Goal: Task Accomplishment & Management: Complete application form

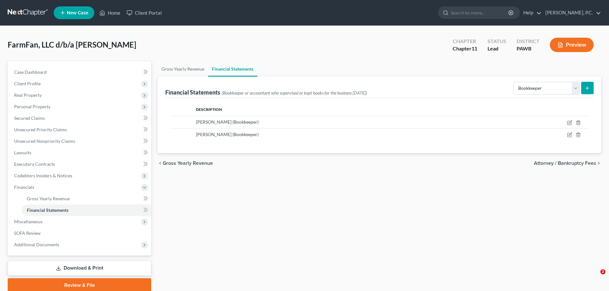
select select "bookkeeper"
click at [189, 70] on link "Gross Yearly Revenue" at bounding box center [183, 68] width 51 height 15
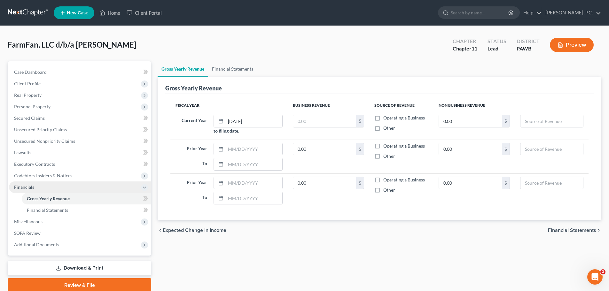
click at [46, 186] on span "Financials" at bounding box center [80, 188] width 142 height 12
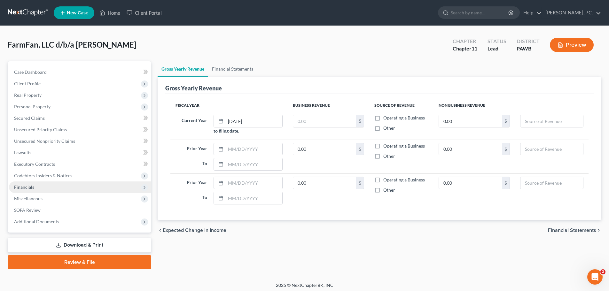
click at [24, 188] on span "Financials" at bounding box center [24, 186] width 20 height 5
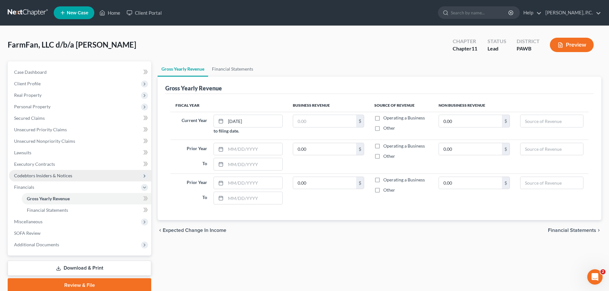
click at [41, 173] on span "Codebtors Insiders & Notices" at bounding box center [43, 175] width 58 height 5
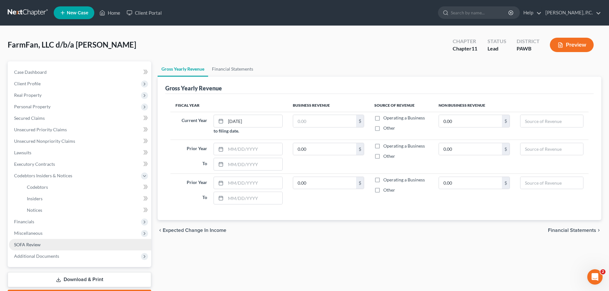
click at [28, 246] on span "SOFA Review" at bounding box center [27, 244] width 27 height 5
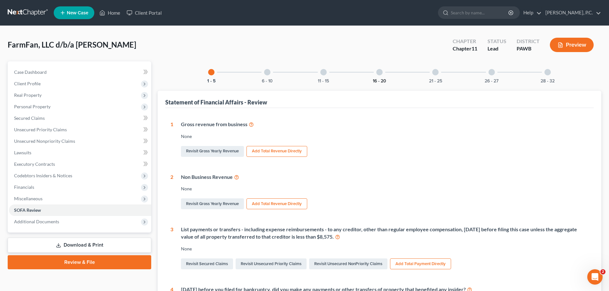
click at [379, 79] on button "16 - 20" at bounding box center [379, 81] width 13 height 4
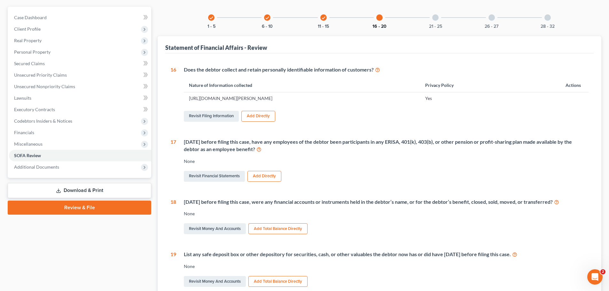
scroll to position [52, 0]
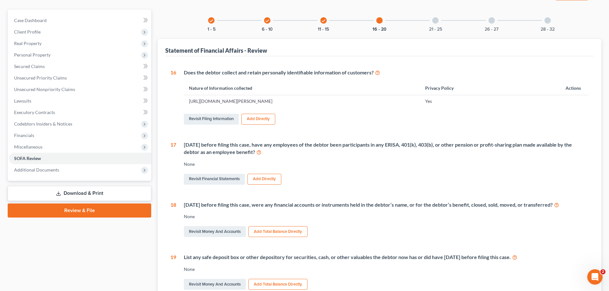
click at [439, 24] on div "21 - 25" at bounding box center [436, 21] width 22 height 22
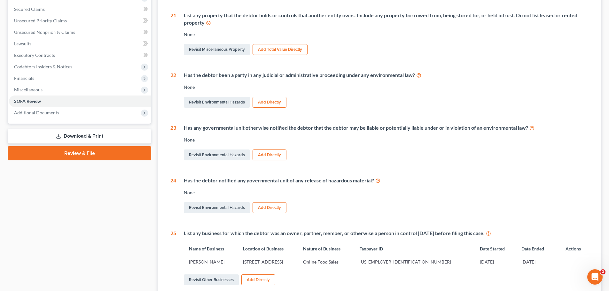
scroll to position [20, 0]
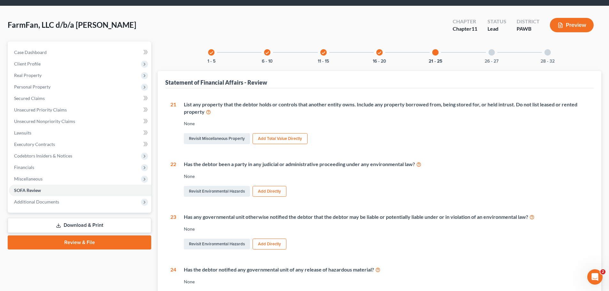
click at [491, 55] on div at bounding box center [491, 52] width 6 height 6
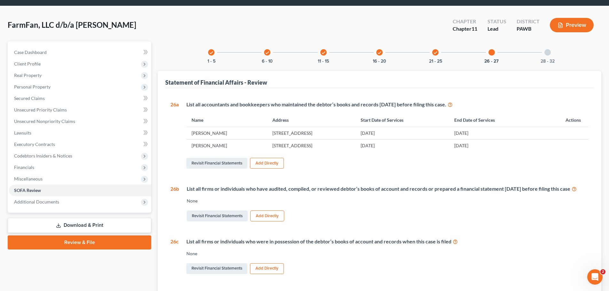
scroll to position [116, 0]
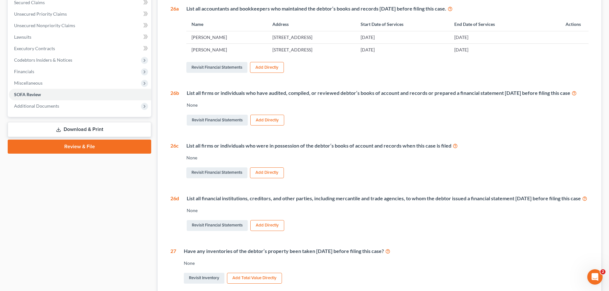
click at [263, 126] on button "Add Directly" at bounding box center [267, 120] width 34 height 11
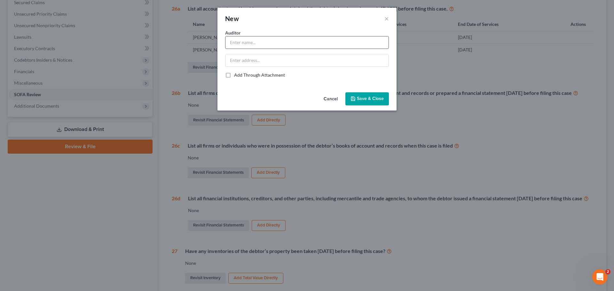
click at [261, 46] on input "text" at bounding box center [306, 42] width 163 height 12
type input "[PERSON_NAME]"
click at [265, 56] on input "text" at bounding box center [306, 60] width 163 height 12
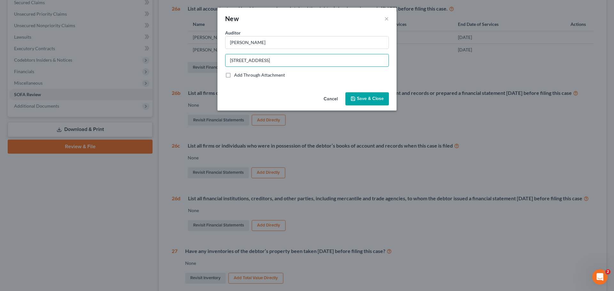
type input "[STREET_ADDRESS]"
click at [372, 102] on button "Save & Close" at bounding box center [366, 98] width 43 height 13
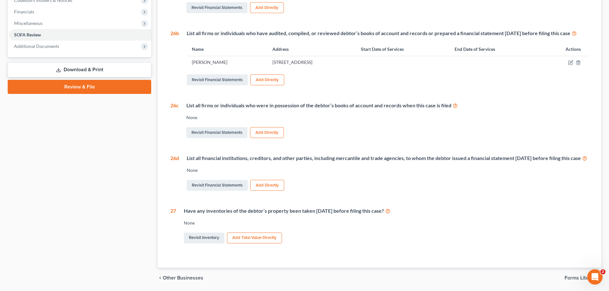
scroll to position [180, 0]
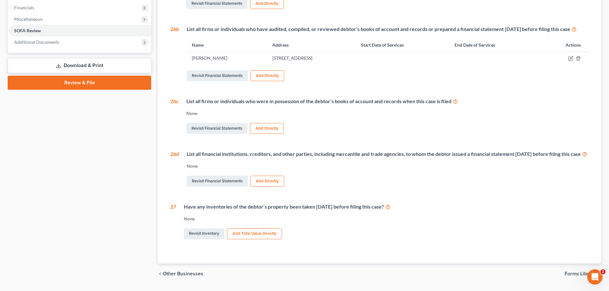
click at [273, 134] on button "Add Directly" at bounding box center [267, 128] width 34 height 11
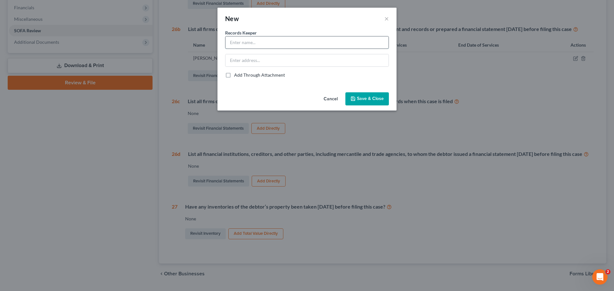
click at [267, 43] on input "text" at bounding box center [306, 42] width 163 height 12
type input "[PERSON_NAME]"
click at [260, 63] on input "text" at bounding box center [306, 60] width 163 height 12
click at [318, 62] on input "[STREET_ADDRESS]" at bounding box center [306, 60] width 163 height 12
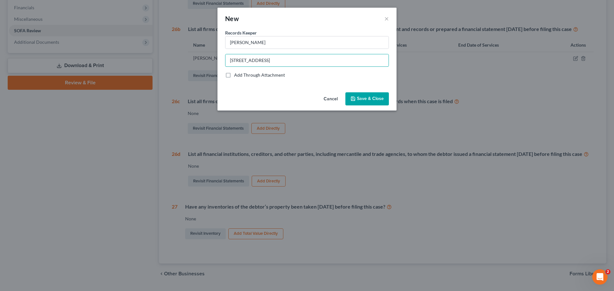
type input "[STREET_ADDRESS]"
click at [361, 99] on span "Save & Close" at bounding box center [370, 98] width 27 height 5
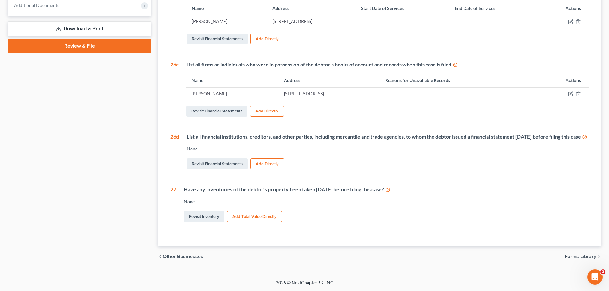
scroll to position [231, 0]
click at [279, 216] on button "Add Total Value Directly" at bounding box center [254, 216] width 55 height 11
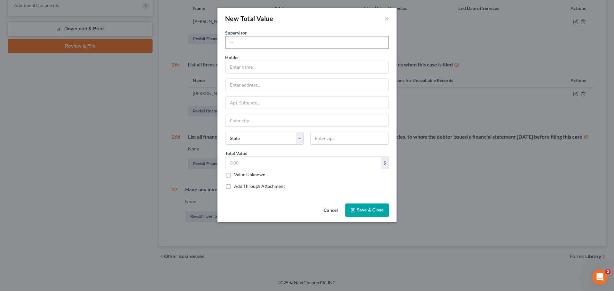
click at [269, 42] on input "text" at bounding box center [306, 42] width 163 height 12
type input "[PERSON_NAME]"
drag, startPoint x: 245, startPoint y: 67, endPoint x: 254, endPoint y: 74, distance: 11.4
click at [246, 67] on input "text" at bounding box center [306, 67] width 163 height 12
click at [385, 19] on button "×" at bounding box center [386, 19] width 4 height 8
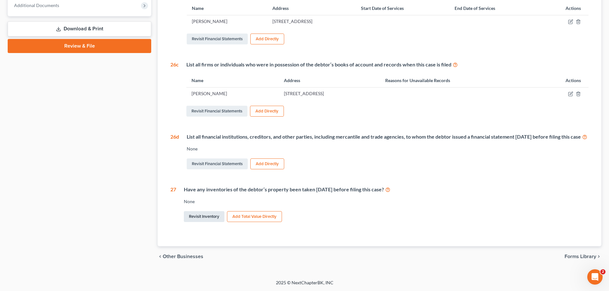
click at [215, 219] on link "Revisit Inventory" at bounding box center [204, 216] width 41 height 11
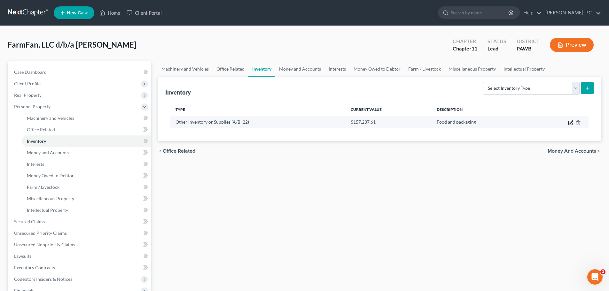
click at [570, 123] on icon "button" at bounding box center [571, 122] width 3 height 3
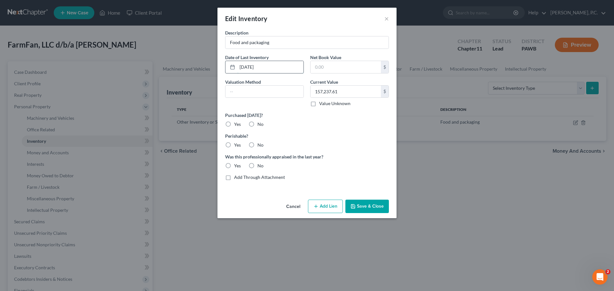
click at [250, 69] on input "[DATE]" at bounding box center [270, 67] width 66 height 12
click at [243, 66] on input "[DATE]" at bounding box center [270, 67] width 66 height 12
type input "[DATE]"
click at [359, 207] on button "Save & Close" at bounding box center [366, 206] width 43 height 13
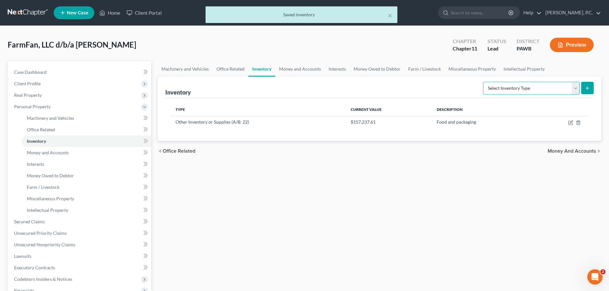
drag, startPoint x: 559, startPoint y: 84, endPoint x: 540, endPoint y: 94, distance: 21.3
click at [559, 84] on select "Select Inventory Type Finished Goods (A/B: 21) Other Inventory or Supplies (A/B…" at bounding box center [531, 88] width 97 height 13
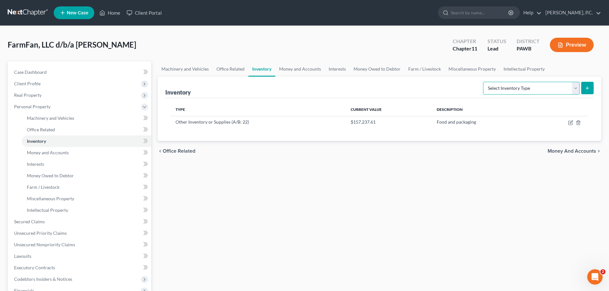
select select "taken_within_2_years"
click at [483, 82] on select "Select Inventory Type Finished Goods (A/B: 21) Other Inventory or Supplies (A/B…" at bounding box center [531, 88] width 97 height 13
click at [589, 92] on button "submit" at bounding box center [587, 88] width 12 height 12
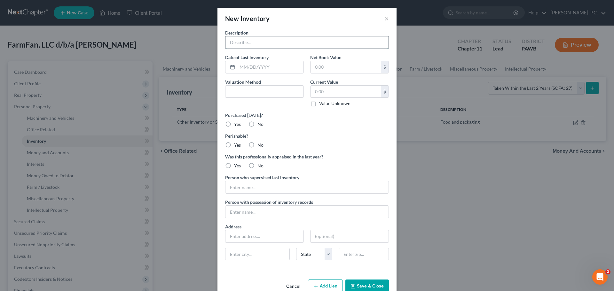
drag, startPoint x: 250, startPoint y: 40, endPoint x: 252, endPoint y: 43, distance: 3.5
click at [250, 40] on input "text" at bounding box center [306, 42] width 163 height 12
type input "I"
type input "Food and packaging"
click at [253, 65] on input "text" at bounding box center [270, 67] width 66 height 12
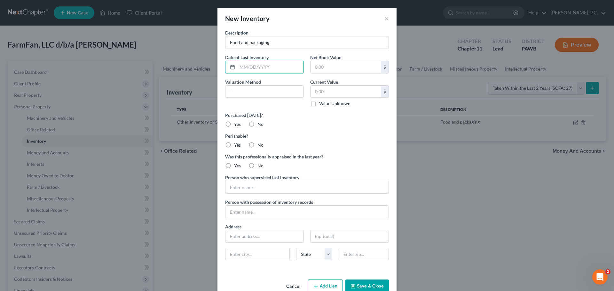
click at [253, 111] on div "Description Food and packaging Date of Last Inventory Net Book Value $ Valuatio…" at bounding box center [307, 147] width 170 height 236
click at [243, 69] on input "text" at bounding box center [270, 67] width 66 height 12
click at [244, 68] on input "text" at bounding box center [270, 67] width 66 height 12
type input "[DATE]"
drag, startPoint x: 325, startPoint y: 12, endPoint x: 329, endPoint y: 36, distance: 24.9
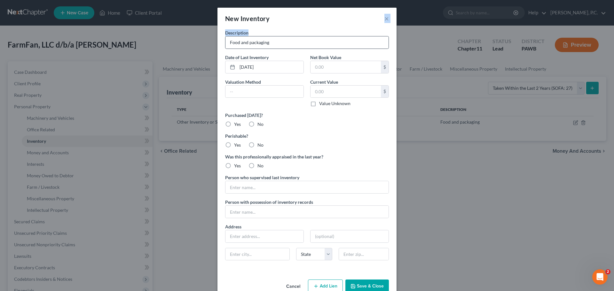
click at [329, 36] on div "New Inventory × Description Food and packaging Date of Last Inventory [DATE] Ne…" at bounding box center [306, 153] width 179 height 291
click at [317, 25] on div "New Inventory ×" at bounding box center [306, 19] width 179 height 22
click at [248, 214] on input "text" at bounding box center [306, 212] width 163 height 12
type input "[PERSON_NAME]"
click at [331, 66] on input "text" at bounding box center [345, 67] width 70 height 12
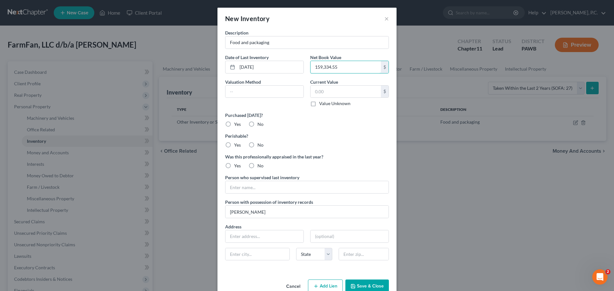
type input "159,334.55"
click at [313, 131] on div "Description Food and packaging Date of Last Inventory [DATE] Net Book Value 159…" at bounding box center [307, 147] width 170 height 236
click at [342, 150] on div "Description Food and packaging Date of Last Inventory [DATE] Net Book Value 159…" at bounding box center [307, 147] width 170 height 236
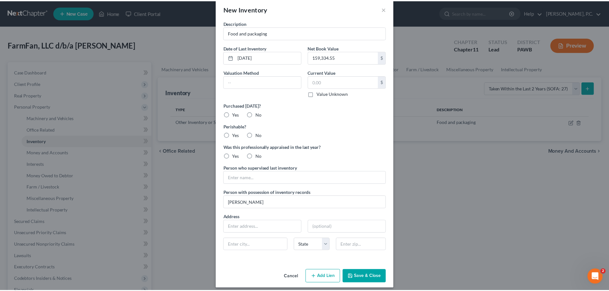
scroll to position [15, 0]
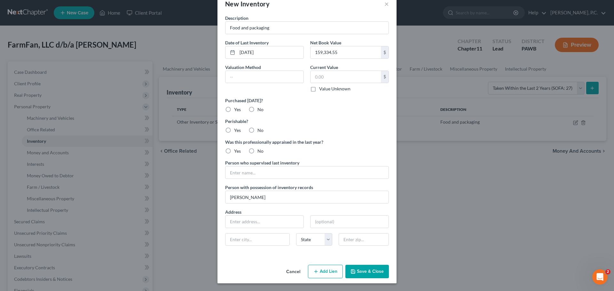
click at [257, 111] on label "No" at bounding box center [260, 109] width 6 height 6
click at [260, 111] on input "No" at bounding box center [262, 108] width 4 height 4
radio input "true"
drag, startPoint x: 258, startPoint y: 195, endPoint x: 218, endPoint y: 197, distance: 40.0
click at [218, 197] on div "Description Food and packaging Date of Last Inventory [DATE] Net Book Value 159…" at bounding box center [306, 139] width 179 height 248
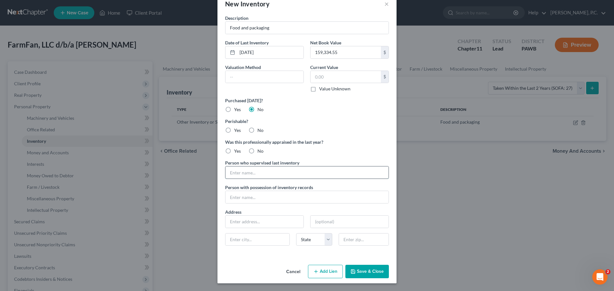
drag, startPoint x: 253, startPoint y: 172, endPoint x: 250, endPoint y: 169, distance: 4.1
click at [253, 172] on input "text" at bounding box center [306, 173] width 163 height 12
paste input "[PERSON_NAME]"
type input "[PERSON_NAME]"
click at [304, 153] on div "Was this professionally appraised in the last year? Yes No" at bounding box center [307, 147] width 170 height 16
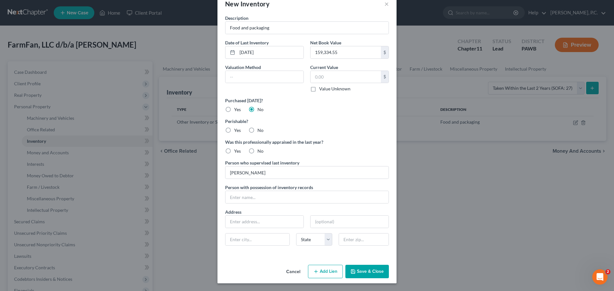
click at [358, 267] on button "Save & Close" at bounding box center [366, 271] width 43 height 13
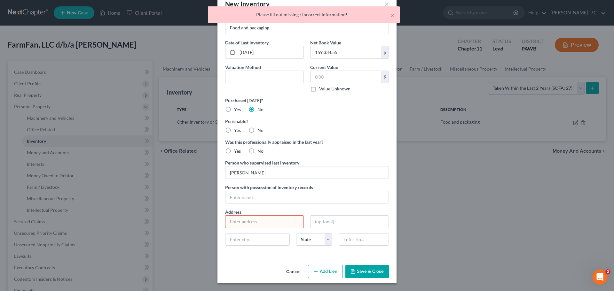
click at [260, 222] on input "text" at bounding box center [264, 222] width 78 height 12
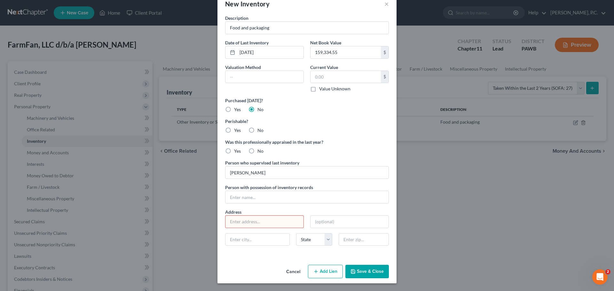
click at [329, 146] on div "Was this professionally appraised in the last year? Yes No" at bounding box center [307, 147] width 170 height 16
click at [263, 220] on input "text" at bounding box center [264, 222] width 78 height 12
type input "28 [PERSON_NAME] Avenue"
type input "[GEOGRAPHIC_DATA]"
select select "39"
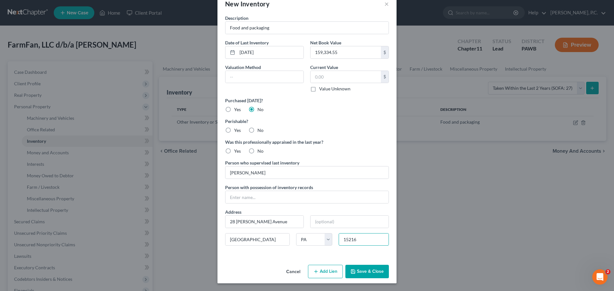
type input "15216"
click at [365, 274] on button "Save & Close" at bounding box center [366, 271] width 43 height 13
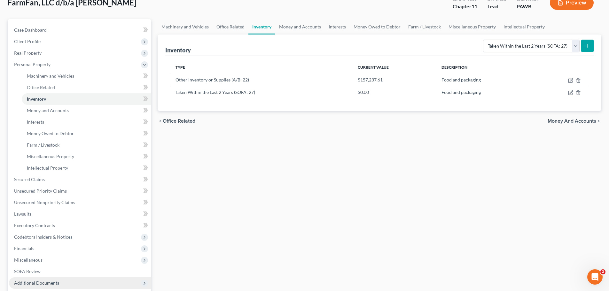
scroll to position [64, 0]
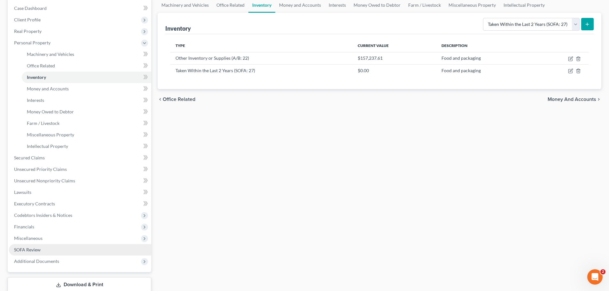
click at [50, 251] on link "SOFA Review" at bounding box center [80, 250] width 142 height 12
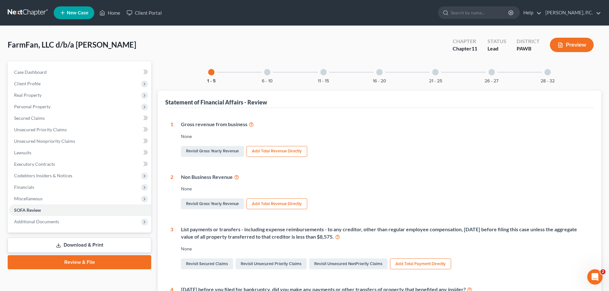
click at [432, 75] on div "21 - 25" at bounding box center [436, 72] width 22 height 22
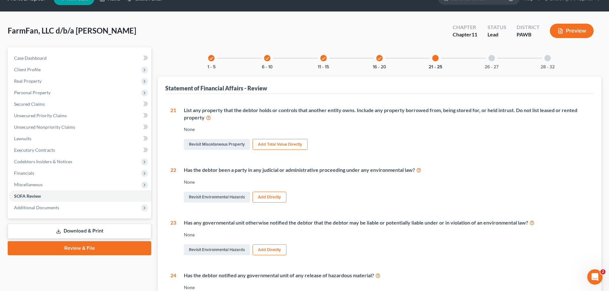
scroll to position [12, 0]
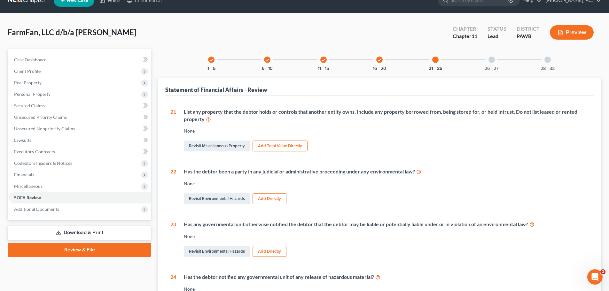
click at [489, 60] on div at bounding box center [491, 60] width 6 height 6
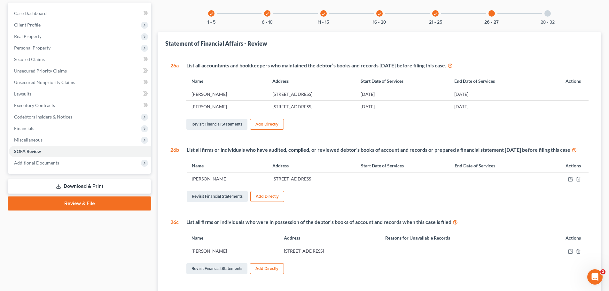
scroll to position [0, 0]
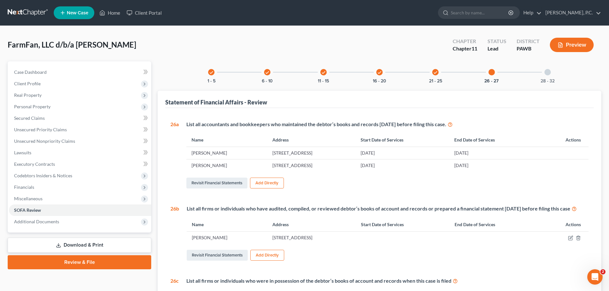
click at [546, 76] on div "28 - 32" at bounding box center [548, 72] width 22 height 22
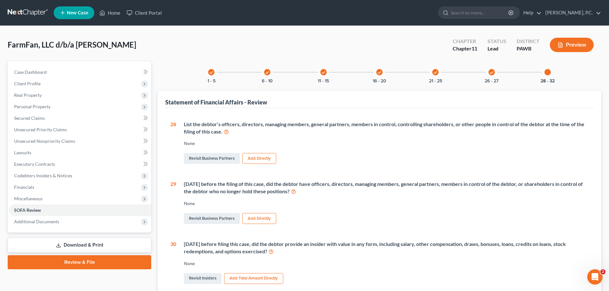
click at [263, 138] on div "List the debtor’s officers, directors, managing members, general partners, memb…" at bounding box center [382, 143] width 412 height 45
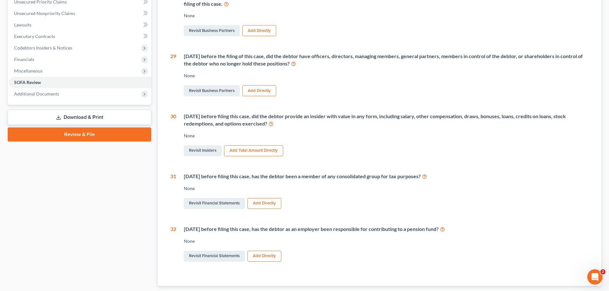
scroll to position [96, 0]
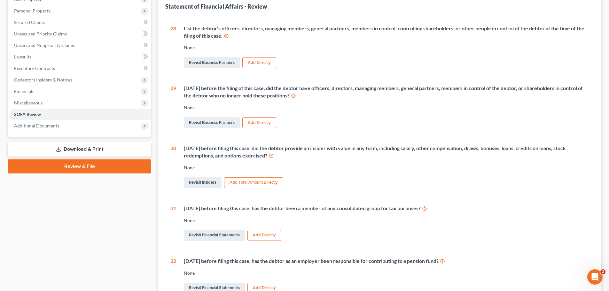
click at [265, 64] on button "Add Directly" at bounding box center [259, 62] width 34 height 11
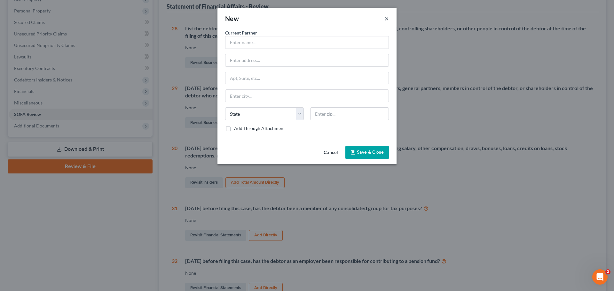
click at [387, 16] on button "×" at bounding box center [386, 19] width 4 height 8
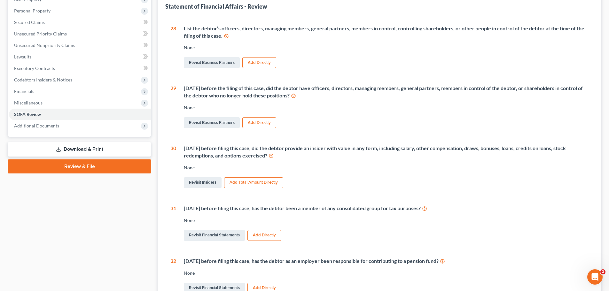
click at [265, 62] on button "Add Directly" at bounding box center [259, 62] width 34 height 11
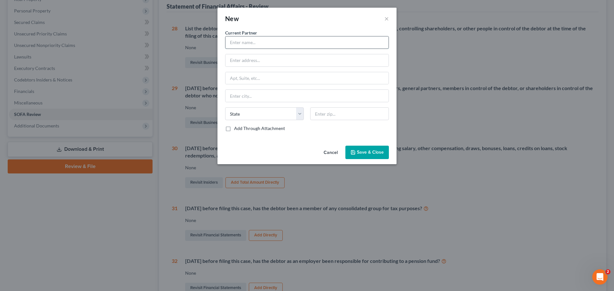
click at [257, 45] on input "text" at bounding box center [306, 42] width 163 height 12
type input "[PERSON_NAME]"
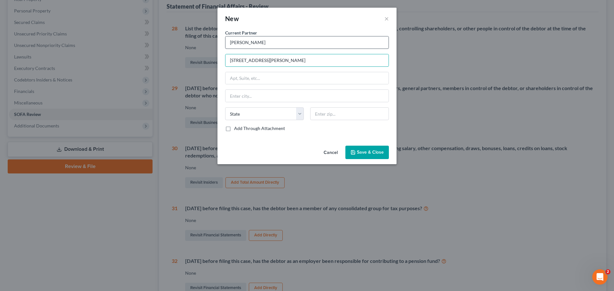
type input "[STREET_ADDRESS][PERSON_NAME]"
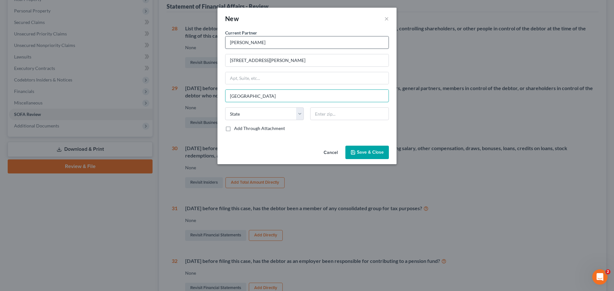
type input "[GEOGRAPHIC_DATA]"
select select "39"
type input "15208"
click at [306, 127] on div "Add Through Attachment" at bounding box center [307, 128] width 164 height 6
click at [363, 152] on span "Save & Close" at bounding box center [370, 152] width 27 height 5
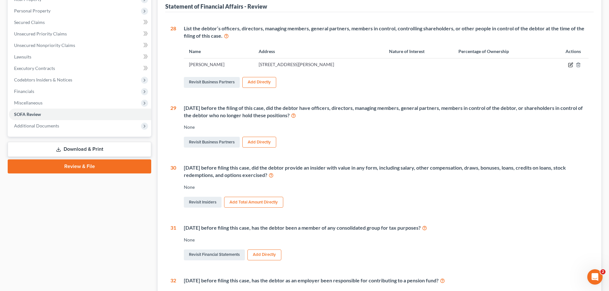
click at [570, 65] on icon "button" at bounding box center [571, 64] width 3 height 3
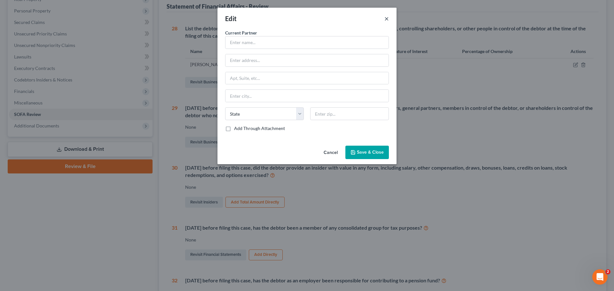
drag, startPoint x: 388, startPoint y: 16, endPoint x: 387, endPoint y: 32, distance: 15.4
click at [388, 17] on button "×" at bounding box center [386, 19] width 4 height 8
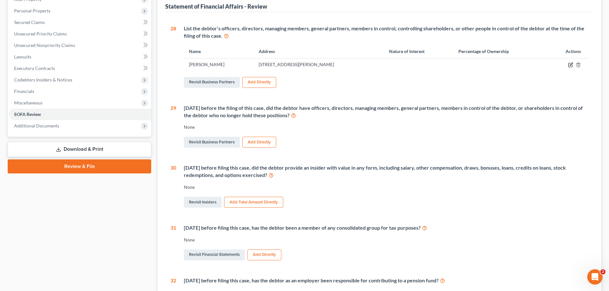
click at [569, 64] on icon "button" at bounding box center [570, 64] width 5 height 5
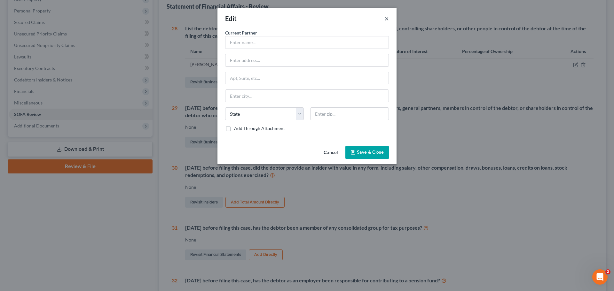
click at [387, 18] on button "×" at bounding box center [386, 19] width 4 height 8
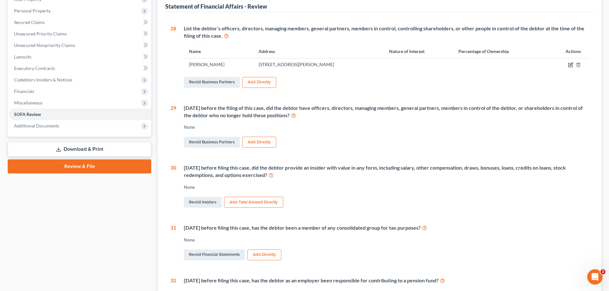
click at [568, 64] on icon "button" at bounding box center [570, 64] width 5 height 5
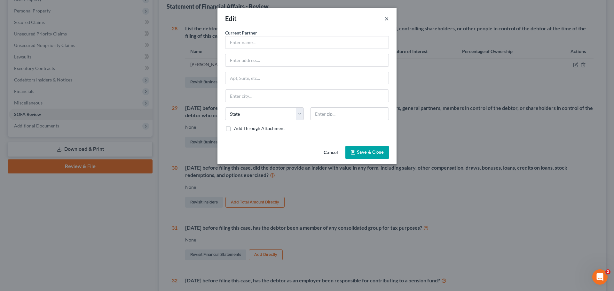
click at [388, 17] on button "×" at bounding box center [386, 19] width 4 height 8
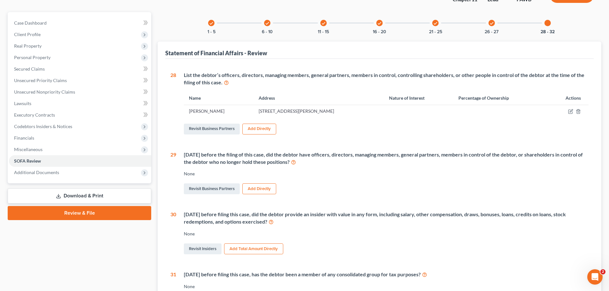
scroll to position [64, 0]
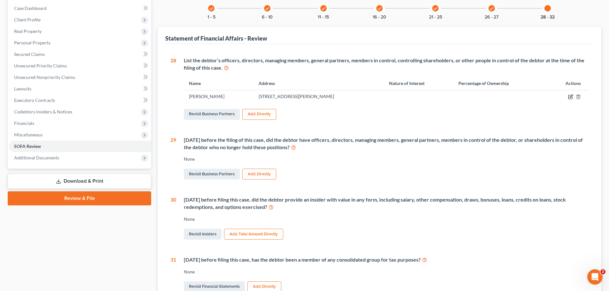
click at [571, 95] on icon "button" at bounding box center [570, 96] width 5 height 5
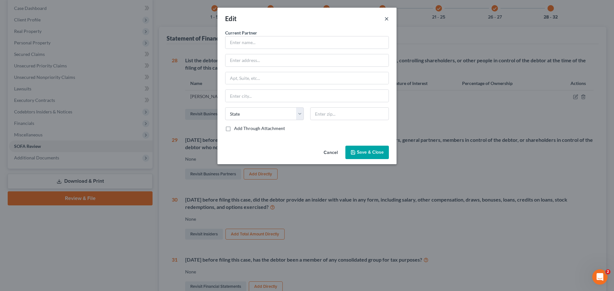
click at [386, 19] on button "×" at bounding box center [386, 19] width 4 height 8
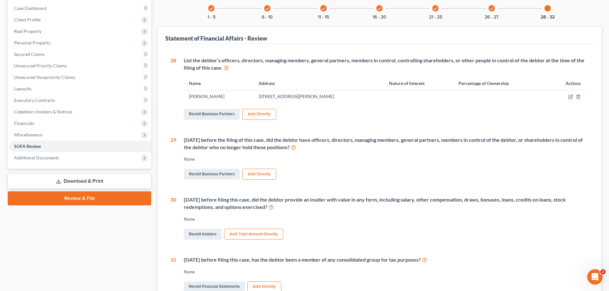
scroll to position [96, 0]
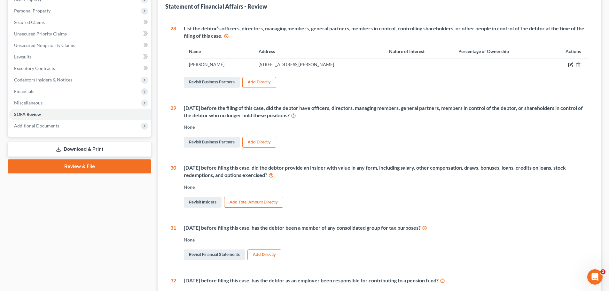
click at [571, 64] on icon "button" at bounding box center [571, 64] width 3 height 3
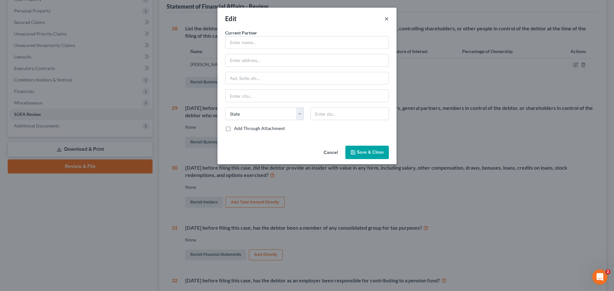
click at [387, 18] on button "×" at bounding box center [386, 19] width 4 height 8
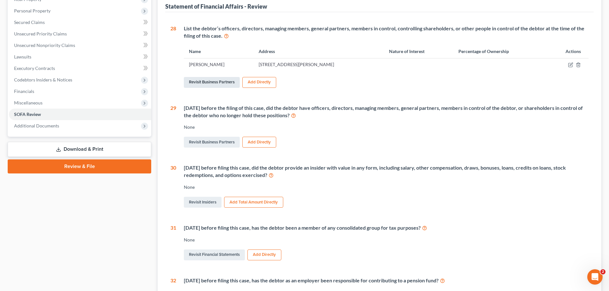
click at [227, 81] on link "Revisit Business Partners" at bounding box center [212, 82] width 56 height 11
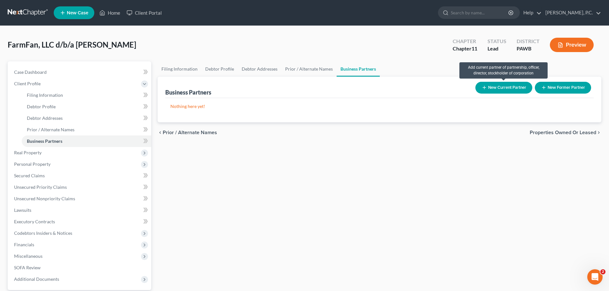
click at [498, 85] on button "New Current Partner" at bounding box center [503, 88] width 57 height 12
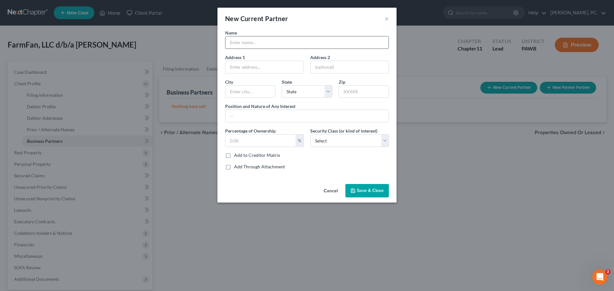
click at [258, 42] on input "text" at bounding box center [306, 42] width 163 height 12
type input "[PERSON_NAME]"
click at [253, 65] on input "text" at bounding box center [264, 67] width 78 height 12
type input "[STREET_ADDRESS][PERSON_NAME]"
type input "p"
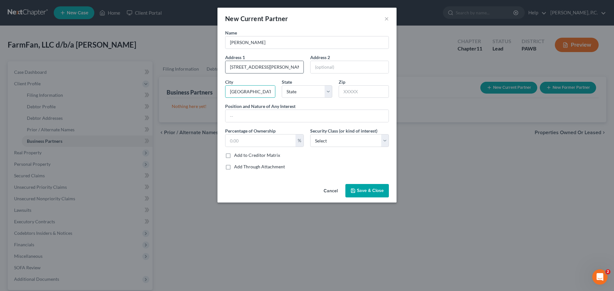
type input "[GEOGRAPHIC_DATA]"
select select "39"
type input "15208"
type input "Owner"
click at [241, 138] on input "text" at bounding box center [260, 141] width 70 height 12
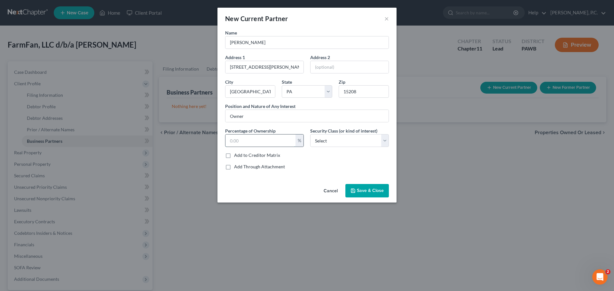
click at [249, 143] on input "text" at bounding box center [260, 141] width 70 height 12
type input "99"
click at [304, 155] on div "Add to Creditor Matrix" at bounding box center [307, 155] width 164 height 6
click at [337, 143] on select "Select Select Common Stockholder General Partner Limited Partner Managing Membe…" at bounding box center [349, 140] width 79 height 13
click at [299, 156] on div "Add to Creditor Matrix" at bounding box center [307, 155] width 164 height 6
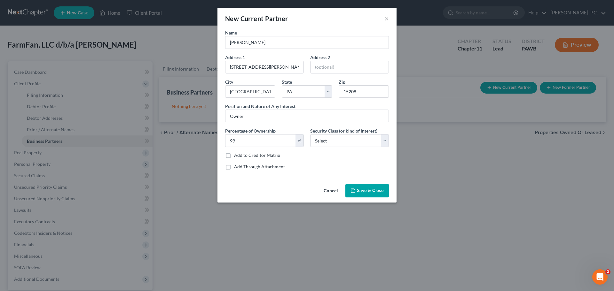
click at [312, 24] on div "New Current Partner ×" at bounding box center [306, 19] width 179 height 22
click at [247, 142] on input "99" at bounding box center [260, 141] width 70 height 12
click at [363, 188] on span "Save & Close" at bounding box center [370, 190] width 27 height 5
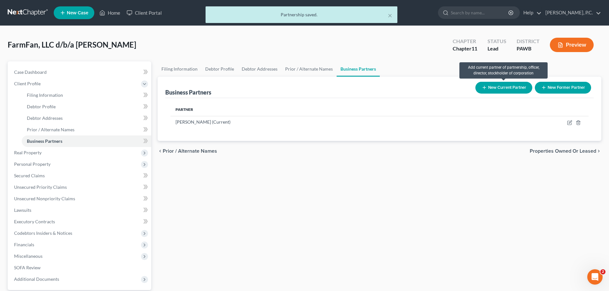
click at [516, 89] on button "New Current Partner" at bounding box center [503, 88] width 57 height 12
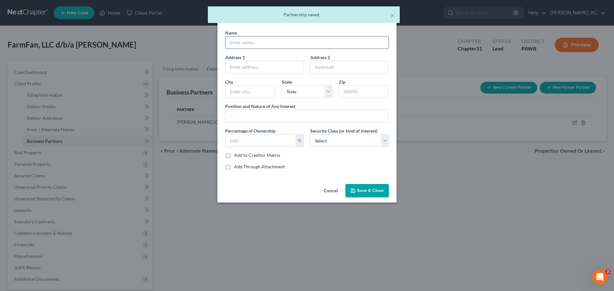
drag, startPoint x: 236, startPoint y: 37, endPoint x: 241, endPoint y: 41, distance: 6.1
click at [236, 37] on input "text" at bounding box center [306, 42] width 163 height 12
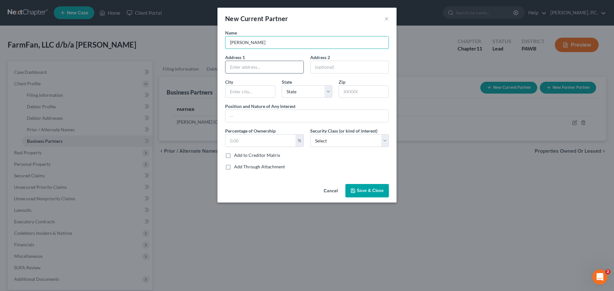
type input "[PERSON_NAME]"
click at [259, 66] on input "text" at bounding box center [264, 67] width 78 height 12
type input "[STREET_ADDRESS][PERSON_NAME]"
drag, startPoint x: 258, startPoint y: 91, endPoint x: 253, endPoint y: 93, distance: 5.0
click at [258, 91] on input "text" at bounding box center [250, 92] width 50 height 12
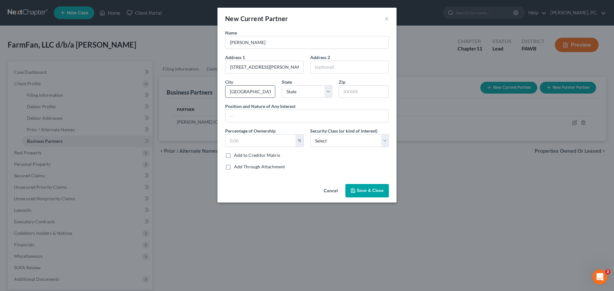
type input "[GEOGRAPHIC_DATA]"
select select "39"
click at [261, 93] on input "[GEOGRAPHIC_DATA]" at bounding box center [250, 92] width 50 height 12
click at [262, 92] on input "[GEOGRAPHIC_DATA]" at bounding box center [250, 92] width 50 height 12
click at [270, 68] on input "[STREET_ADDRESS][PERSON_NAME]" at bounding box center [264, 67] width 78 height 12
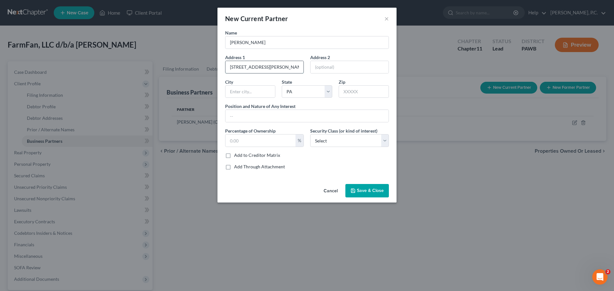
click at [270, 68] on input "[STREET_ADDRESS][PERSON_NAME]" at bounding box center [264, 67] width 78 height 12
click at [303, 88] on select "State [US_STATE] AK AR AZ CA CO CT DE DC [GEOGRAPHIC_DATA] [GEOGRAPHIC_DATA] GU…" at bounding box center [307, 91] width 50 height 13
drag, startPoint x: 304, startPoint y: 93, endPoint x: 301, endPoint y: 96, distance: 3.4
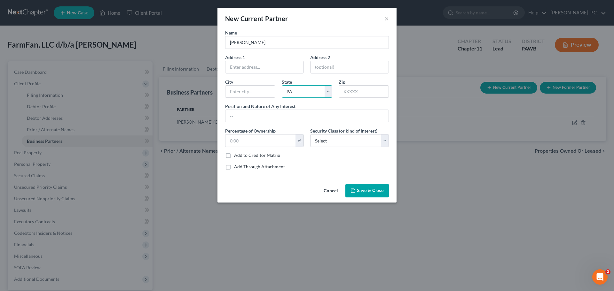
click at [304, 93] on select "State [US_STATE] AK AR AZ CA CO CT DE DC [GEOGRAPHIC_DATA] [GEOGRAPHIC_DATA] GU…" at bounding box center [307, 91] width 50 height 13
click at [301, 96] on select "State [US_STATE] AK AR AZ CA CO CT DE DC [GEOGRAPHIC_DATA] [GEOGRAPHIC_DATA] GU…" at bounding box center [307, 91] width 50 height 13
select select
click at [282, 85] on select "State [US_STATE] AK AR AZ CA CO CT DE DC [GEOGRAPHIC_DATA] [GEOGRAPHIC_DATA] GU…" at bounding box center [307, 91] width 50 height 13
click at [264, 117] on input "text" at bounding box center [306, 116] width 163 height 12
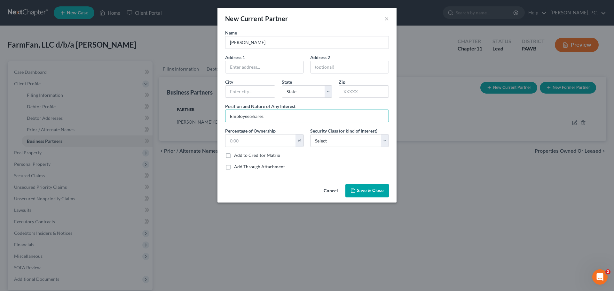
type input "Employee Shares"
click at [253, 143] on input "text" at bounding box center [260, 141] width 70 height 12
type input ".3"
click at [361, 190] on span "Save & Close" at bounding box center [370, 190] width 27 height 5
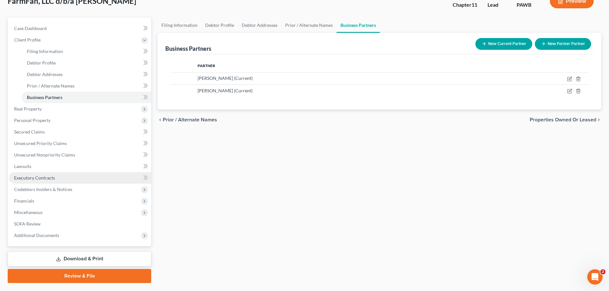
scroll to position [28, 0]
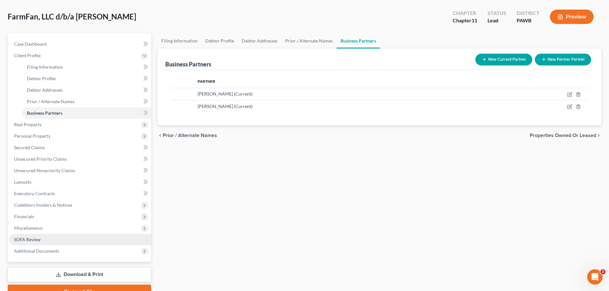
click at [40, 235] on link "SOFA Review" at bounding box center [80, 240] width 142 height 12
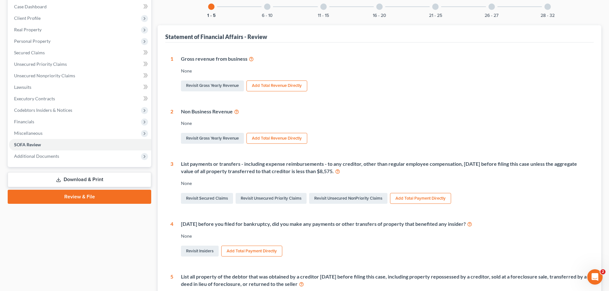
scroll to position [64, 0]
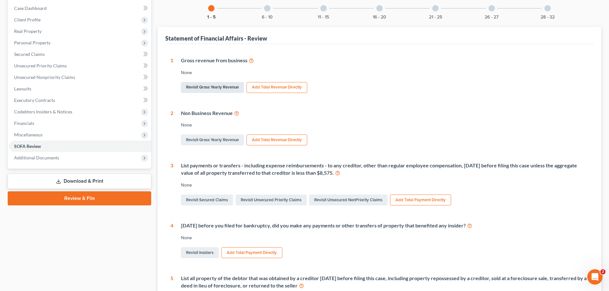
click at [214, 90] on link "Revisit Gross Yearly Revenue" at bounding box center [212, 87] width 63 height 11
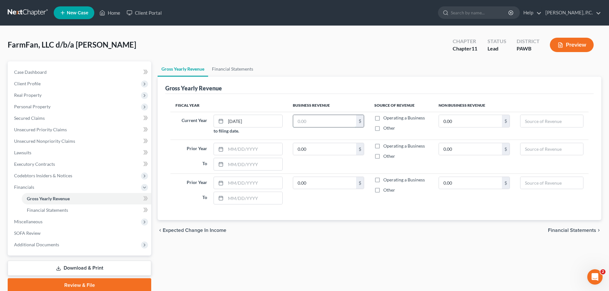
click at [316, 117] on input "text" at bounding box center [324, 121] width 63 height 12
click at [319, 118] on input "text" at bounding box center [324, 121] width 63 height 12
paste input "9,674,228.52"
type input "9,674,228.52"
click at [186, 147] on label "Prior Year" at bounding box center [191, 149] width 38 height 13
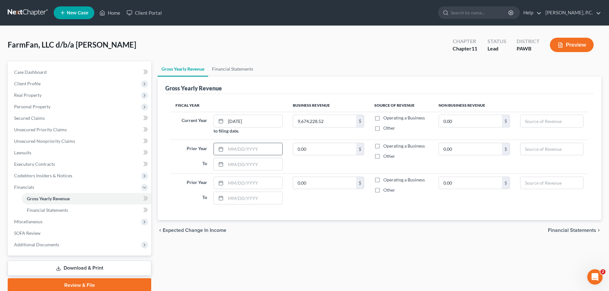
click at [225, 147] on div at bounding box center [220, 149] width 12 height 12
click at [234, 148] on input "text" at bounding box center [254, 149] width 57 height 12
type input "1"
type input "[DATE]"
click at [248, 161] on input "text" at bounding box center [254, 164] width 57 height 12
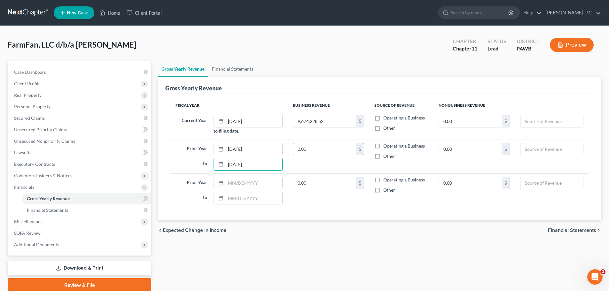
type input "[DATE]"
click at [318, 151] on input "0.00" at bounding box center [324, 149] width 63 height 12
click at [314, 150] on input "0.00" at bounding box center [324, 149] width 63 height 12
paste input "9,858,697.76"
click at [315, 150] on input "0.00" at bounding box center [324, 149] width 63 height 12
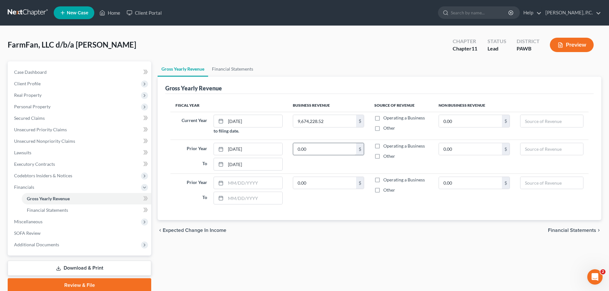
drag, startPoint x: 290, startPoint y: 149, endPoint x: 298, endPoint y: 150, distance: 7.7
click at [291, 150] on td "0.00 $" at bounding box center [329, 157] width 82 height 34
click at [298, 150] on input "0.00" at bounding box center [324, 149] width 63 height 12
click at [299, 149] on input "0.00" at bounding box center [324, 149] width 63 height 12
click at [301, 149] on input "0.00" at bounding box center [324, 149] width 63 height 12
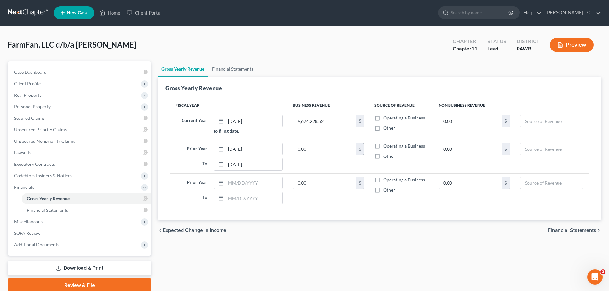
paste input "9,858,697.76"
type input "9,858,697.76"
click at [298, 168] on td "9,858,697.76 $" at bounding box center [329, 157] width 82 height 34
click at [383, 118] on label "Operating a Business" at bounding box center [404, 118] width 42 height 6
click at [386, 118] on input "Operating a Business" at bounding box center [388, 117] width 4 height 4
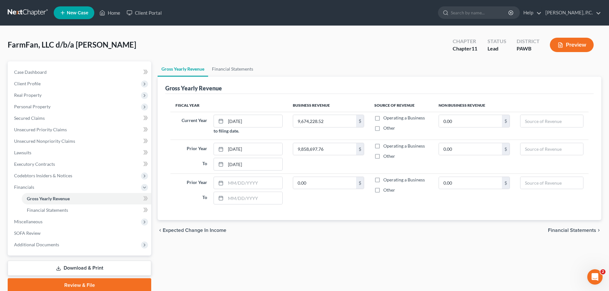
checkbox input "true"
click at [383, 146] on label "Operating a Business" at bounding box center [404, 146] width 42 height 6
click at [386, 146] on input "Operating a Business" at bounding box center [388, 145] width 4 height 4
checkbox input "true"
click at [242, 187] on input "text" at bounding box center [254, 183] width 57 height 12
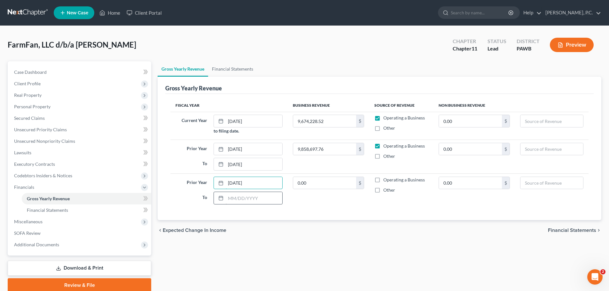
type input "[DATE]"
click at [232, 197] on input "text" at bounding box center [254, 198] width 57 height 12
type input "0"
type input "[DATE]"
click at [247, 230] on div "chevron_left Expected Change in Income Financial Statements chevron_right" at bounding box center [380, 230] width 444 height 20
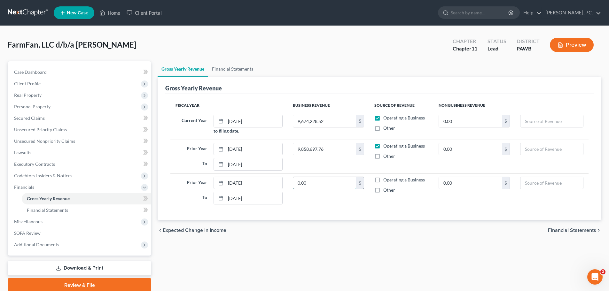
click at [317, 182] on input "0.00" at bounding box center [324, 183] width 63 height 12
paste input "9,674,228.52"
type input "9,674,228.52"
click at [323, 120] on input "9,674,228.52" at bounding box center [324, 121] width 63 height 12
paste input "4,864,118.93"
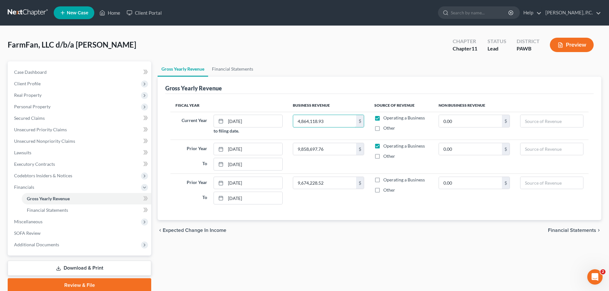
type input "4,864,118.93"
click at [322, 86] on div "Gross Yearly Revenue" at bounding box center [379, 85] width 428 height 17
click at [383, 180] on label "Operating a Business" at bounding box center [404, 180] width 42 height 6
click at [386, 180] on input "Operating a Business" at bounding box center [388, 179] width 4 height 4
checkbox input "true"
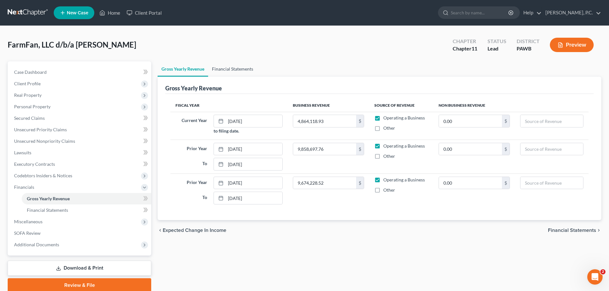
click at [236, 68] on link "Financial Statements" at bounding box center [232, 68] width 49 height 15
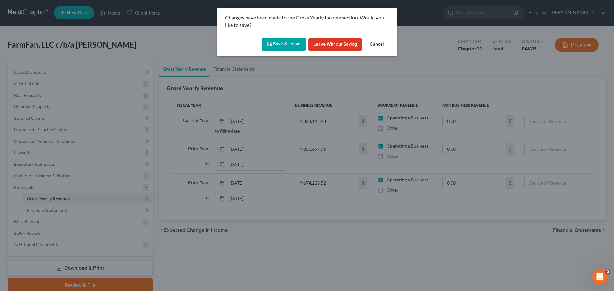
click at [380, 43] on button "Cancel" at bounding box center [376, 44] width 24 height 13
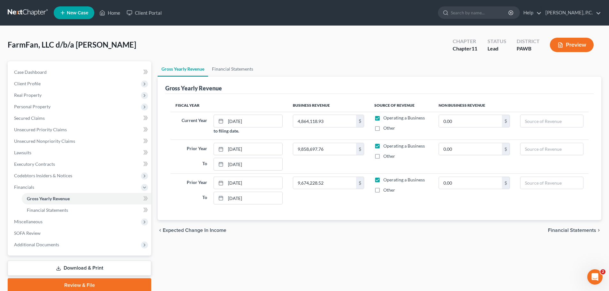
click at [577, 231] on span "Financial Statements" at bounding box center [572, 230] width 48 height 5
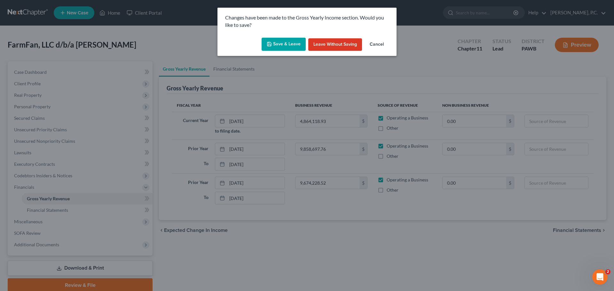
click at [286, 48] on button "Save & Leave" at bounding box center [283, 44] width 44 height 13
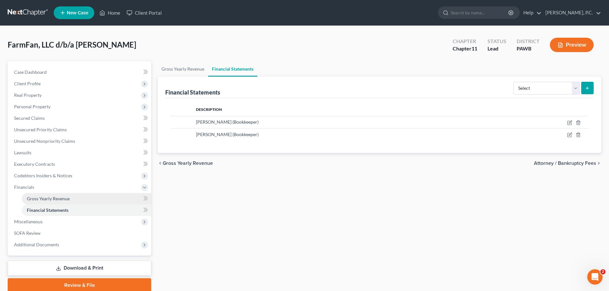
click at [50, 200] on span "Gross Yearly Revenue" at bounding box center [48, 198] width 43 height 5
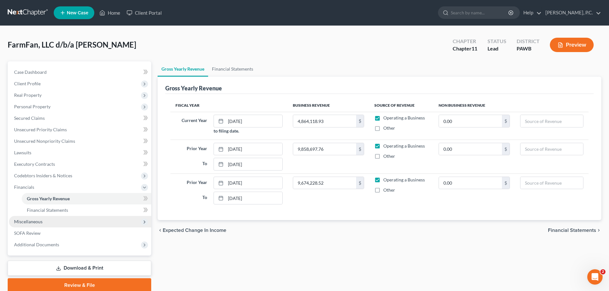
click at [38, 220] on span "Miscellaneous" at bounding box center [28, 221] width 28 height 5
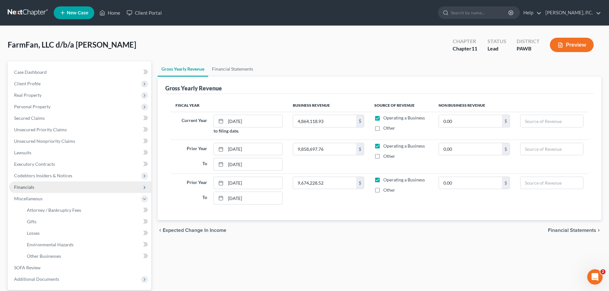
click at [33, 186] on span "Financials" at bounding box center [24, 186] width 20 height 5
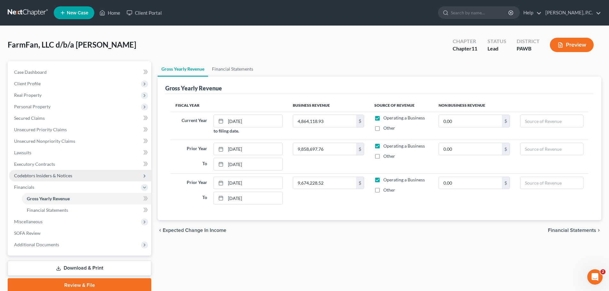
click at [39, 177] on span "Codebtors Insiders & Notices" at bounding box center [43, 175] width 58 height 5
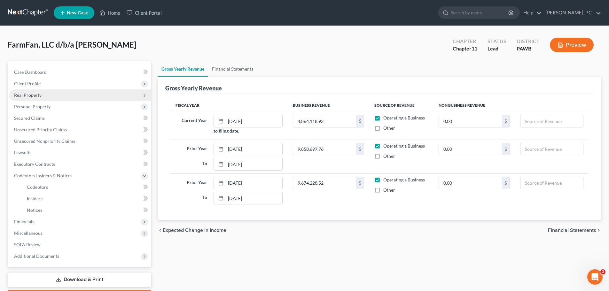
click at [22, 95] on span "Real Property" at bounding box center [27, 94] width 27 height 5
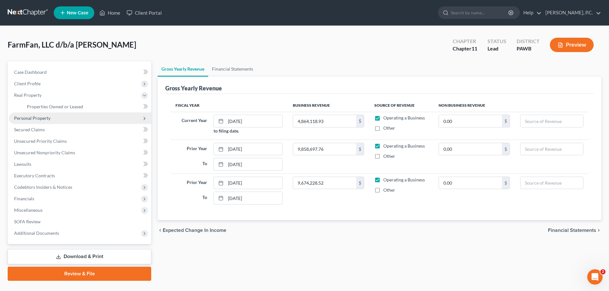
click at [29, 116] on span "Personal Property" at bounding box center [32, 117] width 36 height 5
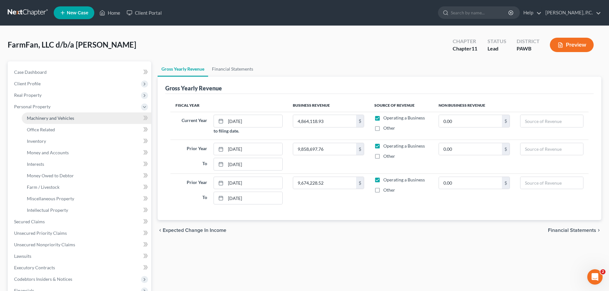
click at [45, 120] on span "Machinery and Vehicles" at bounding box center [50, 117] width 47 height 5
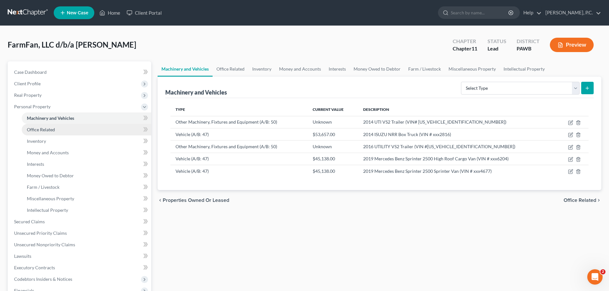
click at [39, 129] on span "Office Related" at bounding box center [41, 129] width 28 height 5
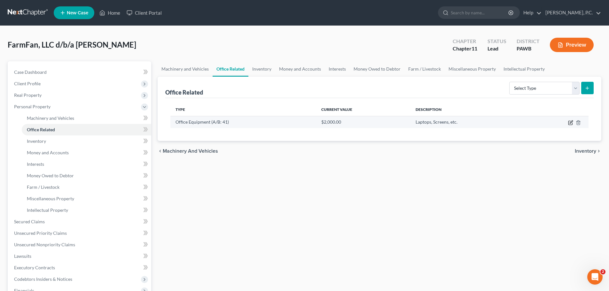
click at [570, 121] on icon "button" at bounding box center [570, 122] width 5 height 5
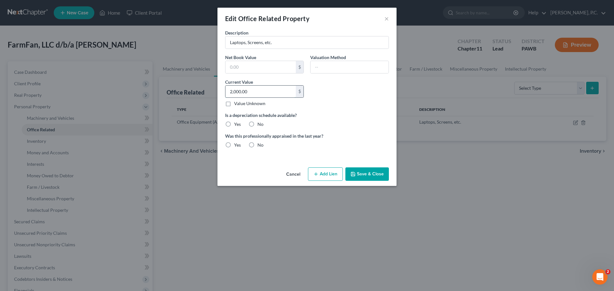
click at [242, 92] on input "2,000.00" at bounding box center [260, 92] width 70 height 12
type input "5,000"
drag, startPoint x: 384, startPoint y: 174, endPoint x: 379, endPoint y: 173, distance: 5.1
click at [383, 174] on button "Save & Close" at bounding box center [366, 174] width 43 height 13
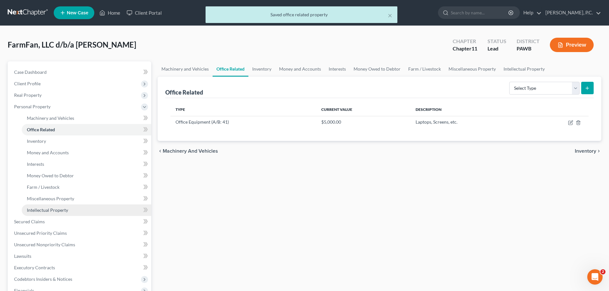
click at [51, 211] on span "Intellectual Property" at bounding box center [47, 209] width 41 height 5
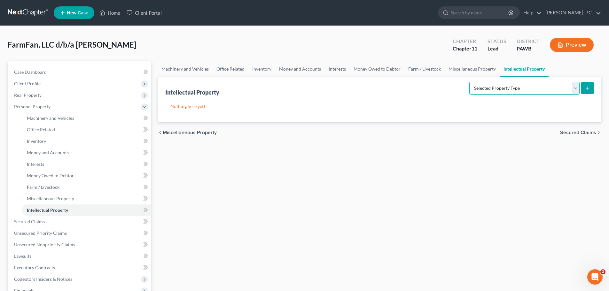
drag, startPoint x: 539, startPoint y: 89, endPoint x: 534, endPoint y: 94, distance: 7.5
click at [539, 89] on select "Selected Property Type Customer Lists (A/B: 63) Goodwill (A/B: 65) Internet Dom…" at bounding box center [524, 88] width 110 height 13
select select "other_intellectual_property"
click at [470, 82] on select "Selected Property Type Customer Lists (A/B: 63) Goodwill (A/B: 65) Internet Dom…" at bounding box center [524, 88] width 110 height 13
click at [586, 85] on button "submit" at bounding box center [587, 88] width 12 height 12
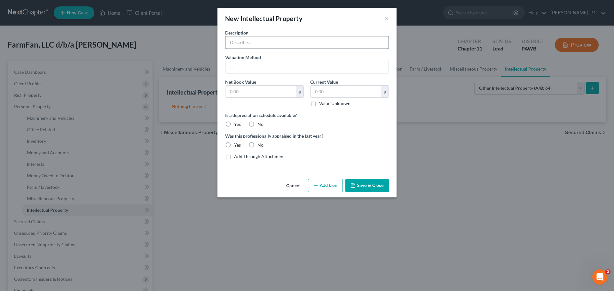
click at [246, 42] on input "text" at bounding box center [306, 42] width 163 height 12
type input "T"
type input "[PERSON_NAME] Trademark"
click at [266, 66] on input "text" at bounding box center [306, 67] width 163 height 12
click at [244, 93] on input "text" at bounding box center [260, 92] width 70 height 12
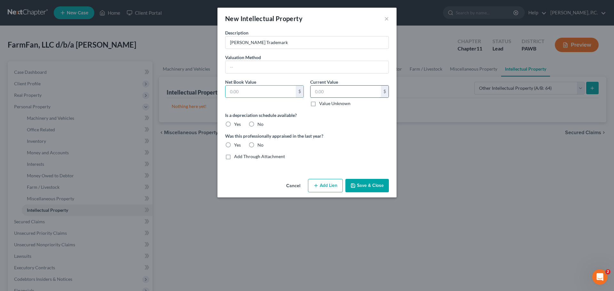
click at [327, 89] on input "text" at bounding box center [345, 92] width 70 height 12
type input "1,000"
click at [257, 125] on label "No" at bounding box center [260, 124] width 6 height 6
click at [260, 125] on input "No" at bounding box center [262, 123] width 4 height 4
radio input "true"
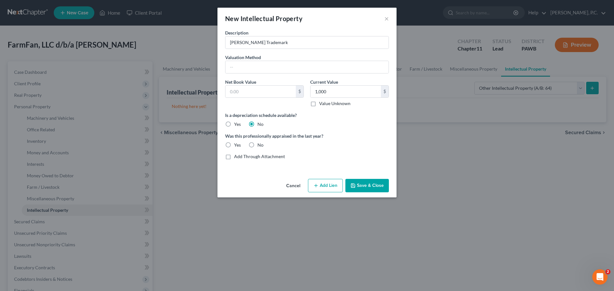
click at [257, 145] on label "No" at bounding box center [260, 145] width 6 height 6
click at [260, 145] on input "No" at bounding box center [262, 144] width 4 height 4
radio input "true"
click at [269, 44] on input "[PERSON_NAME] Trademark" at bounding box center [306, 42] width 163 height 12
click at [310, 43] on input "[PERSON_NAME] Trademark Registration Number (5883209)" at bounding box center [306, 42] width 163 height 12
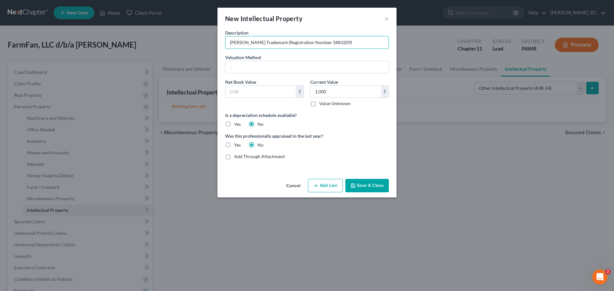
type input "[PERSON_NAME] Trademark (Registration Number 5883209)"
click at [373, 182] on button "Save & Close" at bounding box center [366, 185] width 43 height 13
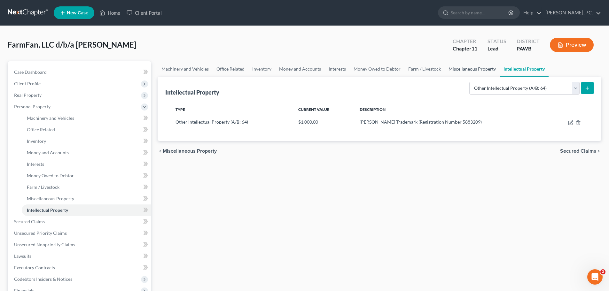
click at [465, 72] on link "Miscellaneous Property" at bounding box center [472, 68] width 55 height 15
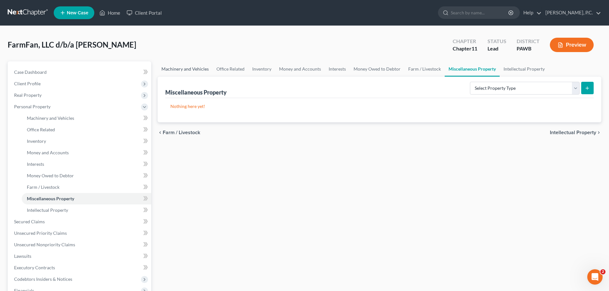
click at [185, 72] on link "Machinery and Vehicles" at bounding box center [185, 68] width 55 height 15
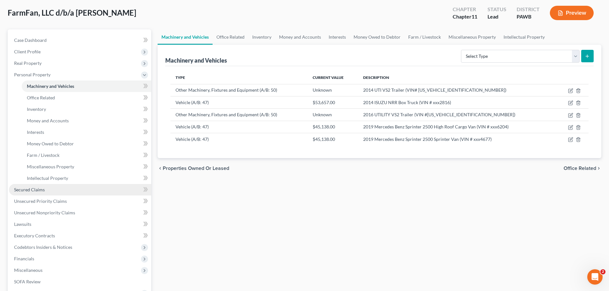
click at [41, 191] on span "Secured Claims" at bounding box center [29, 189] width 31 height 5
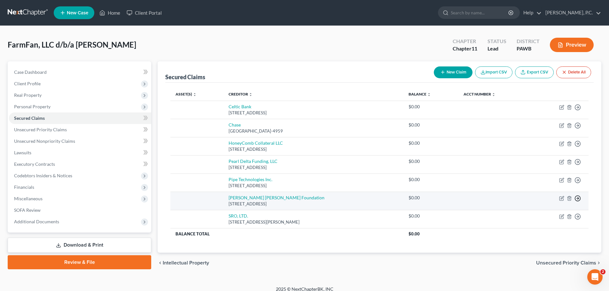
click at [577, 107] on line "button" at bounding box center [578, 107] width 2 height 0
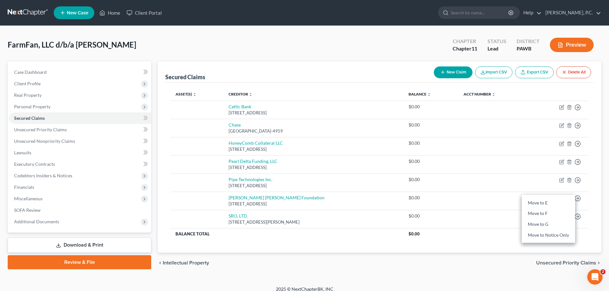
click at [410, 267] on div "chevron_left Intellectual Property Unsecured Priority Claims chevron_right" at bounding box center [380, 263] width 444 height 20
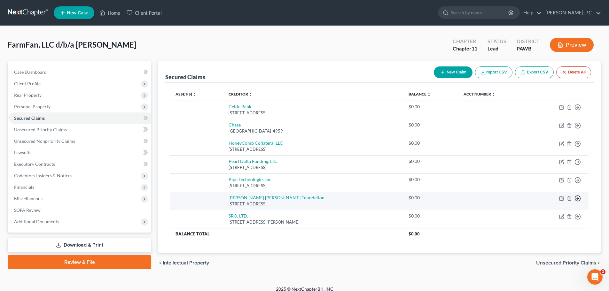
click at [578, 109] on polyline "button" at bounding box center [578, 107] width 1 height 2
click at [548, 235] on link "Move to Notice Only" at bounding box center [548, 235] width 53 height 11
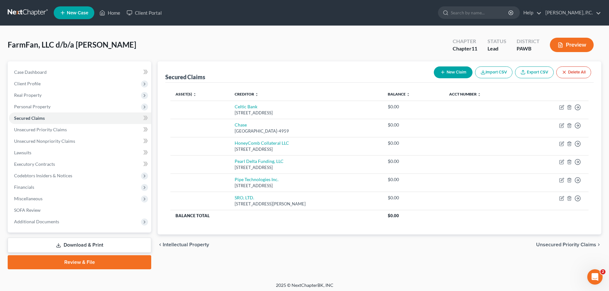
drag, startPoint x: 207, startPoint y: 44, endPoint x: 355, endPoint y: 87, distance: 154.4
click at [207, 44] on div "FarmFan, LLC d/b/a [PERSON_NAME] Upgraded Chapter Chapter 11 Status [GEOGRAPHIC…" at bounding box center [305, 48] width 594 height 28
click at [321, 59] on div "FarmFan, LLC d/b/a [PERSON_NAME] Upgraded Chapter Chapter 11 Status [GEOGRAPHIC…" at bounding box center [305, 48] width 594 height 28
drag, startPoint x: 247, startPoint y: 70, endPoint x: 381, endPoint y: 254, distance: 227.7
click at [520, 227] on div "Secured Claims New Claim Import CSV Export CSV Delete All Asset(s) expand_more …" at bounding box center [380, 147] width 444 height 173
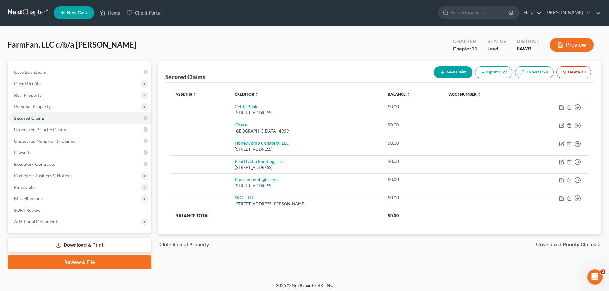
drag, startPoint x: 380, startPoint y: 254, endPoint x: 384, endPoint y: 248, distance: 7.5
click at [380, 253] on div "chevron_left Intellectual Property Unsecured Priority Claims chevron_right" at bounding box center [380, 245] width 444 height 20
drag, startPoint x: 30, startPoint y: 198, endPoint x: 38, endPoint y: 213, distance: 17.2
click at [30, 197] on span "Miscellaneous" at bounding box center [28, 198] width 28 height 5
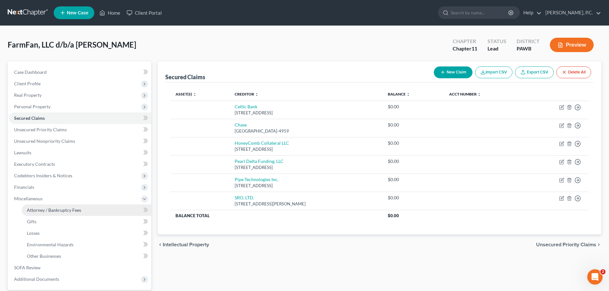
click at [38, 210] on span "Attorney / Bankruptcy Fees" at bounding box center [54, 209] width 54 height 5
select select "0"
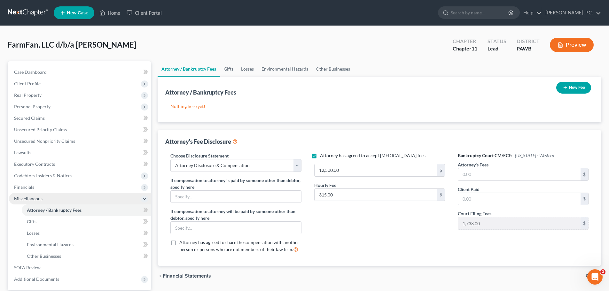
click at [33, 200] on span "Miscellaneous" at bounding box center [28, 198] width 28 height 5
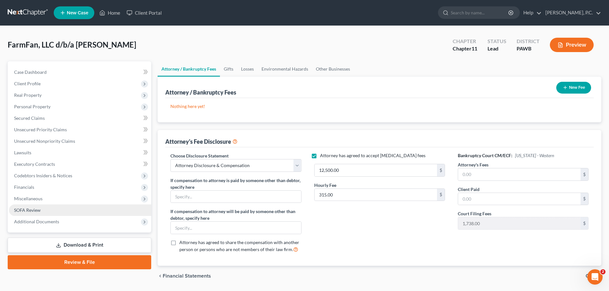
click at [34, 212] on span "SOFA Review" at bounding box center [27, 209] width 27 height 5
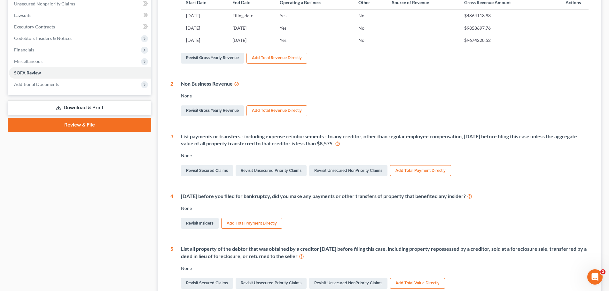
scroll to position [160, 0]
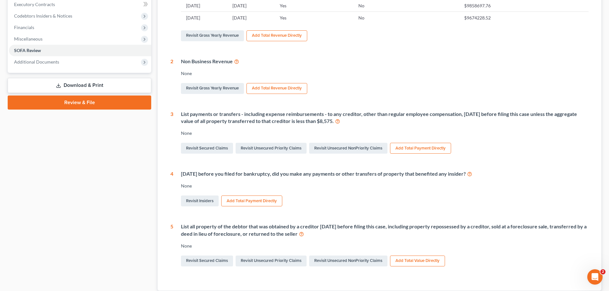
click at [399, 152] on button "Add Total Payment Directly" at bounding box center [420, 148] width 61 height 11
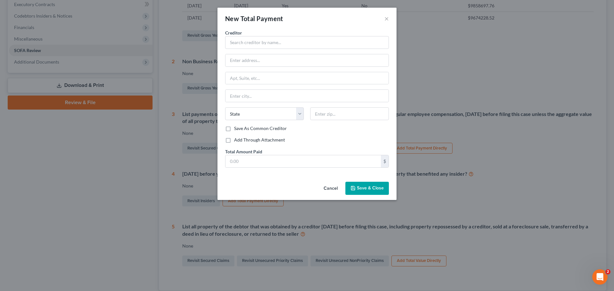
click at [234, 141] on label "Add Through Attachment" at bounding box center [259, 140] width 51 height 6
click at [237, 141] on input "Add Through Attachment" at bounding box center [239, 139] width 4 height 4
checkbox input "true"
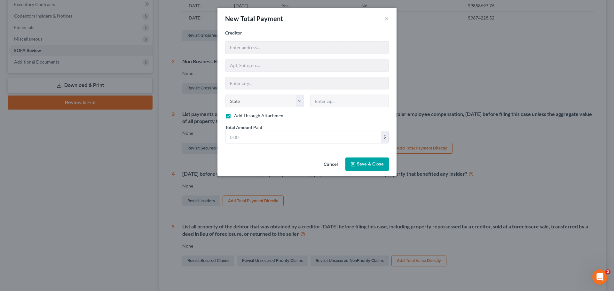
click at [359, 166] on span "Save & Close" at bounding box center [370, 163] width 27 height 5
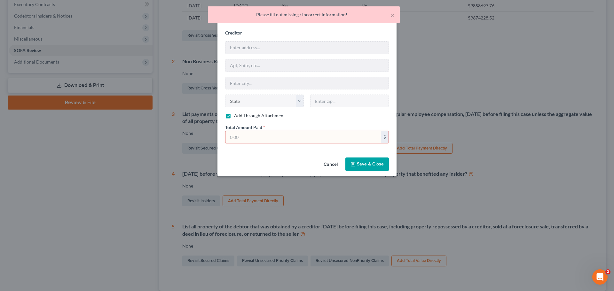
click at [282, 122] on div "Creditor * State [US_STATE] AK AR AZ CA CO CT DE DC [GEOGRAPHIC_DATA] [GEOGRAPH…" at bounding box center [307, 86] width 164 height 114
click at [271, 139] on input "text" at bounding box center [302, 137] width 155 height 12
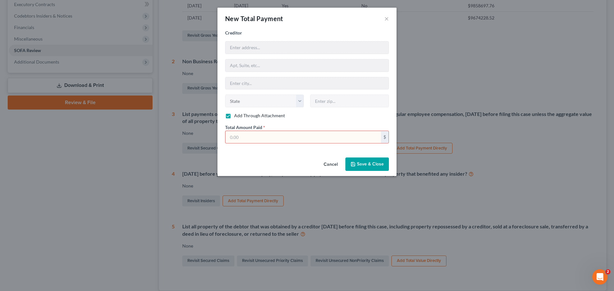
drag, startPoint x: 256, startPoint y: 134, endPoint x: 257, endPoint y: 137, distance: 3.4
click at [256, 135] on input "text" at bounding box center [302, 137] width 155 height 12
type input "128,919.21"
click at [367, 162] on span "Save & Close" at bounding box center [370, 163] width 27 height 5
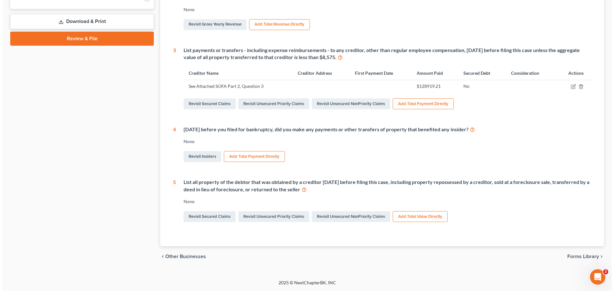
scroll to position [0, 0]
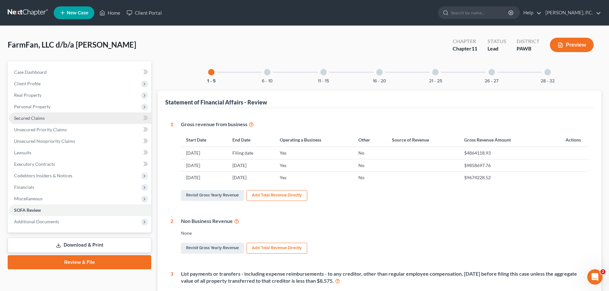
click at [28, 116] on span "Secured Claims" at bounding box center [29, 117] width 31 height 5
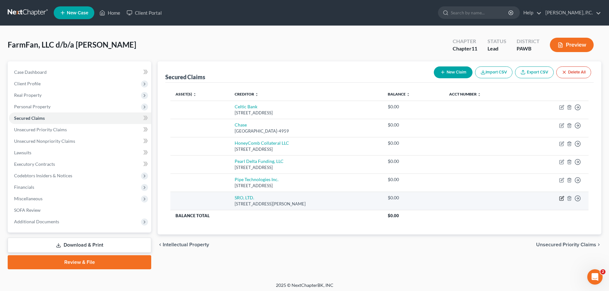
click at [560, 199] on icon "button" at bounding box center [561, 198] width 5 height 5
select select "4"
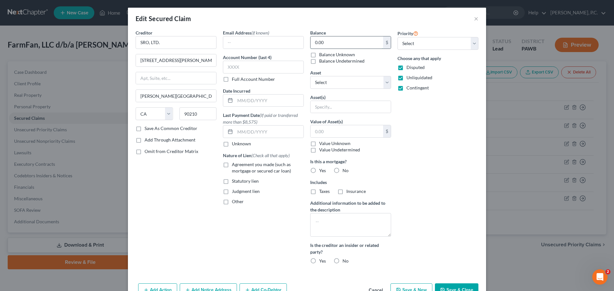
click at [316, 45] on input "0.00" at bounding box center [346, 42] width 73 height 12
type input "9,002"
click at [426, 47] on select "Select 1st 2nd 3rd 4th 5th 6th 7th 8th 9th 10th 11th 12th 13th 14th 15th 16th 1…" at bounding box center [437, 43] width 81 height 13
click at [428, 28] on div "Edit Secured Claim ×" at bounding box center [307, 19] width 358 height 22
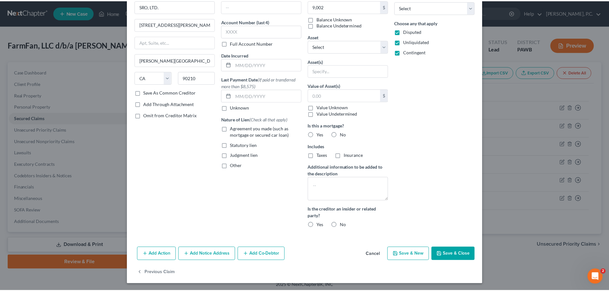
scroll to position [37, 0]
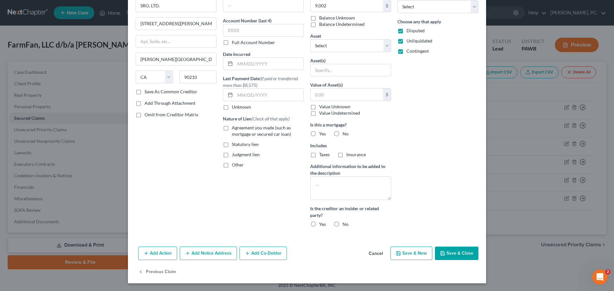
click at [460, 252] on button "Save & Close" at bounding box center [456, 253] width 43 height 13
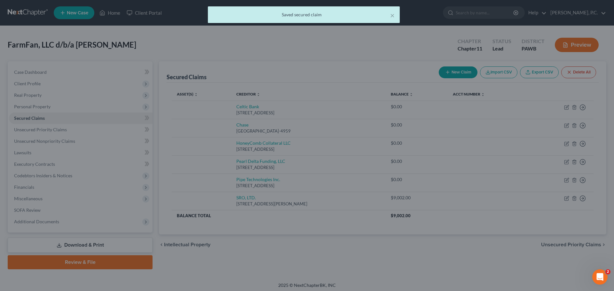
scroll to position [0, 0]
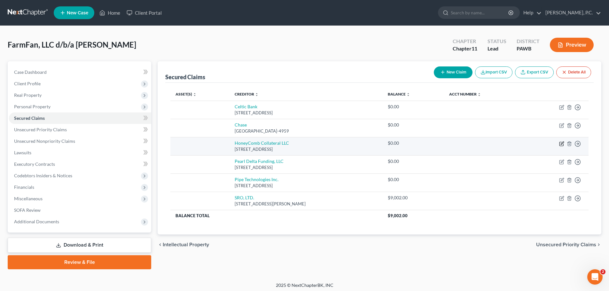
click at [560, 144] on icon "button" at bounding box center [561, 143] width 5 height 5
select select "39"
select select "0"
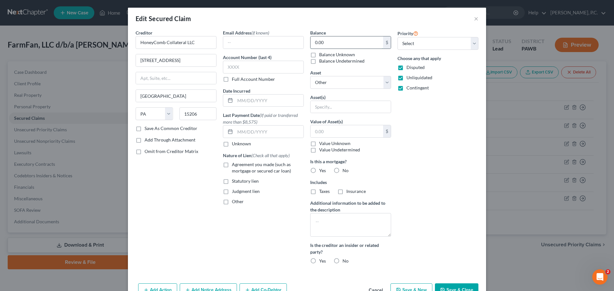
click at [337, 44] on input "0.00" at bounding box center [346, 42] width 73 height 12
type input "244,213"
click at [452, 181] on div "Priority Select 1st 2nd 3rd 4th 5th 6th 7th 8th 9th 10th 11th 12th 13th 14th 15…" at bounding box center [437, 149] width 87 height 240
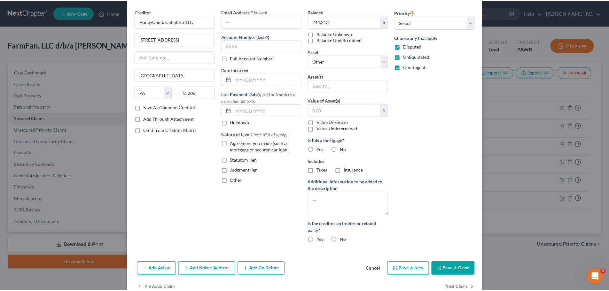
scroll to position [32, 0]
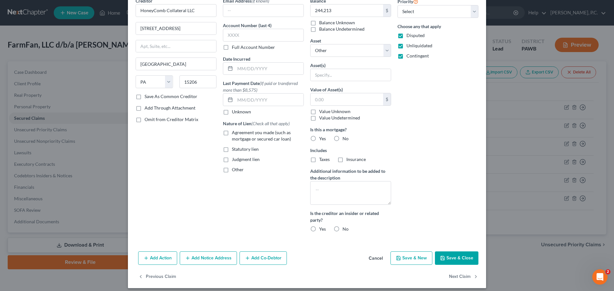
click at [450, 256] on button "Save & Close" at bounding box center [456, 258] width 43 height 13
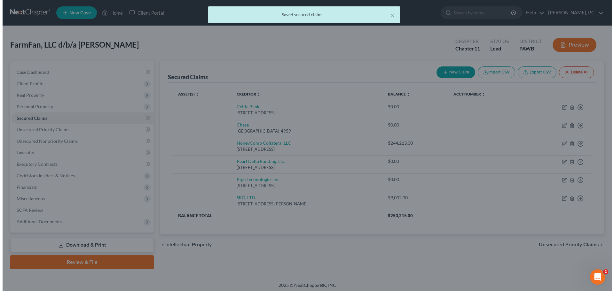
scroll to position [0, 0]
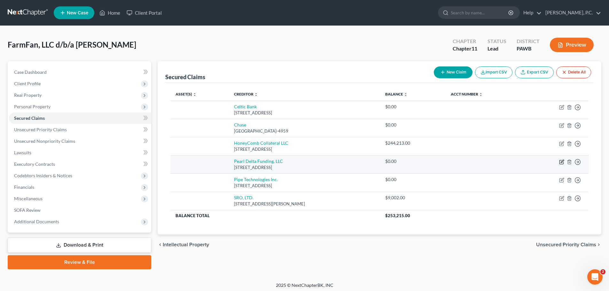
click at [559, 164] on icon "button" at bounding box center [561, 162] width 5 height 5
select select "9"
select select "0"
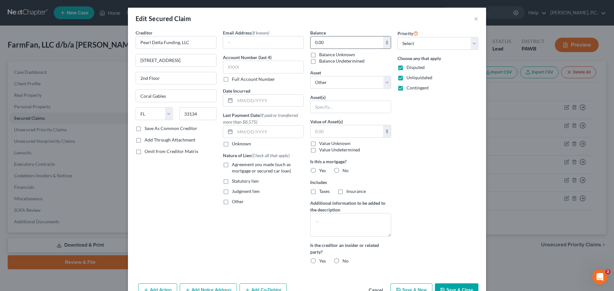
click at [341, 43] on input "0.00" at bounding box center [346, 42] width 73 height 12
type input "200,000"
click at [435, 146] on div "Priority Select 1st 2nd 3rd 4th 5th 6th 7th 8th 9th 10th 11th 12th 13th 14th 15…" at bounding box center [437, 149] width 87 height 240
click at [447, 288] on button "Save & Close" at bounding box center [456, 290] width 43 height 13
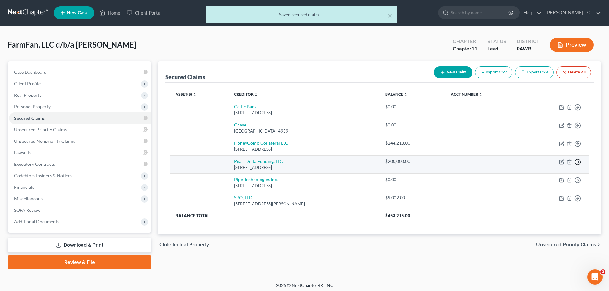
click at [579, 111] on icon "button" at bounding box center [577, 107] width 6 height 6
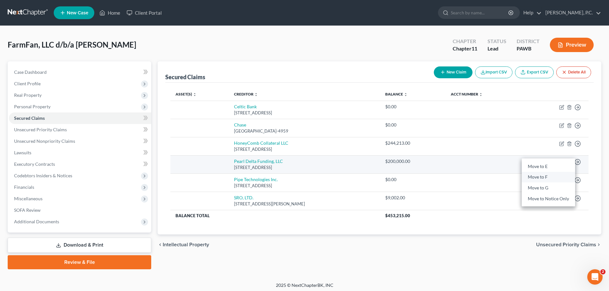
click at [545, 177] on link "Move to F" at bounding box center [548, 177] width 53 height 11
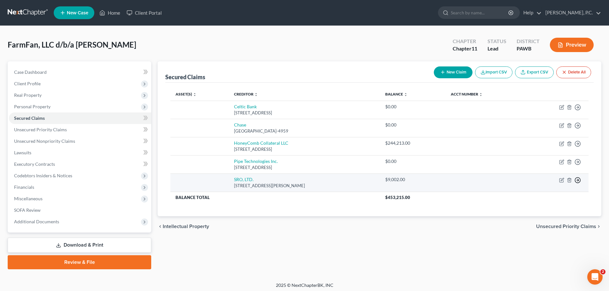
click at [579, 107] on line "button" at bounding box center [578, 107] width 2 height 0
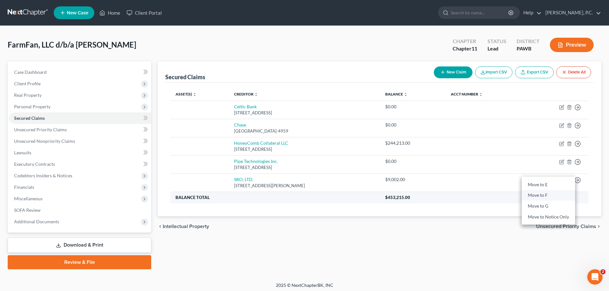
drag, startPoint x: 546, startPoint y: 196, endPoint x: 417, endPoint y: 180, distance: 129.5
click at [546, 195] on link "Move to F" at bounding box center [548, 195] width 53 height 11
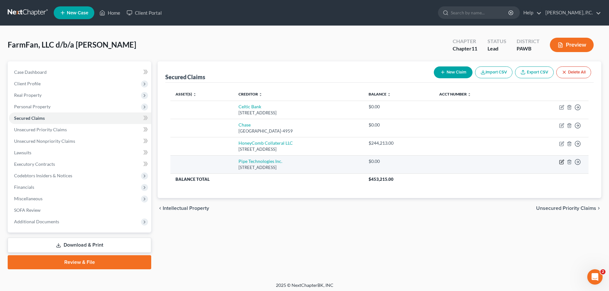
click at [561, 161] on icon "button" at bounding box center [561, 162] width 5 height 5
select select "9"
select select "0"
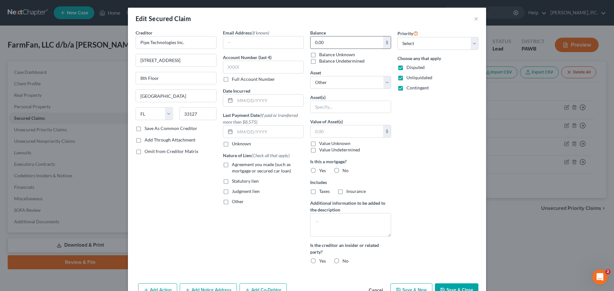
click at [323, 42] on input "0.00" at bounding box center [346, 42] width 73 height 12
paste input "278049"
type input "278,049"
click at [445, 285] on button "Save & Close" at bounding box center [456, 290] width 43 height 13
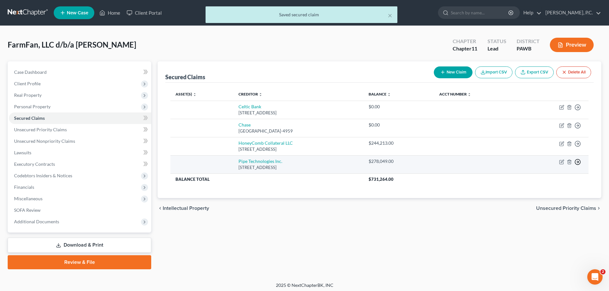
click at [578, 109] on polyline "button" at bounding box center [578, 107] width 1 height 2
click at [545, 178] on link "Move to F" at bounding box center [548, 177] width 53 height 11
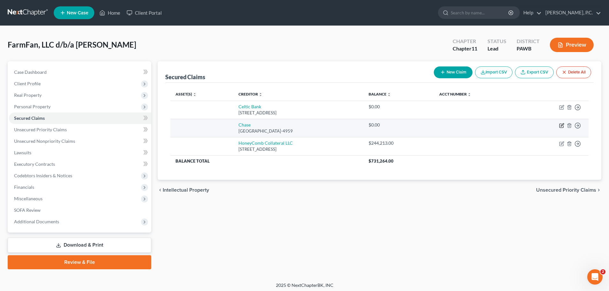
click at [561, 125] on icon "button" at bounding box center [561, 125] width 5 height 5
select select "15"
select select "0"
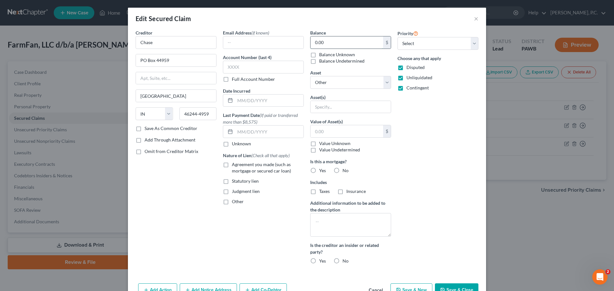
click at [337, 38] on input "0.00" at bounding box center [346, 42] width 73 height 12
paste input "100784"
type input "100,784"
click at [444, 285] on button "Save & Close" at bounding box center [456, 290] width 43 height 13
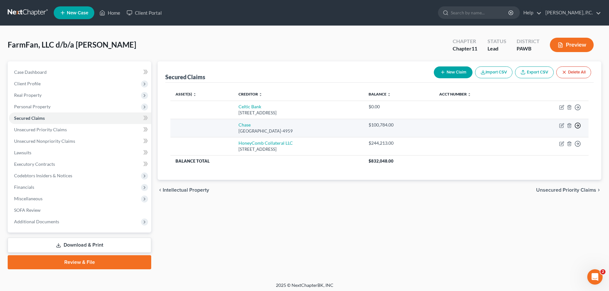
click at [578, 111] on icon "button" at bounding box center [577, 107] width 6 height 6
click at [547, 140] on link "Move to F" at bounding box center [548, 141] width 53 height 11
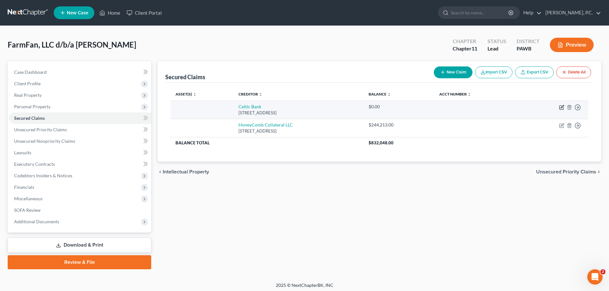
click at [560, 108] on icon "button" at bounding box center [561, 107] width 5 height 5
select select "46"
select select "0"
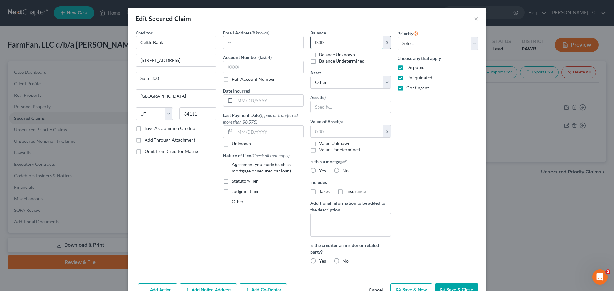
click at [347, 41] on input "0.00" at bounding box center [346, 42] width 73 height 12
paste input "235026"
type input "235,026"
click at [189, 45] on input "Celtic Bank" at bounding box center [176, 42] width 81 height 13
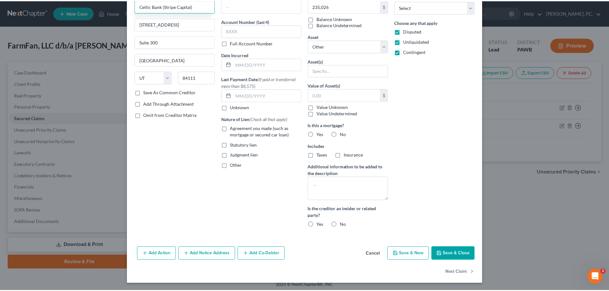
scroll to position [37, 0]
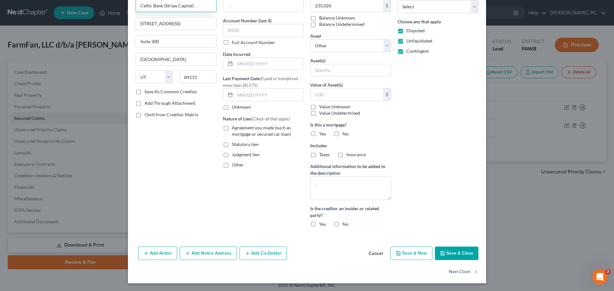
type input "Celtic Bank (Stripe Capital)"
click at [456, 255] on button "Save & Close" at bounding box center [456, 253] width 43 height 13
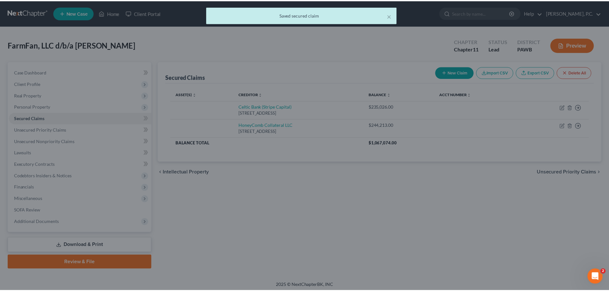
scroll to position [0, 0]
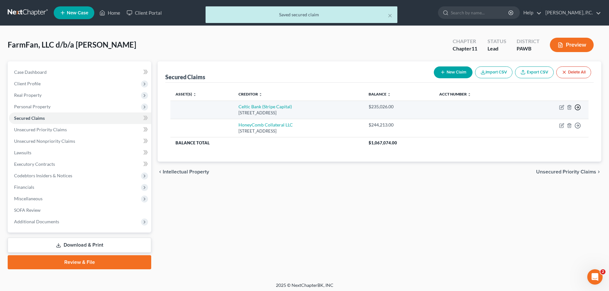
click at [580, 108] on icon "button" at bounding box center [577, 107] width 6 height 6
click at [546, 124] on link "Move to F" at bounding box center [548, 122] width 53 height 11
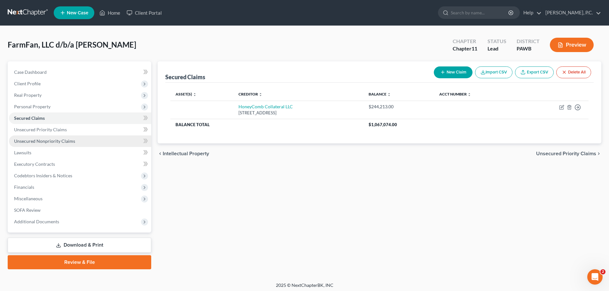
drag, startPoint x: 47, startPoint y: 140, endPoint x: 42, endPoint y: 144, distance: 5.9
click at [47, 140] on span "Unsecured Nonpriority Claims" at bounding box center [44, 140] width 61 height 5
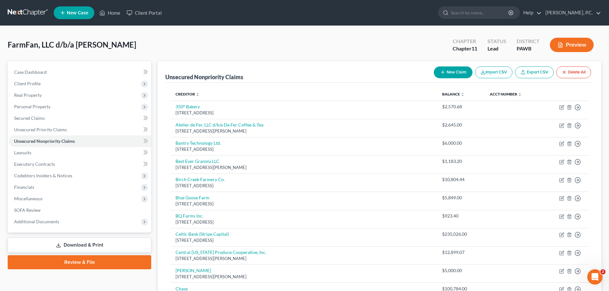
click at [456, 71] on button "New Claim" at bounding box center [453, 72] width 39 height 12
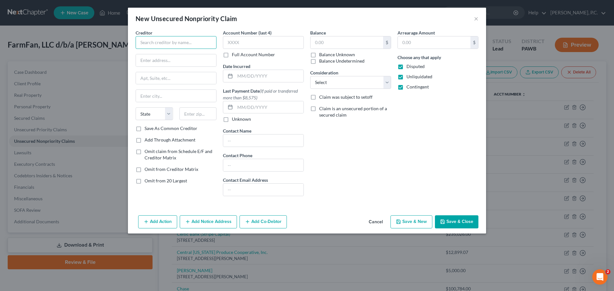
drag, startPoint x: 146, startPoint y: 46, endPoint x: 147, endPoint y: 43, distance: 3.7
click at [146, 46] on input "text" at bounding box center [176, 42] width 81 height 13
click at [339, 42] on input "text" at bounding box center [346, 42] width 73 height 12
type input "Spark (Capital One)"
type input "280,732"
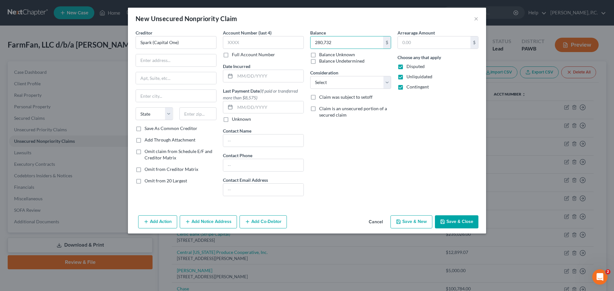
click at [330, 141] on div "Balance 280,732 $ Balance Unknown Balance Undetermined 280,732.00 $ Balance Unk…" at bounding box center [350, 115] width 87 height 172
click at [160, 57] on input "text" at bounding box center [176, 60] width 80 height 12
click at [330, 139] on div "Balance 280,732 $ Balance Unknown Balance Undetermined 280,732.00 $ Balance Unk…" at bounding box center [350, 115] width 87 height 172
drag, startPoint x: 158, startPoint y: 54, endPoint x: 166, endPoint y: 72, distance: 19.6
click at [158, 54] on input "text" at bounding box center [176, 60] width 80 height 12
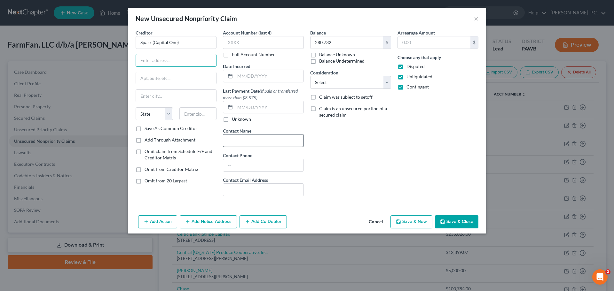
drag, startPoint x: 344, startPoint y: 138, endPoint x: 299, endPoint y: 135, distance: 44.5
click at [344, 138] on div "Balance 280,732 $ Balance Unknown Balance Undetermined 280,732.00 $ Balance Unk…" at bounding box center [350, 115] width 87 height 172
click at [453, 220] on button "Save & Close" at bounding box center [456, 221] width 43 height 13
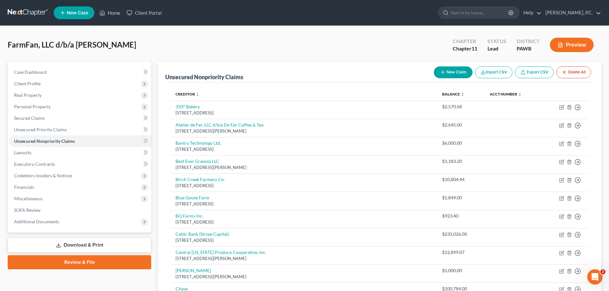
click at [446, 70] on button "New Claim" at bounding box center [453, 72] width 39 height 12
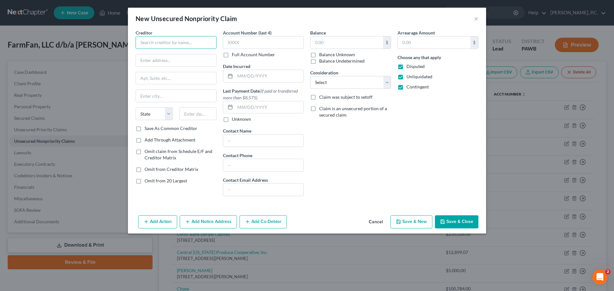
click at [192, 47] on input "text" at bounding box center [176, 42] width 81 height 13
type input "Bluevine"
click at [414, 39] on input "text" at bounding box center [434, 42] width 73 height 12
drag, startPoint x: 347, startPoint y: 41, endPoint x: 351, endPoint y: 42, distance: 4.0
click at [347, 41] on input "text" at bounding box center [346, 42] width 73 height 12
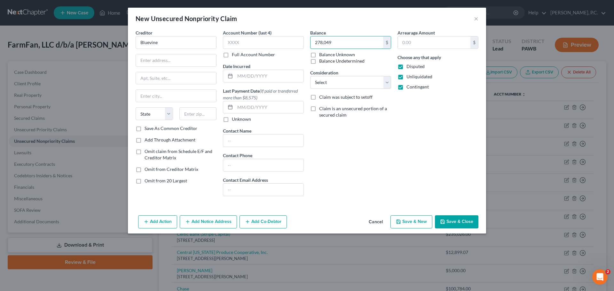
type input "278,049"
click at [457, 221] on button "Save & Close" at bounding box center [456, 221] width 43 height 13
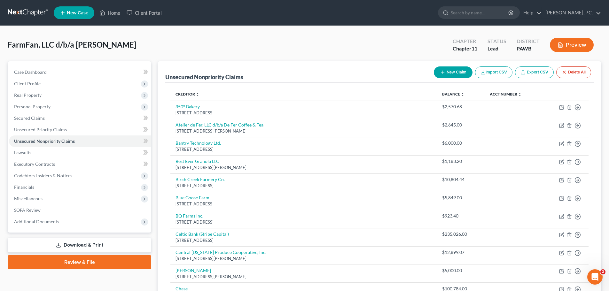
click at [447, 72] on button "New Claim" at bounding box center [453, 72] width 39 height 12
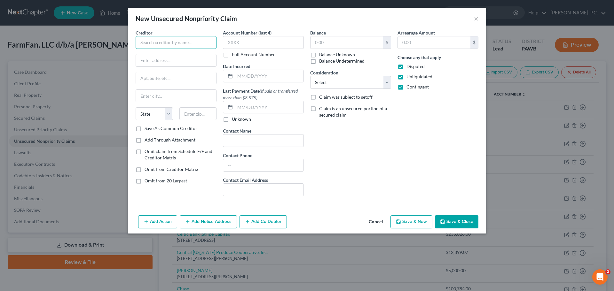
click at [170, 44] on input "text" at bounding box center [176, 42] width 81 height 13
type input "A"
click at [413, 39] on input "text" at bounding box center [434, 42] width 73 height 12
click at [359, 42] on input "text" at bounding box center [346, 42] width 73 height 12
type input "Capital One"
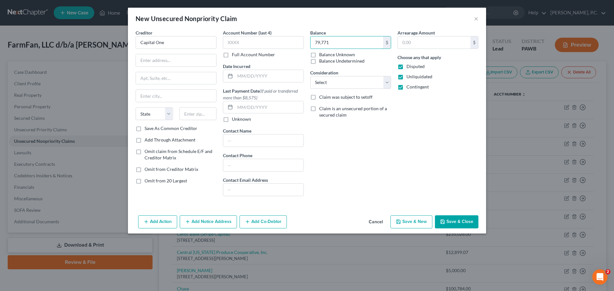
type input "79,771"
click at [460, 218] on button "Save & Close" at bounding box center [456, 221] width 43 height 13
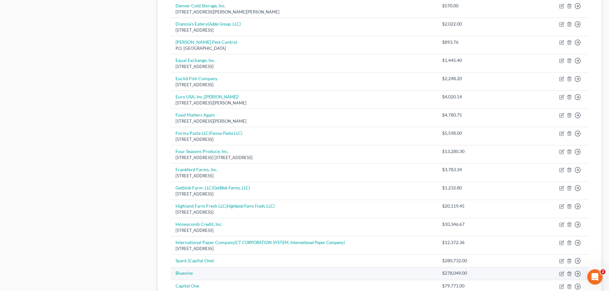
scroll to position [485, 0]
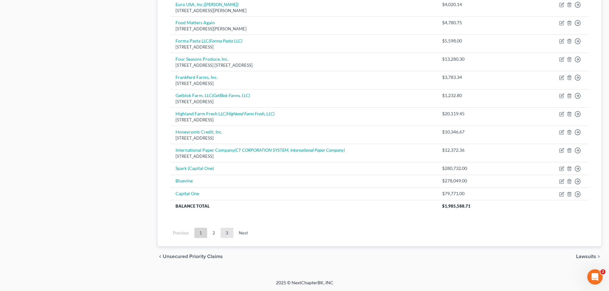
click at [222, 231] on link "3" at bounding box center [227, 233] width 13 height 10
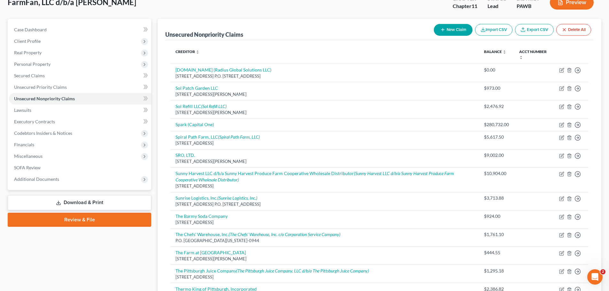
scroll to position [0, 0]
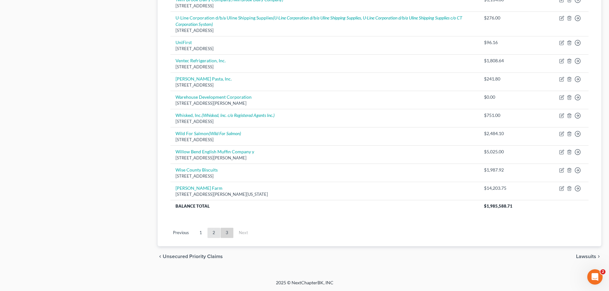
click at [214, 229] on link "2" at bounding box center [213, 233] width 13 height 10
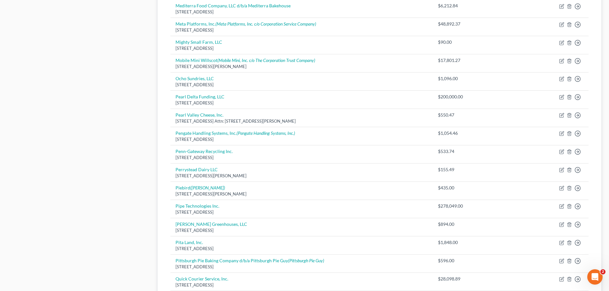
scroll to position [245, 0]
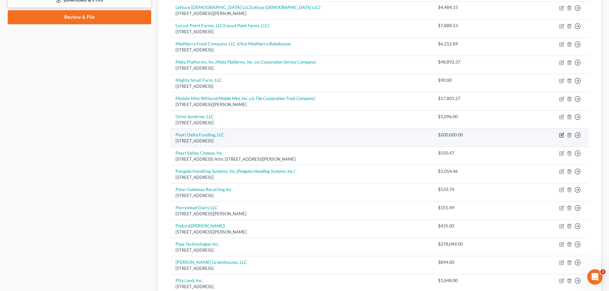
click at [561, 135] on icon "button" at bounding box center [562, 134] width 3 height 3
select select "9"
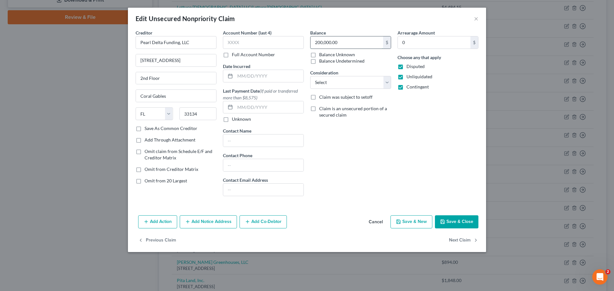
click at [321, 41] on input "200,000.00" at bounding box center [346, 42] width 73 height 12
click at [322, 42] on input "200,000.00" at bounding box center [346, 42] width 73 height 12
click at [327, 42] on input "203,000.00" at bounding box center [346, 42] width 73 height 12
type input "20,300.00"
drag, startPoint x: 457, startPoint y: 225, endPoint x: 391, endPoint y: 192, distance: 73.6
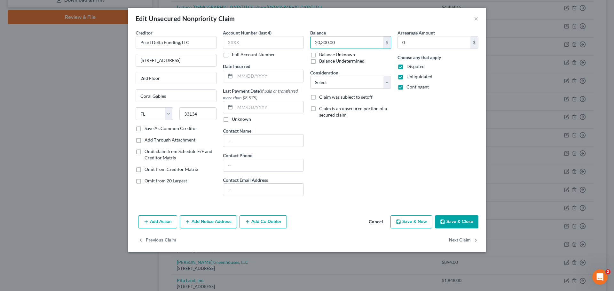
click at [457, 224] on button "Save & Close" at bounding box center [456, 221] width 43 height 13
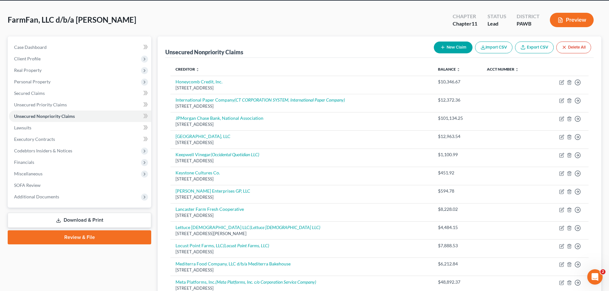
scroll to position [0, 0]
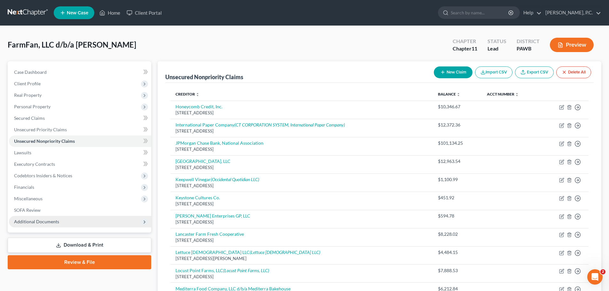
click at [32, 219] on span "Additional Documents" at bounding box center [36, 221] width 45 height 5
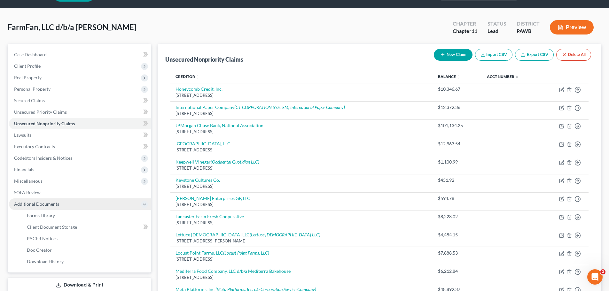
scroll to position [32, 0]
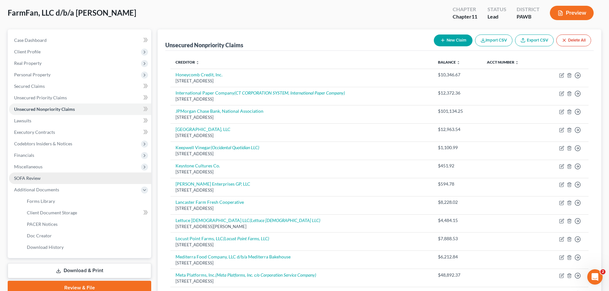
click at [29, 181] on span "SOFA Review" at bounding box center [27, 177] width 27 height 5
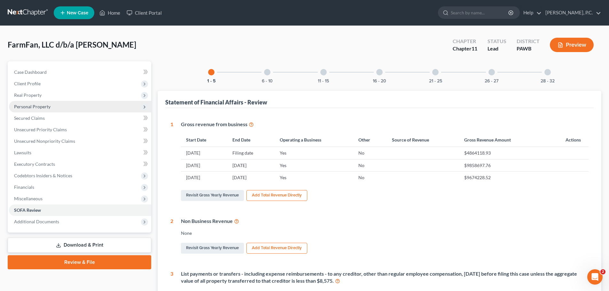
click at [38, 107] on span "Personal Property" at bounding box center [32, 106] width 36 height 5
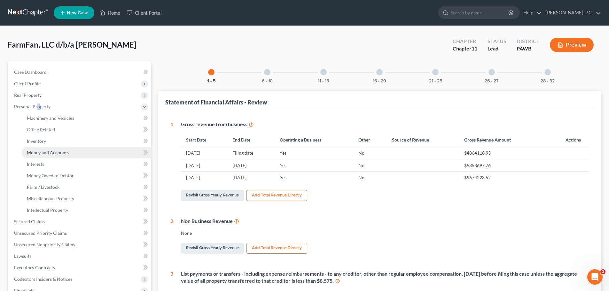
click at [42, 155] on span "Money and Accounts" at bounding box center [48, 152] width 42 height 5
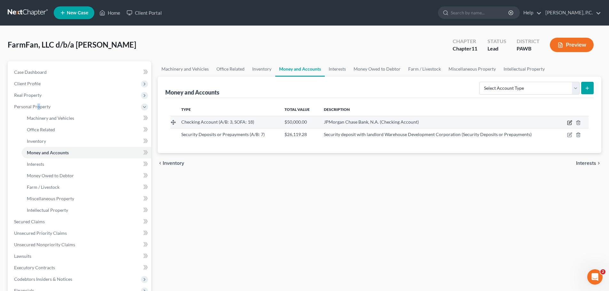
click at [569, 122] on icon "button" at bounding box center [569, 122] width 5 height 5
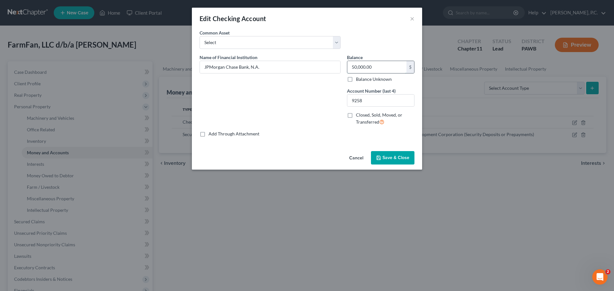
click at [386, 71] on input "50,000.00" at bounding box center [376, 67] width 59 height 12
click at [385, 71] on input "50,000.00" at bounding box center [376, 67] width 59 height 12
click at [359, 68] on input "50,000.00" at bounding box center [376, 67] width 59 height 12
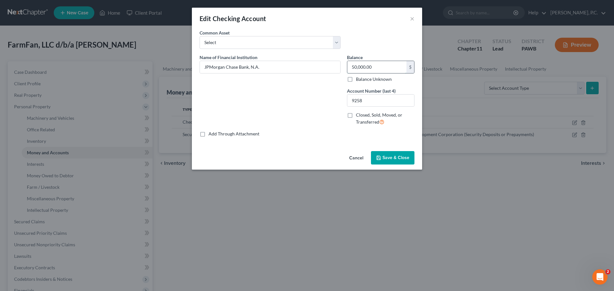
click at [359, 68] on input "50,000.00" at bounding box center [376, 67] width 59 height 12
type input "36,029.69"
click at [396, 152] on button "Save & Close" at bounding box center [392, 157] width 43 height 13
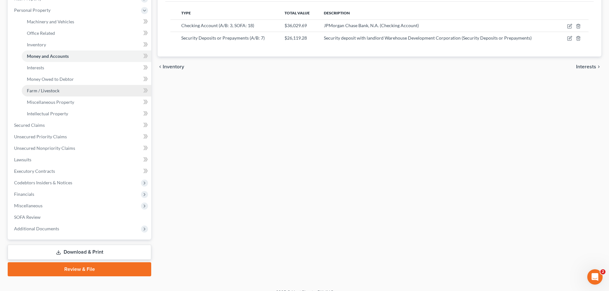
scroll to position [106, 0]
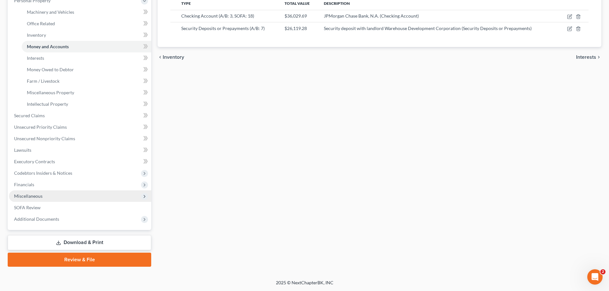
click at [43, 201] on span "Miscellaneous" at bounding box center [80, 197] width 142 height 12
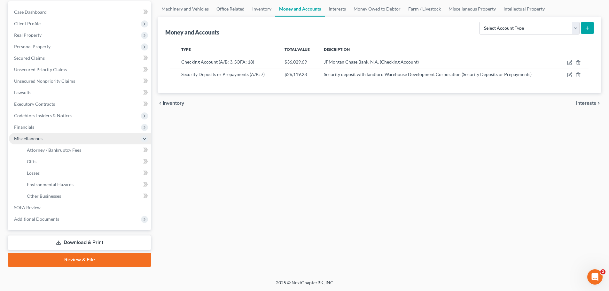
scroll to position [60, 0]
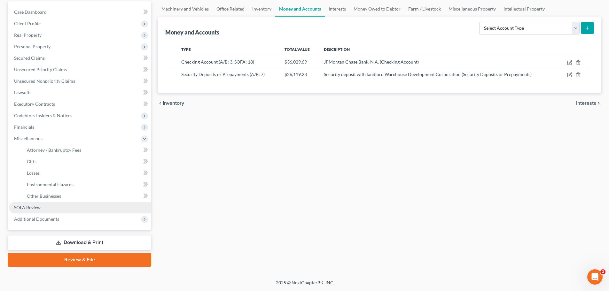
click at [46, 204] on link "SOFA Review" at bounding box center [80, 208] width 142 height 12
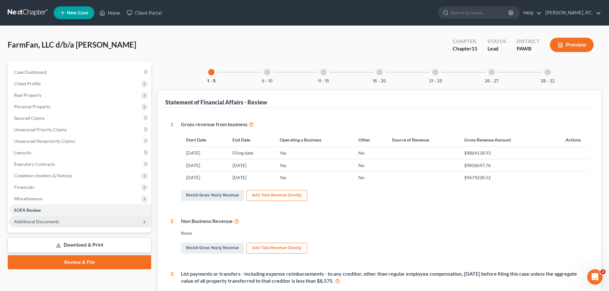
click at [43, 221] on span "Additional Documents" at bounding box center [36, 221] width 45 height 5
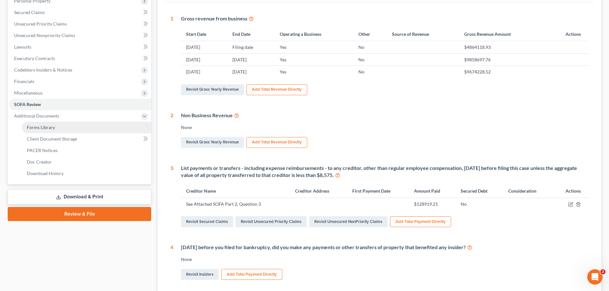
scroll to position [96, 0]
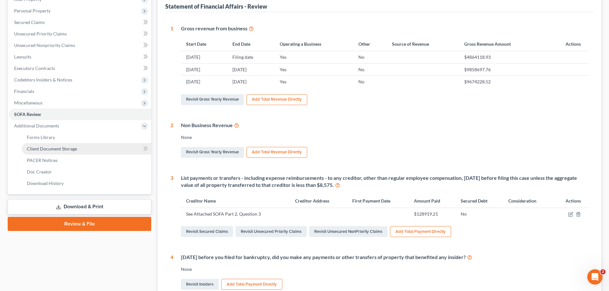
click at [60, 151] on span "Client Document Storage" at bounding box center [52, 148] width 50 height 5
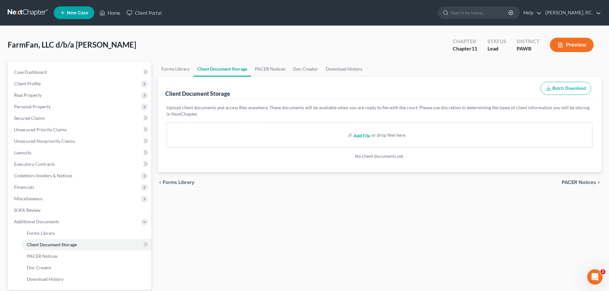
click at [360, 135] on input "file" at bounding box center [361, 135] width 15 height 12
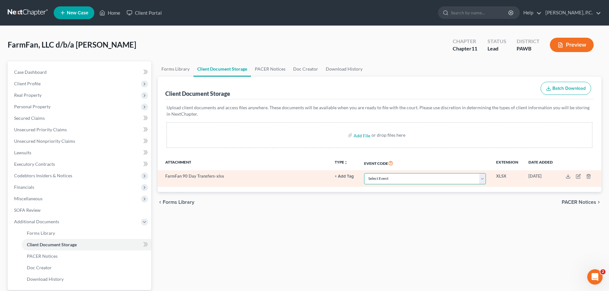
drag, startPoint x: 436, startPoint y: 180, endPoint x: 432, endPoint y: 180, distance: 4.2
click at [436, 180] on select "Select Event Attachment: Schedule A/B: Assets - Real and Personal Property Atta…" at bounding box center [425, 178] width 122 height 11
select select "5"
click at [364, 173] on select "Select Event Attachment: Schedule A/B: Assets - Real and Personal Property Atta…" at bounding box center [425, 178] width 122 height 11
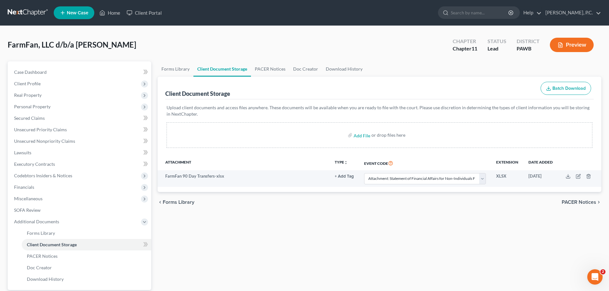
click at [571, 201] on span "PACER Notices" at bounding box center [579, 202] width 35 height 5
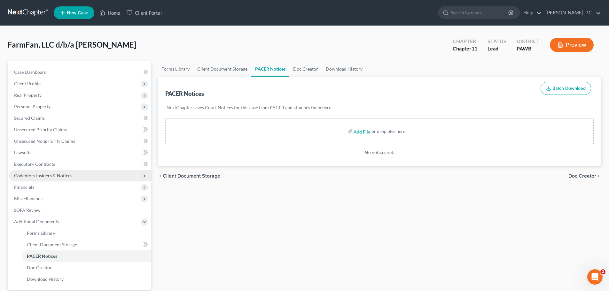
scroll to position [60, 0]
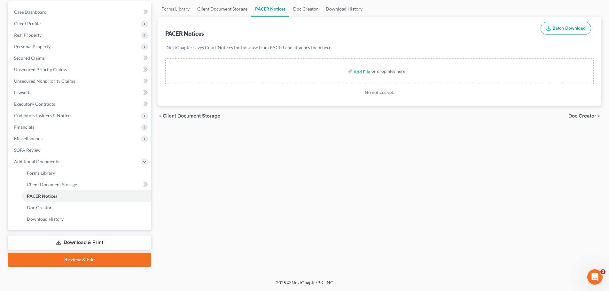
click at [81, 263] on link "Review & File" at bounding box center [80, 260] width 144 height 14
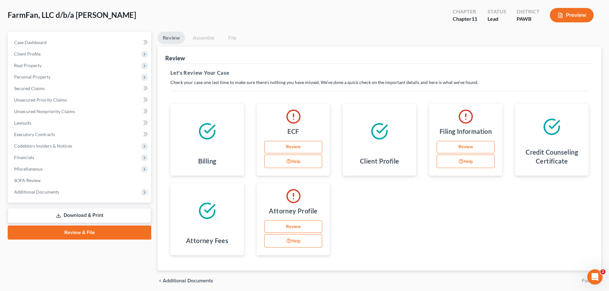
scroll to position [54, 0]
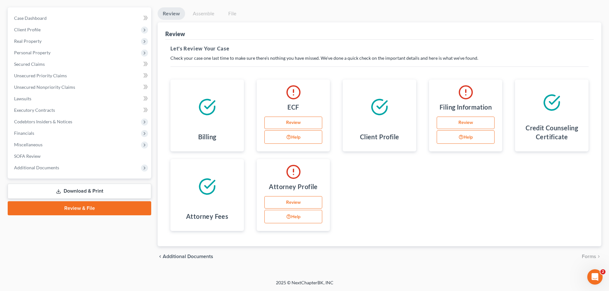
click at [69, 191] on link "Download & Print" at bounding box center [80, 191] width 144 height 15
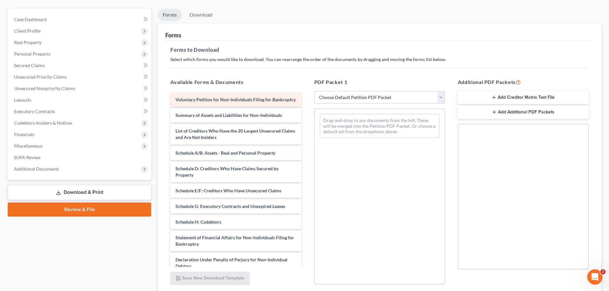
scroll to position [64, 0]
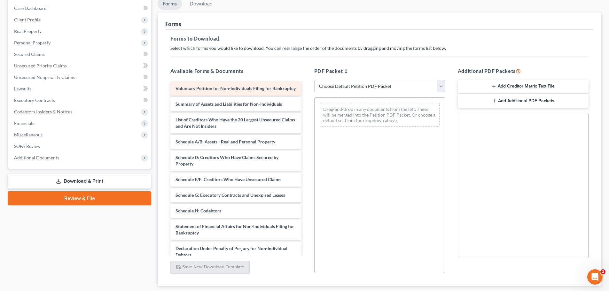
click at [224, 89] on span "Voluntary Petition for Non-Individuals Filing for Bankruptcy" at bounding box center [235, 88] width 120 height 5
click at [379, 89] on select "Choose Default Petition PDF Packet Complete Bankruptcy Petition (all forms and …" at bounding box center [379, 86] width 131 height 13
select select "0"
click at [314, 80] on select "Choose Default Petition PDF Packet Complete Bankruptcy Petition (all forms and …" at bounding box center [379, 86] width 131 height 13
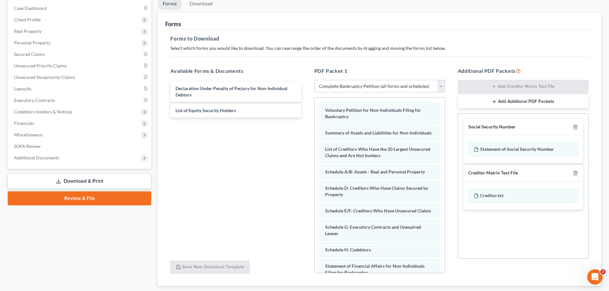
click at [272, 144] on div "Declaration Under Penalty of Perjury for Non-Individual Debtors List of Equity …" at bounding box center [235, 168] width 141 height 176
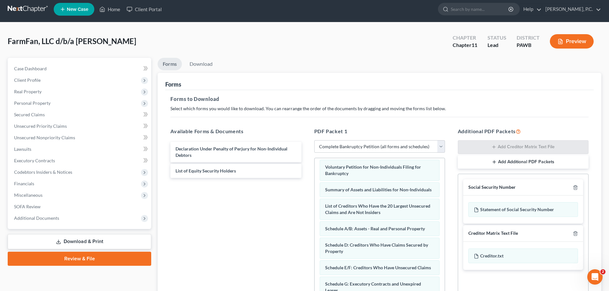
scroll to position [0, 0]
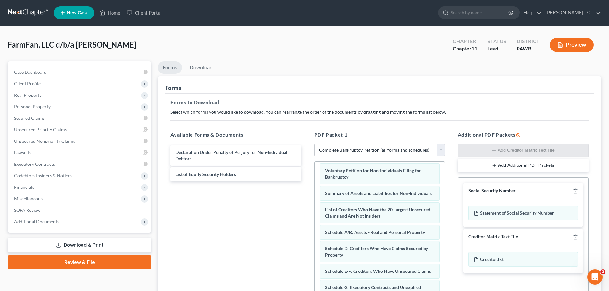
click at [567, 47] on button "Preview" at bounding box center [572, 45] width 44 height 14
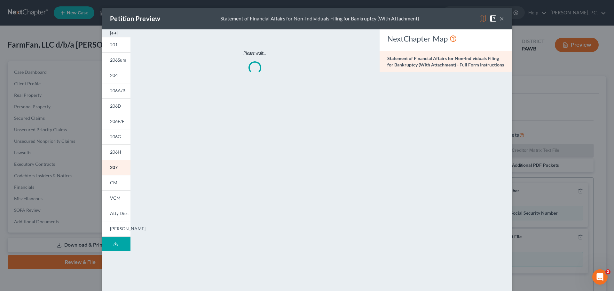
click at [499, 19] on button "×" at bounding box center [501, 19] width 4 height 8
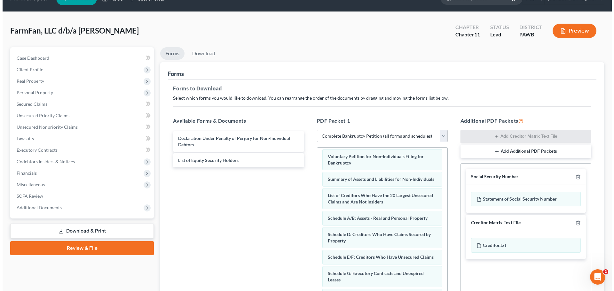
scroll to position [8, 0]
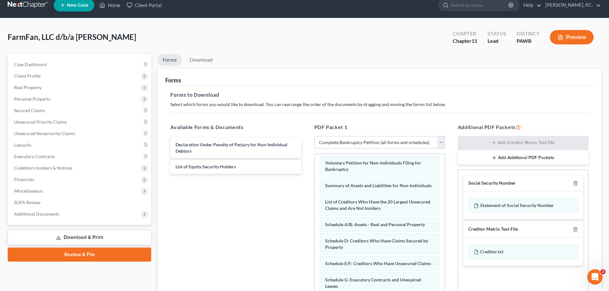
click at [581, 32] on button "Preview" at bounding box center [572, 37] width 44 height 14
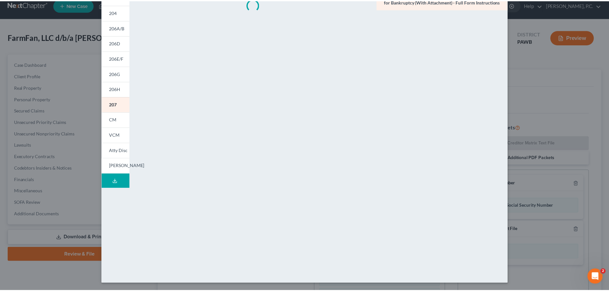
scroll to position [0, 0]
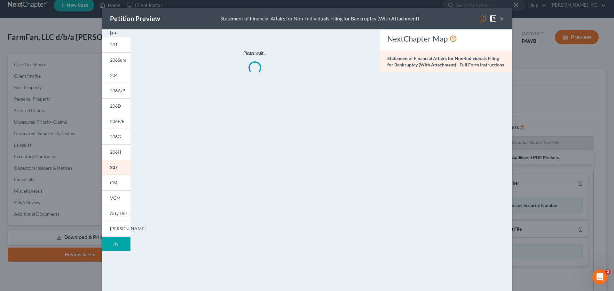
click at [499, 19] on button "×" at bounding box center [501, 19] width 4 height 8
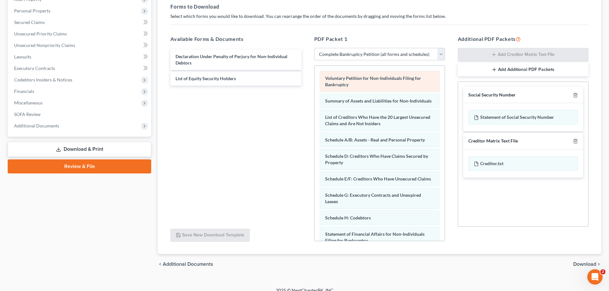
click at [315, 100] on div "Voluntary Petition for Non-Individuals Filing for Bankruptcy Summary of Assets …" at bounding box center [380, 197] width 130 height 262
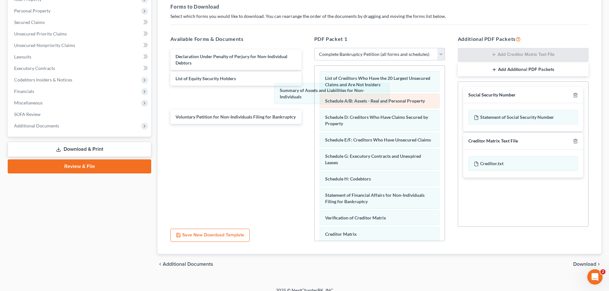
drag, startPoint x: 338, startPoint y: 78, endPoint x: 361, endPoint y: 98, distance: 29.9
click at [315, 109] on div "Summary of Assets and Liabilities for Non-Individuals Summary of Assets and Lia…" at bounding box center [380, 177] width 130 height 223
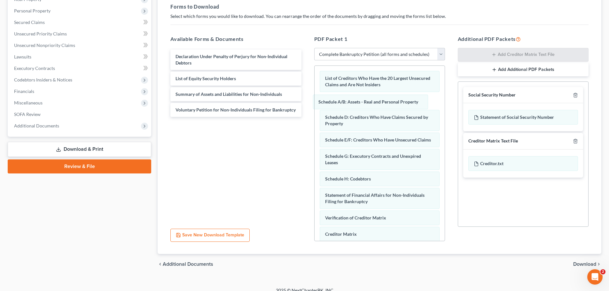
drag, startPoint x: 357, startPoint y: 97, endPoint x: 367, endPoint y: 68, distance: 30.0
click at [315, 97] on div "Schedule A/B: Assets - Real and Personal Property List of Creditors Who Have th…" at bounding box center [380, 177] width 130 height 223
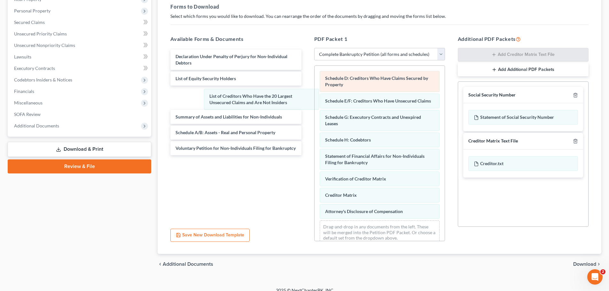
drag, startPoint x: 358, startPoint y: 75, endPoint x: 330, endPoint y: 89, distance: 31.5
click at [315, 94] on div "List of Creditors Who Have the 20 Largest Unsecured Claims and Are Not Insiders…" at bounding box center [380, 158] width 130 height 184
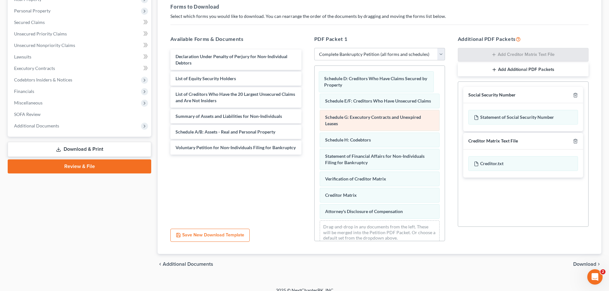
drag, startPoint x: 338, startPoint y: 84, endPoint x: 356, endPoint y: 103, distance: 26.2
click at [315, 118] on div "Schedule D: Creditors Who Have Claims Secured by Property Schedule D: Creditors…" at bounding box center [380, 158] width 130 height 184
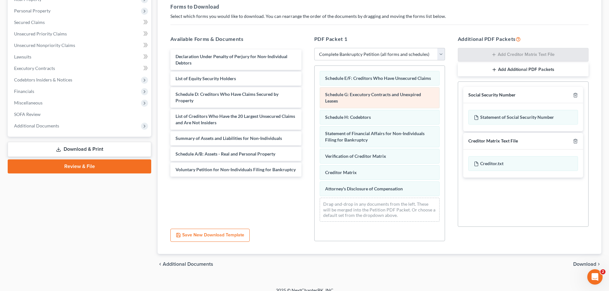
click at [315, 113] on div "Schedule E/F: Creditors Who Have Unsecured Claims Schedule G: Executory Contrac…" at bounding box center [380, 146] width 130 height 161
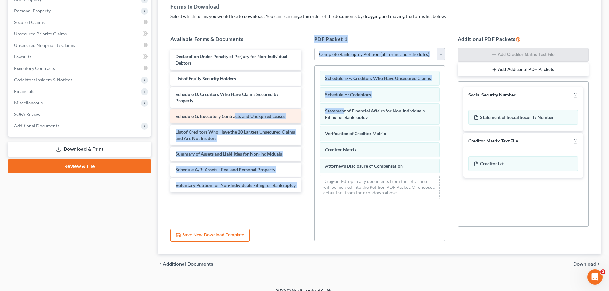
drag, startPoint x: 344, startPoint y: 103, endPoint x: 226, endPoint y: 112, distance: 118.6
click at [226, 112] on div "Available Forms & Documents Declaration Under Penalty of Perjury for Non-Indivi…" at bounding box center [379, 138] width 431 height 217
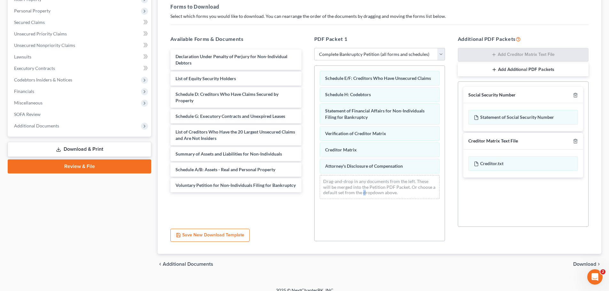
click at [365, 202] on div "Schedule E/F: Creditors Who Have Unsecured Claims Schedule H: Codebtors Stateme…" at bounding box center [380, 135] width 130 height 138
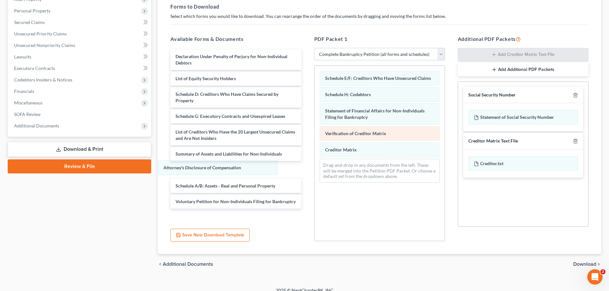
drag, startPoint x: 364, startPoint y: 168, endPoint x: 359, endPoint y: 127, distance: 42.2
click at [315, 171] on div "Attorney's Disclosure of Compensation Schedule E/F: Creditors Who Have Unsecure…" at bounding box center [380, 127] width 130 height 122
click at [315, 138] on div "Schedule E/F: Creditors Who Have Unsecured Claims Schedule H: Codebtors Stateme…" at bounding box center [380, 127] width 130 height 122
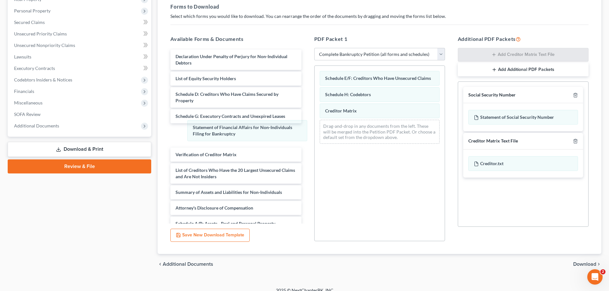
drag, startPoint x: 358, startPoint y: 111, endPoint x: 335, endPoint y: 120, distance: 24.7
click at [315, 132] on div "Statement of Financial Affairs for Non-Individuals Filing for Bankruptcy Schedu…" at bounding box center [380, 107] width 130 height 83
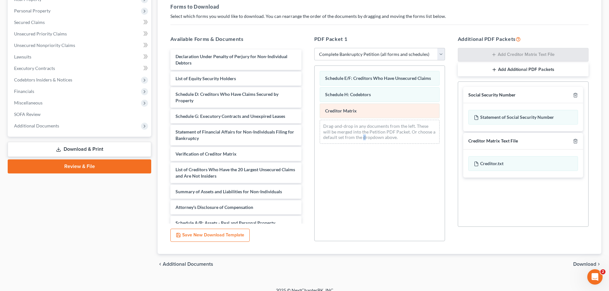
click at [315, 135] on div "Schedule E/F: Creditors Who Have Unsecured Claims Schedule H: Codebtors Credito…" at bounding box center [380, 107] width 130 height 83
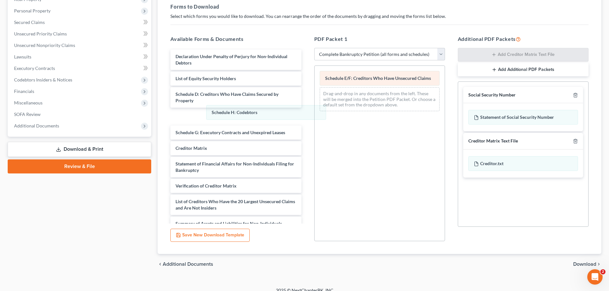
drag, startPoint x: 357, startPoint y: 91, endPoint x: 374, endPoint y: 75, distance: 23.8
click at [315, 110] on div "Schedule H: Codebtors Schedule E/F: Creditors Who Have Unsecured Claims Schedul…" at bounding box center [380, 91] width 130 height 51
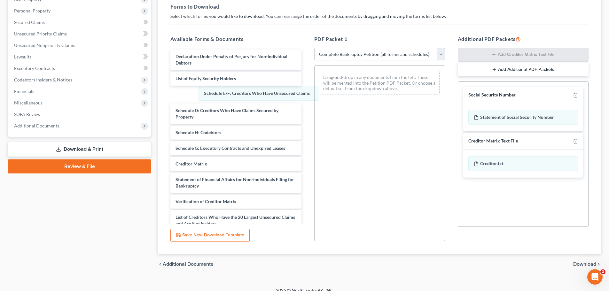
drag, startPoint x: 372, startPoint y: 74, endPoint x: 417, endPoint y: 52, distance: 49.5
click at [315, 89] on div "Schedule E/F: Creditors Who Have Unsecured Claims Schedule E/F: Creditors Who H…" at bounding box center [380, 83] width 130 height 34
click at [442, 56] on select "Choose Default Petition PDF Packet Complete Bankruptcy Petition (all forms and …" at bounding box center [379, 54] width 131 height 13
drag, startPoint x: 437, startPoint y: 39, endPoint x: 427, endPoint y: 49, distance: 14.5
click at [436, 39] on h5 "PDF Packet 1" at bounding box center [379, 39] width 131 height 8
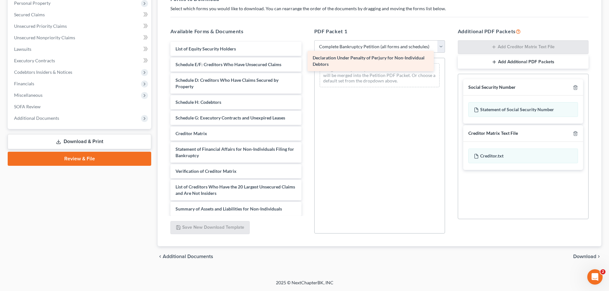
drag, startPoint x: 221, startPoint y: 53, endPoint x: 373, endPoint y: 69, distance: 153.0
click at [306, 69] on div "Declaration Under Penalty of Perjury for Non-Individual Debtors Declaration Und…" at bounding box center [235, 152] width 141 height 221
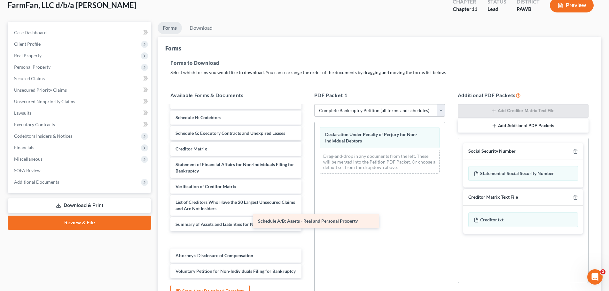
scroll to position [39, 0]
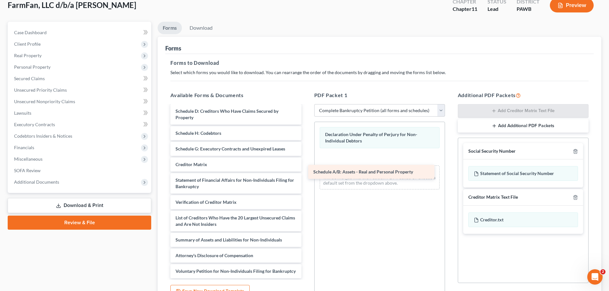
drag, startPoint x: 235, startPoint y: 248, endPoint x: 373, endPoint y: 170, distance: 158.0
click at [306, 170] on div "Schedule A/B: Assets - Real and Personal Property List of Equity Security Holde…" at bounding box center [235, 176] width 141 height 206
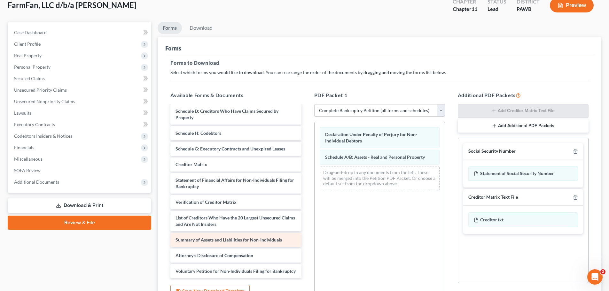
scroll to position [0, 0]
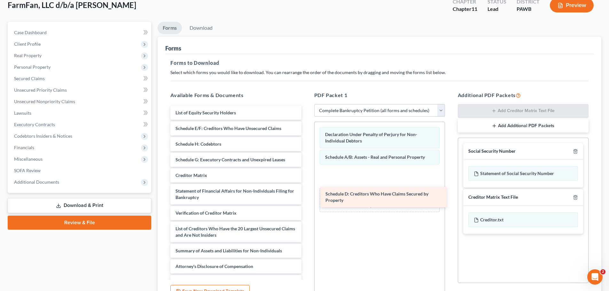
drag, startPoint x: 245, startPoint y: 146, endPoint x: 374, endPoint y: 191, distance: 137.0
click at [306, 195] on div "Schedule D: Creditors Who Have Claims Secured by Property List of Equity Securi…" at bounding box center [235, 197] width 141 height 183
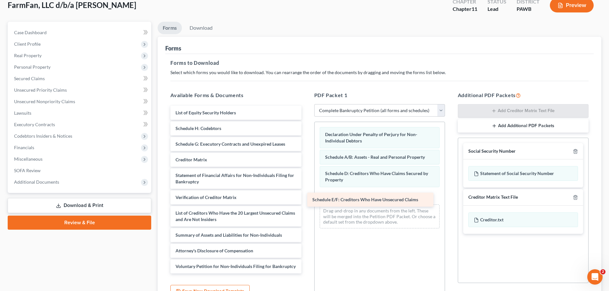
drag, startPoint x: 230, startPoint y: 126, endPoint x: 370, endPoint y: 198, distance: 158.0
click at [306, 198] on div "Schedule E/F: Creditors Who Have Unsecured Claims List of Equity Security Holde…" at bounding box center [235, 190] width 141 height 168
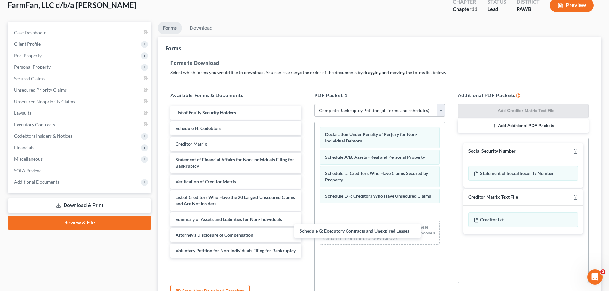
drag, startPoint x: 212, startPoint y: 144, endPoint x: 270, endPoint y: 174, distance: 65.9
click at [306, 227] on div "Schedule G: Executory Contracts and Unexpired Leases List of Equity Security Ho…" at bounding box center [235, 182] width 141 height 152
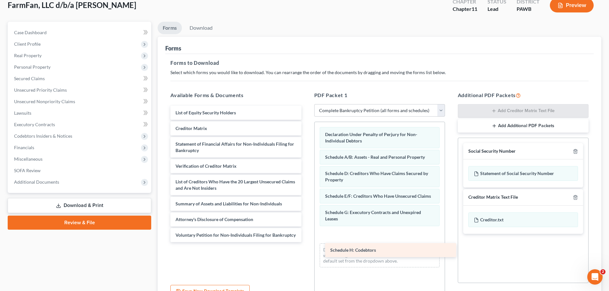
drag, startPoint x: 214, startPoint y: 128, endPoint x: 369, endPoint y: 250, distance: 196.9
click at [306, 242] on div "Schedule H: Codebtors List of Equity Security Holders Schedule H: Codebtors Cre…" at bounding box center [235, 174] width 141 height 136
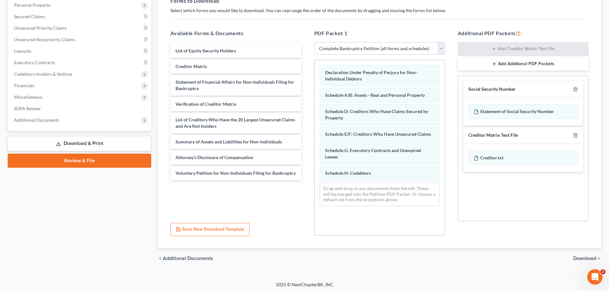
scroll to position [104, 0]
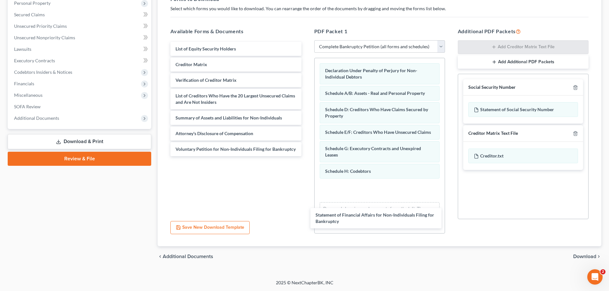
drag, startPoint x: 283, startPoint y: 77, endPoint x: 426, endPoint y: 200, distance: 189.3
click at [306, 156] on div "Statement of Financial Affairs for Non-Individuals Filing for Bankruptcy List o…" at bounding box center [235, 99] width 141 height 114
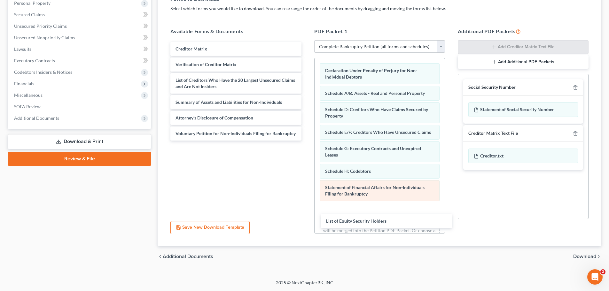
drag, startPoint x: 217, startPoint y: 52, endPoint x: 355, endPoint y: 188, distance: 194.0
click at [306, 141] on div "List of Equity Security Holders List of Equity Security Holders Creditor Matrix…" at bounding box center [235, 91] width 141 height 99
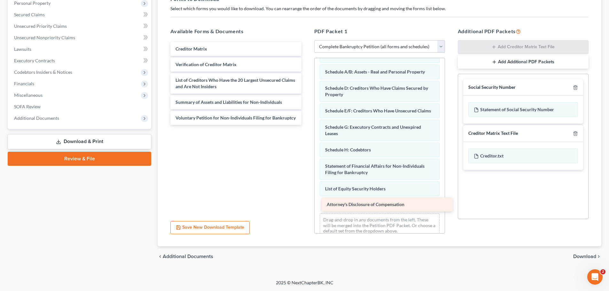
drag, startPoint x: 238, startPoint y: 120, endPoint x: 384, endPoint y: 213, distance: 173.7
click at [306, 125] on div "Attorney's Disclosure of Compensation Creditor Matrix Verification of Creditor …" at bounding box center [235, 83] width 141 height 83
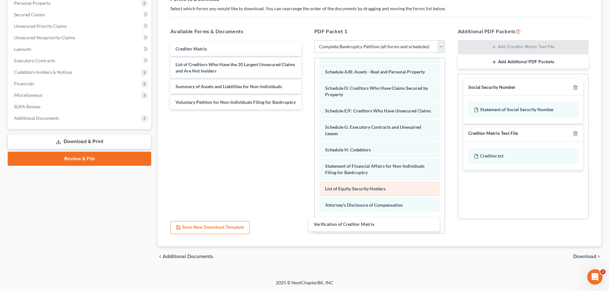
drag, startPoint x: 246, startPoint y: 70, endPoint x: 378, endPoint y: 196, distance: 182.2
click at [306, 109] on div "Verification of Creditor Matrix Creditor Matrix Verification of Creditor Matrix…" at bounding box center [235, 75] width 141 height 67
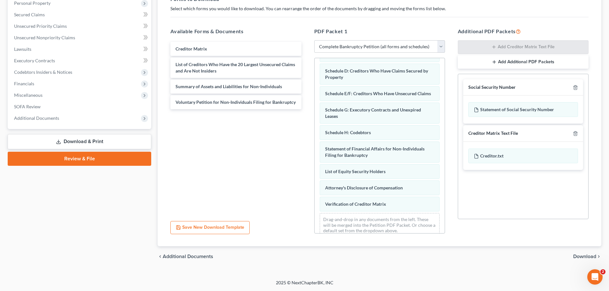
scroll to position [54, 0]
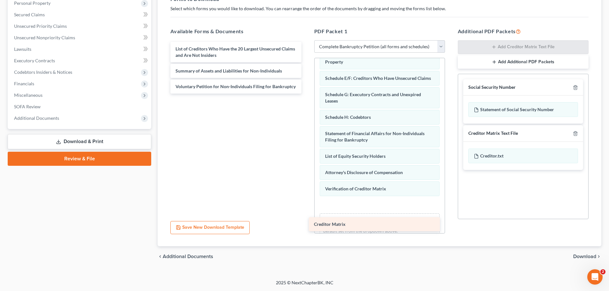
drag, startPoint x: 200, startPoint y: 50, endPoint x: 345, endPoint y: 232, distance: 232.9
click at [306, 94] on div "Creditor Matrix Creditor Matrix List of Creditors Who Have the 20 Largest Unsec…" at bounding box center [235, 68] width 141 height 52
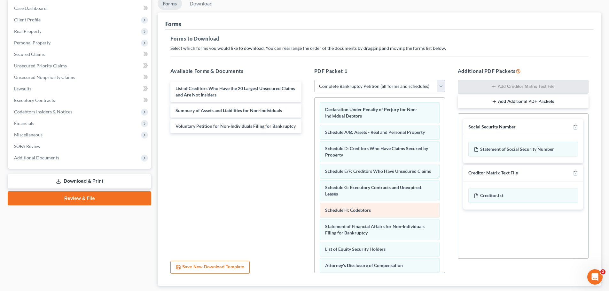
scroll to position [0, 0]
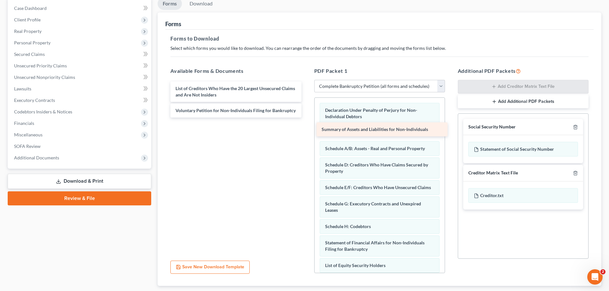
drag, startPoint x: 252, startPoint y: 115, endPoint x: 397, endPoint y: 133, distance: 146.6
click at [306, 118] on div "Summary of Assets and Liabilities for Non-Individuals List of Creditors Who Hav…" at bounding box center [235, 100] width 141 height 36
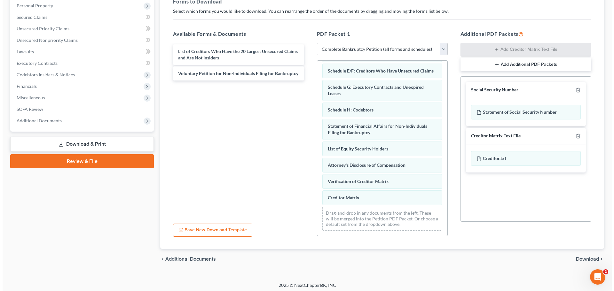
scroll to position [104, 0]
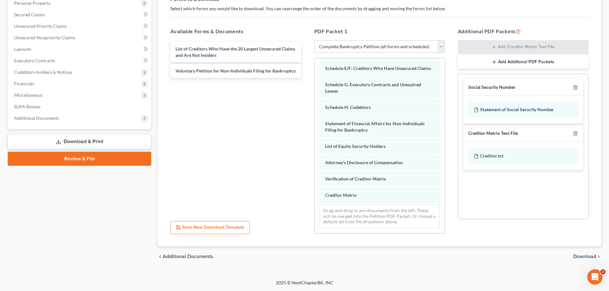
click at [232, 229] on button "Save New Download Template" at bounding box center [209, 227] width 79 height 13
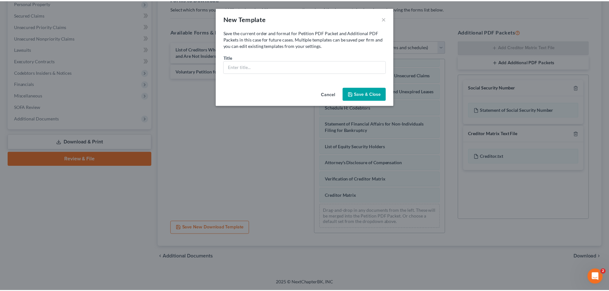
scroll to position [87, 0]
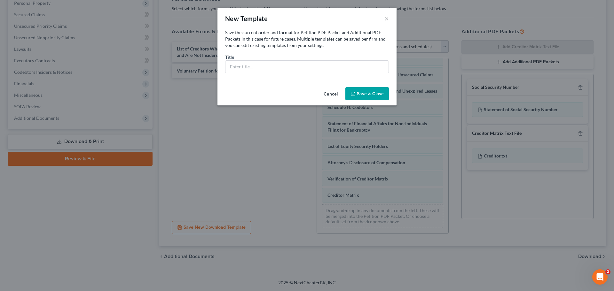
click at [334, 90] on button "Cancel" at bounding box center [330, 94] width 24 height 13
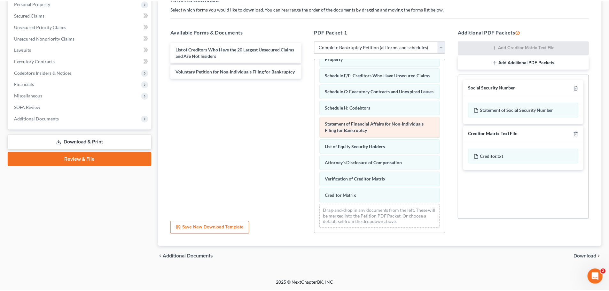
scroll to position [93, 0]
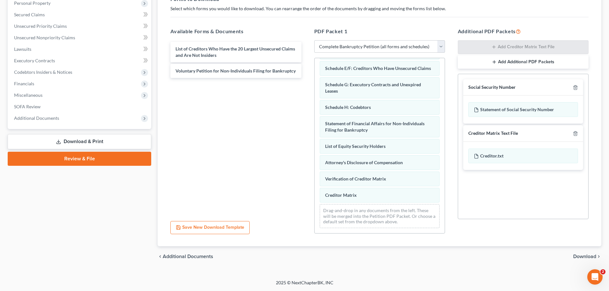
click at [586, 259] on div "chevron_left Additional Documents Download chevron_right" at bounding box center [380, 256] width 444 height 20
click at [590, 255] on span "Download" at bounding box center [584, 256] width 23 height 5
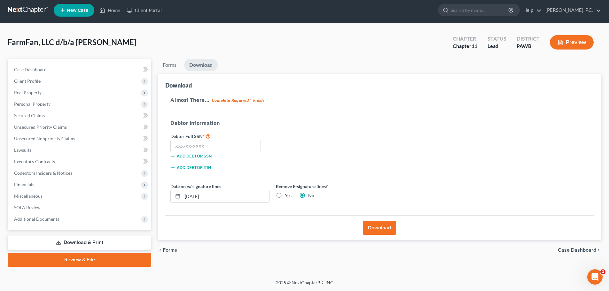
scroll to position [3, 0]
click at [285, 194] on label "Yes" at bounding box center [288, 195] width 7 height 6
click at [287, 194] on input "Yes" at bounding box center [289, 194] width 4 height 4
radio input "true"
radio input "false"
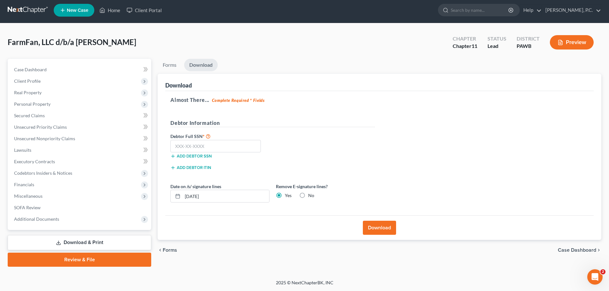
click at [385, 228] on button "Download" at bounding box center [379, 228] width 33 height 14
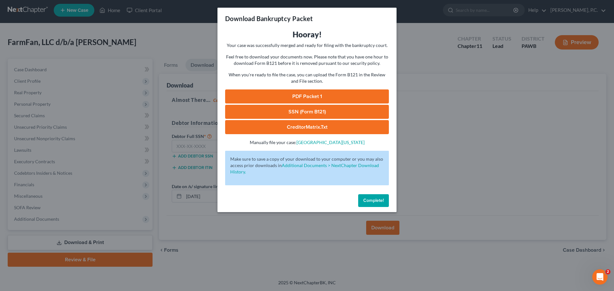
click at [324, 93] on link "PDF Packet 1" at bounding box center [307, 97] width 164 height 14
drag, startPoint x: 476, startPoint y: 93, endPoint x: 482, endPoint y: 61, distance: 32.4
click at [476, 93] on div "Download Bankruptcy Packet Hooray! Your case was successfully merged and ready …" at bounding box center [307, 145] width 614 height 291
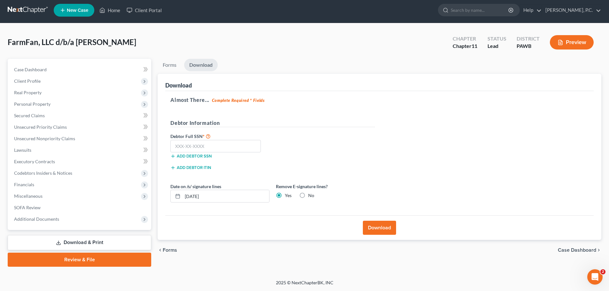
drag, startPoint x: 378, startPoint y: 127, endPoint x: 354, endPoint y: 130, distance: 24.9
click at [378, 127] on div "Debtor Information" at bounding box center [272, 125] width 211 height 13
drag, startPoint x: 51, startPoint y: 136, endPoint x: 47, endPoint y: 141, distance: 6.6
click at [51, 136] on span "Unsecured Nonpriority Claims" at bounding box center [44, 138] width 61 height 5
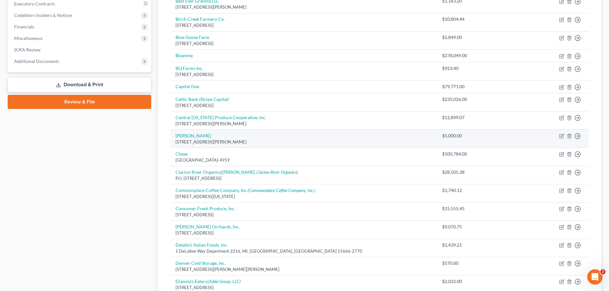
scroll to position [160, 0]
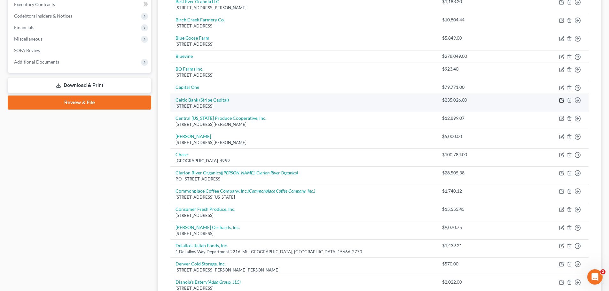
click at [561, 100] on icon "button" at bounding box center [561, 100] width 5 height 5
select select "46"
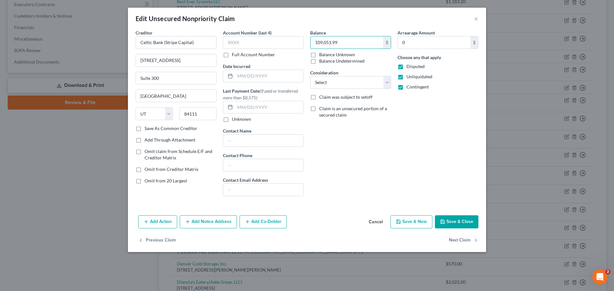
type input "109,051.99"
click at [452, 221] on button "Save & Close" at bounding box center [456, 221] width 43 height 13
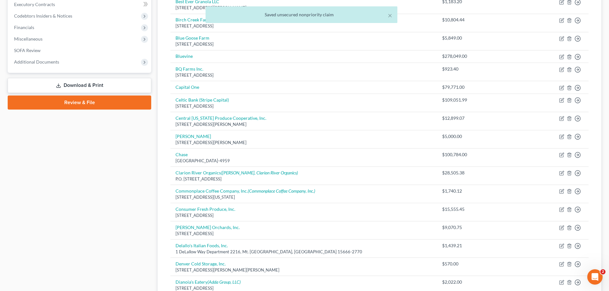
click at [124, 172] on div "Case Dashboard Payments Invoices Payments Payments Credit Report Client Profile" at bounding box center [79, 223] width 150 height 642
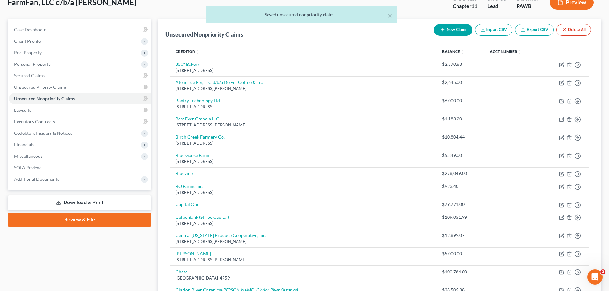
scroll to position [32, 0]
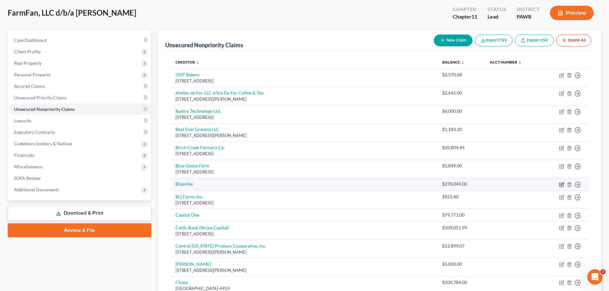
click at [560, 185] on icon "button" at bounding box center [561, 184] width 5 height 5
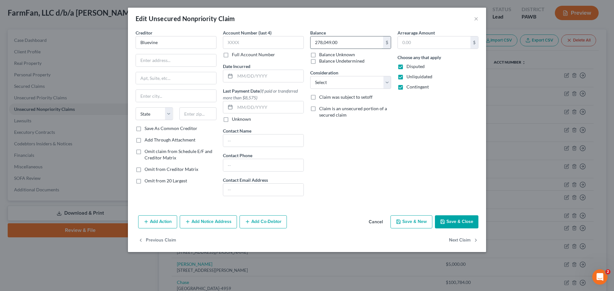
click at [324, 43] on input "278,049.00" at bounding box center [346, 42] width 73 height 12
type input "144,726.75"
click at [453, 218] on button "Save & Close" at bounding box center [456, 221] width 43 height 13
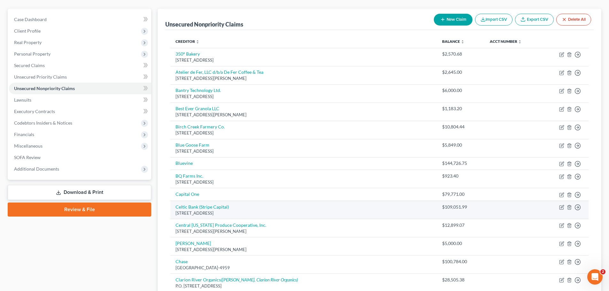
scroll to position [64, 0]
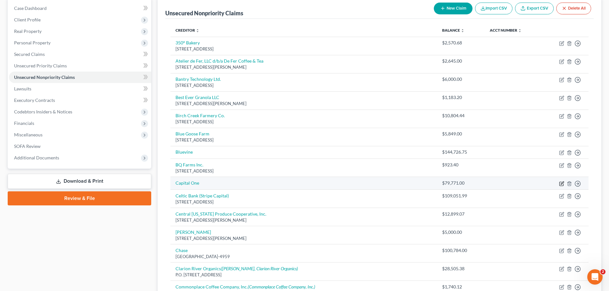
click at [561, 182] on icon "button" at bounding box center [561, 183] width 5 height 5
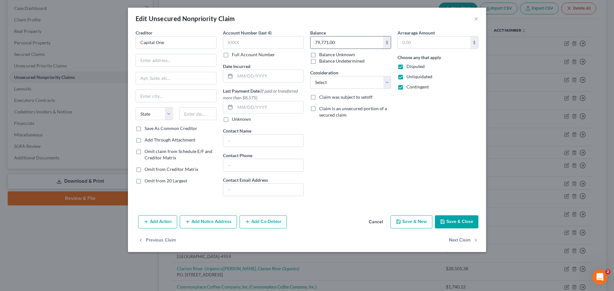
click at [321, 44] on input "79,771.00" at bounding box center [346, 42] width 73 height 12
click at [320, 43] on input "79,771.00" at bounding box center [346, 42] width 73 height 12
drag, startPoint x: 317, startPoint y: 42, endPoint x: 343, endPoint y: 43, distance: 26.2
click at [343, 43] on input "79,771.00" at bounding box center [346, 42] width 73 height 12
type input "71,327.08"
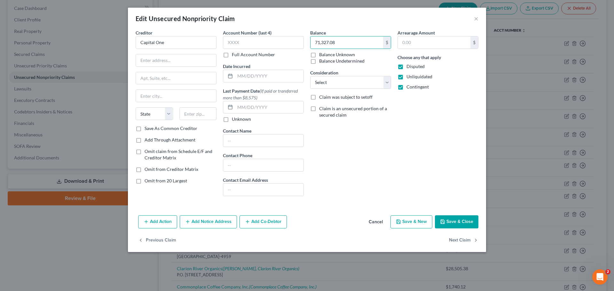
drag, startPoint x: 459, startPoint y: 219, endPoint x: 449, endPoint y: 202, distance: 19.2
click at [458, 219] on button "Save & Close" at bounding box center [456, 221] width 43 height 13
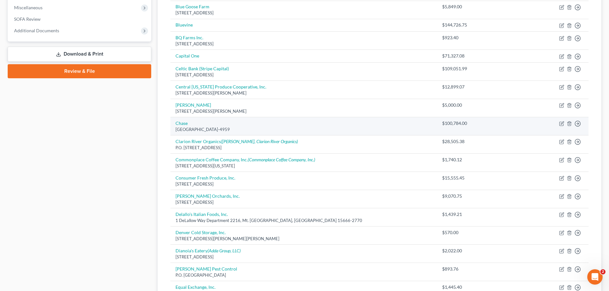
scroll to position [192, 0]
click at [561, 123] on icon "button" at bounding box center [561, 123] width 5 height 5
select select "15"
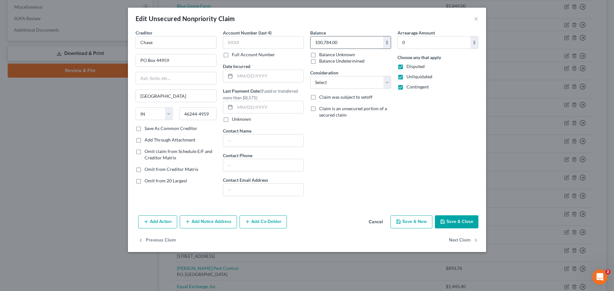
click at [322, 41] on input "100,784.00" at bounding box center [346, 42] width 73 height 12
click at [320, 36] on label "Balance" at bounding box center [318, 32] width 16 height 7
click at [323, 41] on input "100,784.00" at bounding box center [346, 42] width 73 height 12
drag, startPoint x: 329, startPoint y: 45, endPoint x: 341, endPoint y: 40, distance: 13.1
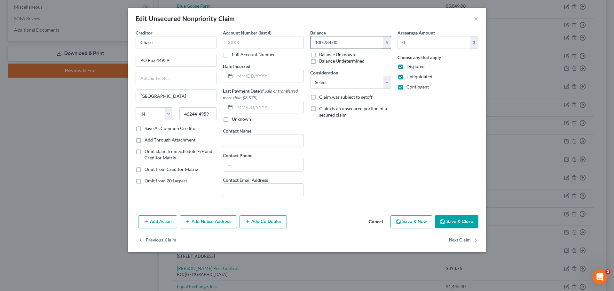
click at [329, 45] on input "100,784.00" at bounding box center [346, 42] width 73 height 12
click at [330, 43] on input "100,784.00" at bounding box center [346, 42] width 73 height 12
click at [342, 40] on input "100,784.00" at bounding box center [346, 42] width 73 height 12
click at [342, 41] on input "100,784.00" at bounding box center [346, 42] width 73 height 12
type input "102,004.80"
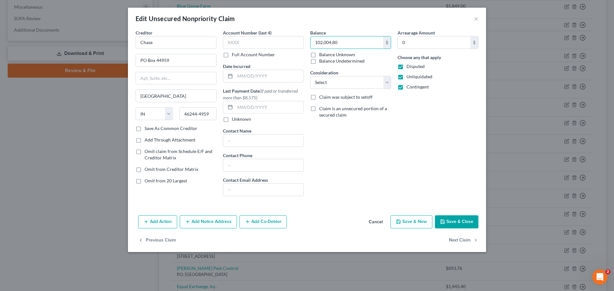
click at [450, 221] on button "Save & Close" at bounding box center [456, 221] width 43 height 13
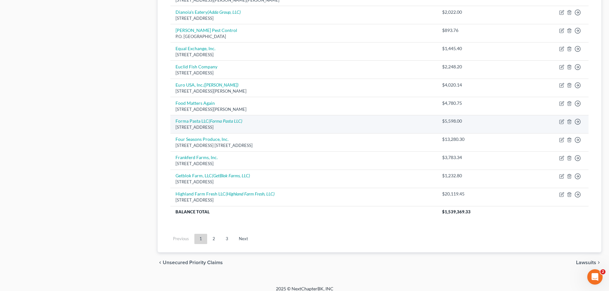
scroll to position [436, 0]
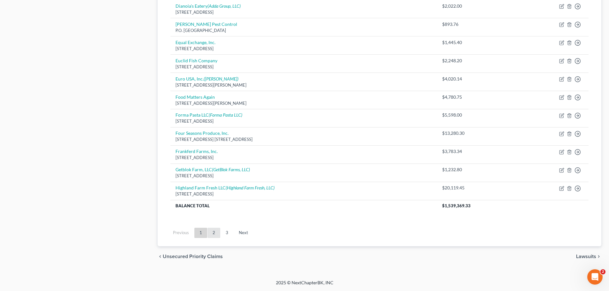
click at [215, 233] on link "2" at bounding box center [213, 233] width 13 height 10
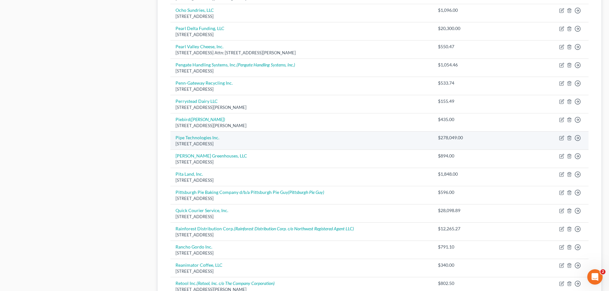
scroll to position [320, 0]
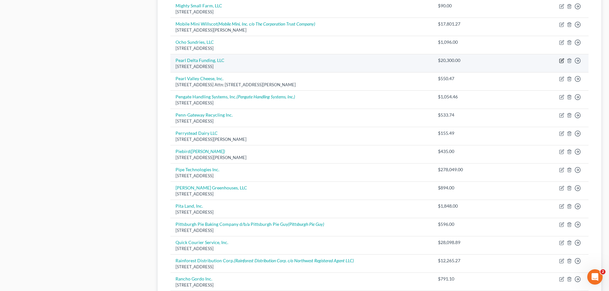
click at [562, 62] on icon "button" at bounding box center [561, 60] width 5 height 5
select select "9"
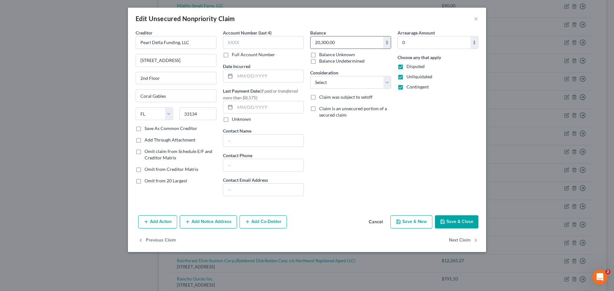
click at [331, 42] on input "20,300.00" at bounding box center [346, 42] width 73 height 12
type input "75,160.00"
click at [464, 218] on button "Save & Close" at bounding box center [456, 221] width 43 height 13
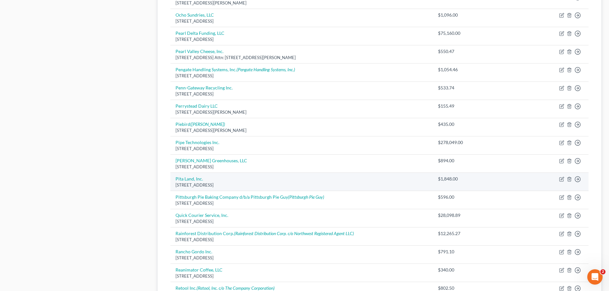
scroll to position [384, 0]
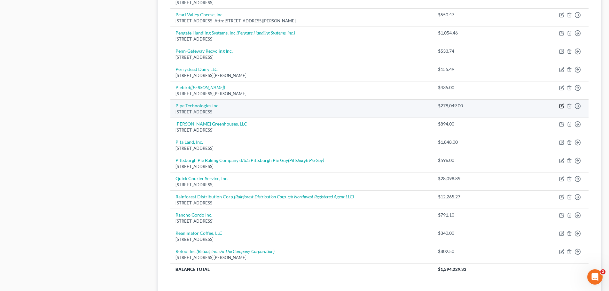
click at [561, 106] on icon "button" at bounding box center [562, 105] width 3 height 3
select select "9"
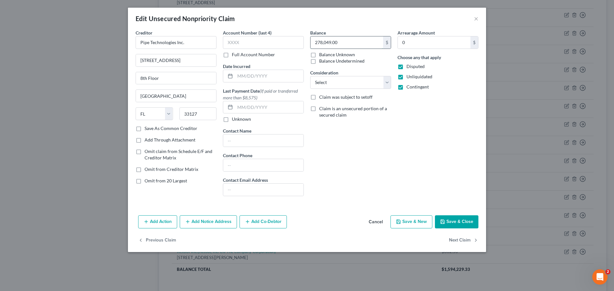
click at [349, 40] on input "278,049.00" at bounding box center [346, 42] width 73 height 12
click at [469, 224] on button "Save & Close" at bounding box center [456, 221] width 43 height 13
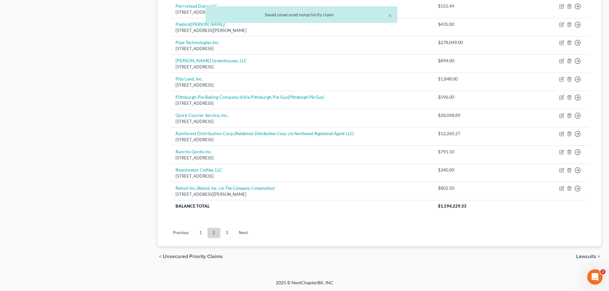
click at [227, 230] on link "3" at bounding box center [227, 233] width 13 height 10
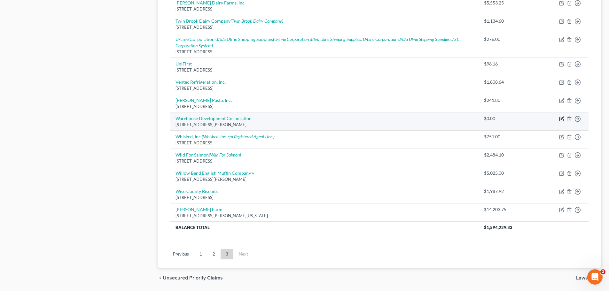
click at [560, 118] on icon "button" at bounding box center [561, 118] width 5 height 5
select select "39"
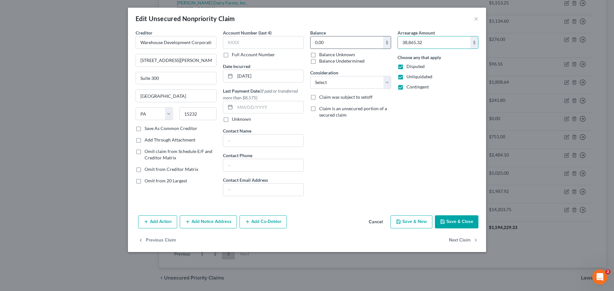
click at [344, 43] on input "0.00" at bounding box center [346, 42] width 73 height 12
paste input "38,865.32"
type input "38,865.32"
click at [423, 40] on input "38,865.32" at bounding box center [434, 42] width 73 height 12
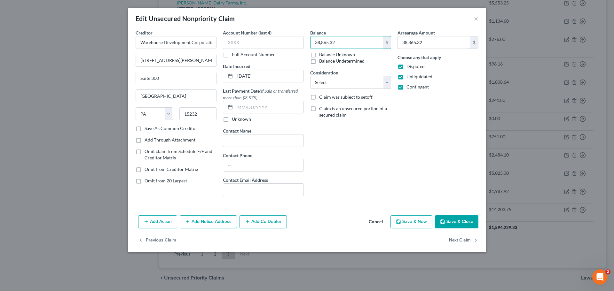
click at [423, 40] on input "38,865.32" at bounding box center [434, 42] width 73 height 12
click at [446, 221] on button "Save & Close" at bounding box center [456, 221] width 43 height 13
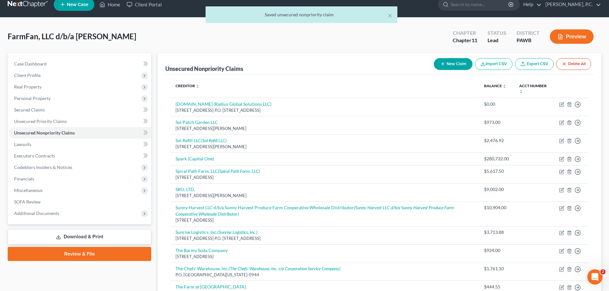
scroll to position [0, 0]
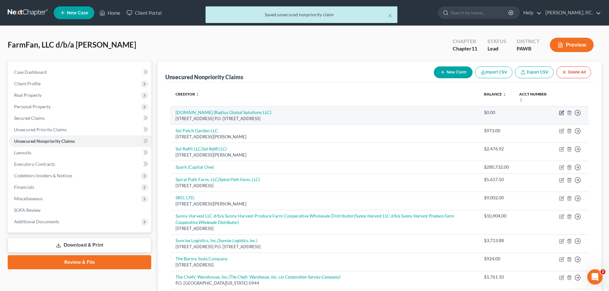
click at [559, 113] on icon "button" at bounding box center [561, 113] width 4 height 4
select select "33"
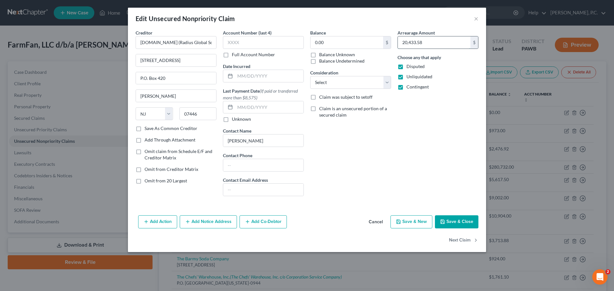
click at [417, 40] on input "20,433.58" at bounding box center [434, 42] width 73 height 12
click at [348, 44] on input "0.00" at bounding box center [346, 42] width 73 height 12
paste input "20,433.58"
type input "20,433.58"
click at [446, 44] on input "20,433.58" at bounding box center [434, 42] width 73 height 12
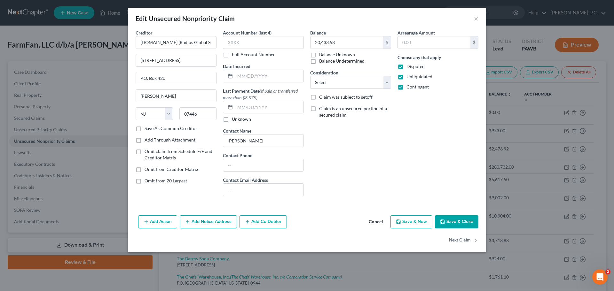
click at [452, 215] on button "Save & Close" at bounding box center [456, 221] width 43 height 13
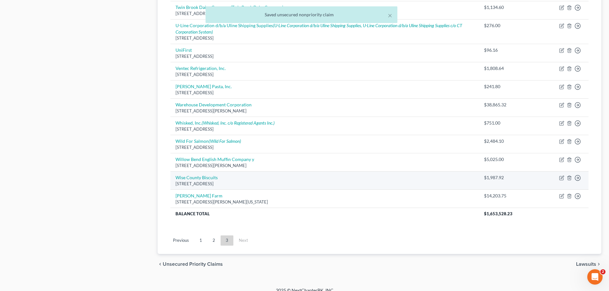
scroll to position [405, 0]
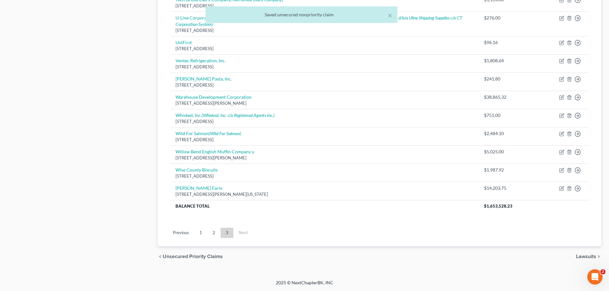
drag, startPoint x: 214, startPoint y: 234, endPoint x: 218, endPoint y: 232, distance: 4.4
click at [214, 234] on link "2" at bounding box center [213, 233] width 13 height 10
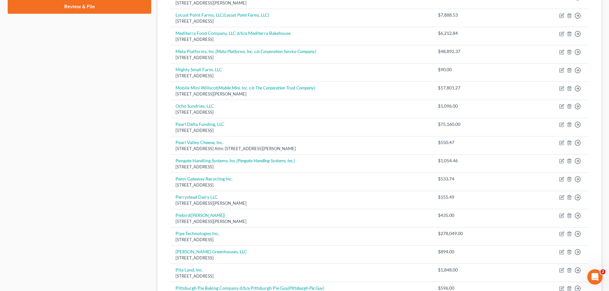
scroll to position [416, 0]
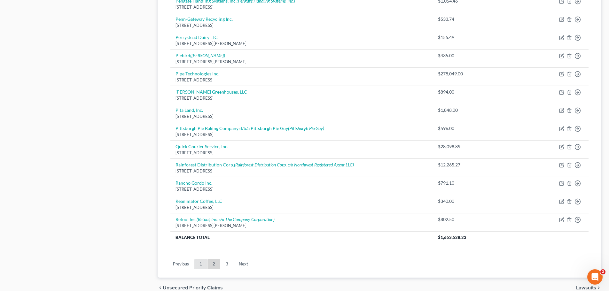
click at [197, 266] on link "1" at bounding box center [200, 264] width 13 height 10
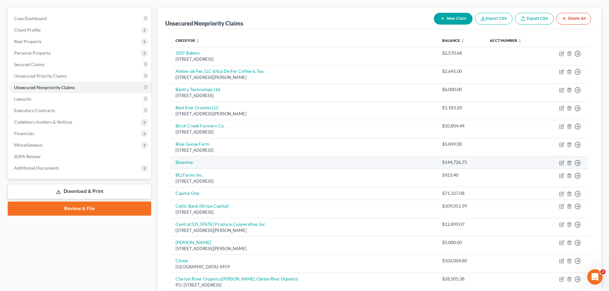
scroll to position [0, 0]
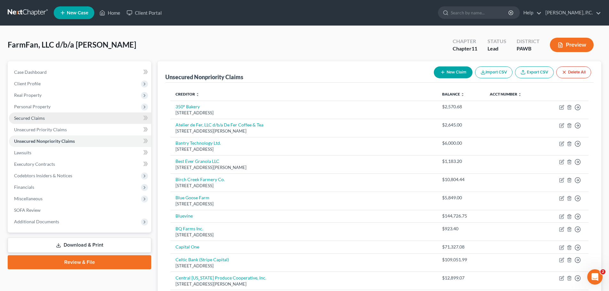
click at [33, 120] on span "Secured Claims" at bounding box center [29, 117] width 31 height 5
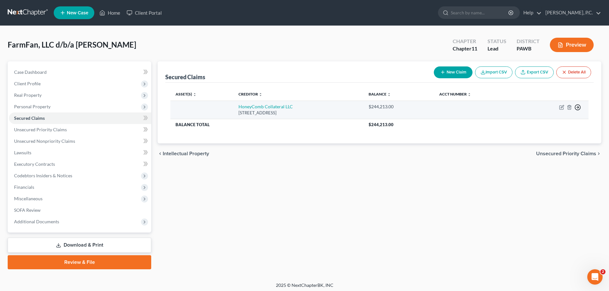
click at [577, 108] on icon "button" at bounding box center [577, 107] width 6 height 6
click at [547, 122] on link "Move to F" at bounding box center [548, 122] width 53 height 11
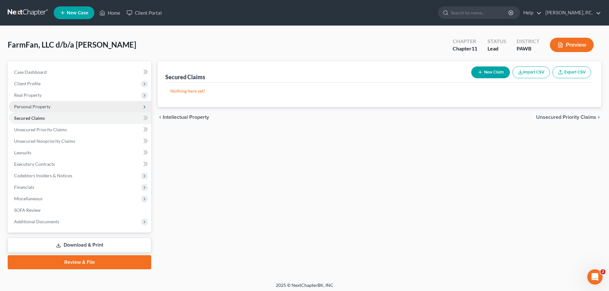
click at [38, 106] on span "Personal Property" at bounding box center [32, 106] width 36 height 5
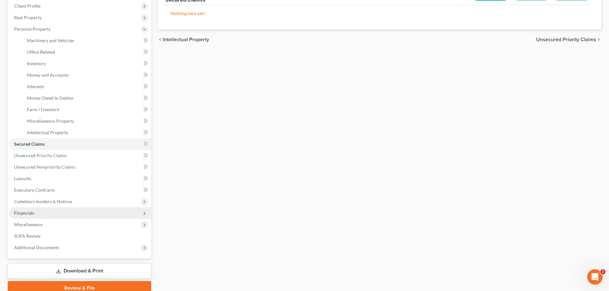
scroll to position [96, 0]
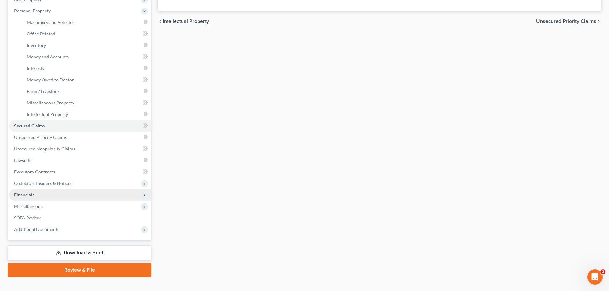
click at [41, 199] on span "Financials" at bounding box center [80, 195] width 142 height 12
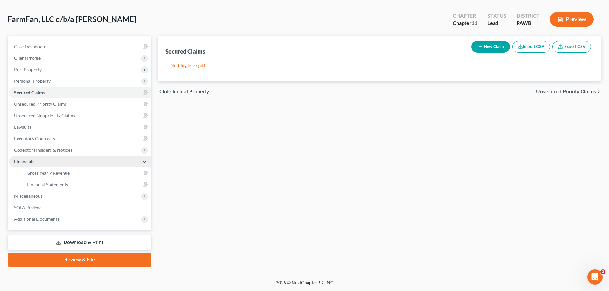
scroll to position [26, 0]
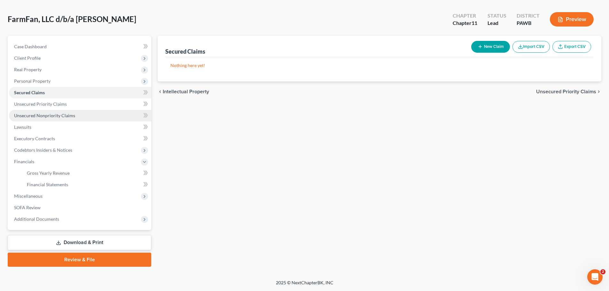
click at [45, 116] on span "Unsecured Nonpriority Claims" at bounding box center [44, 115] width 61 height 5
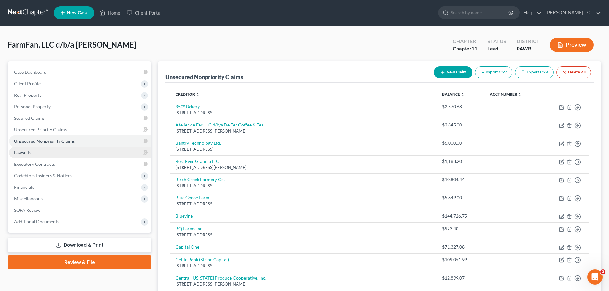
drag, startPoint x: 31, startPoint y: 152, endPoint x: 47, endPoint y: 152, distance: 16.3
click at [31, 152] on span "Lawsuits" at bounding box center [22, 152] width 17 height 5
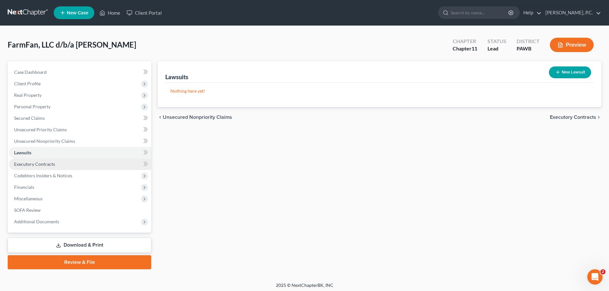
click at [37, 161] on span "Executory Contracts" at bounding box center [34, 163] width 41 height 5
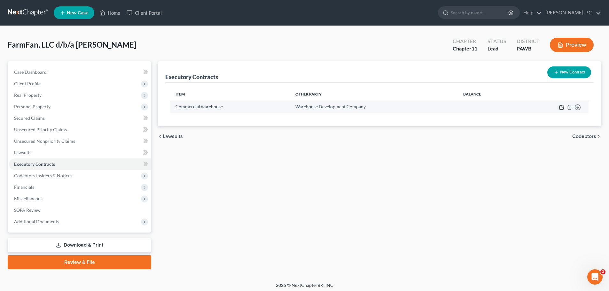
click at [560, 108] on icon "button" at bounding box center [561, 107] width 5 height 5
select select "3"
select select "39"
select select "0"
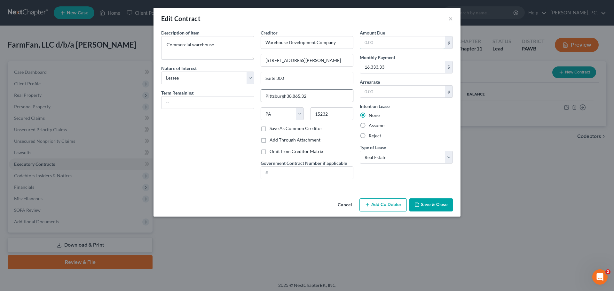
type input "[GEOGRAPHIC_DATA]"
type input "38,865.32"
click at [432, 208] on button "Save & Close" at bounding box center [430, 205] width 43 height 13
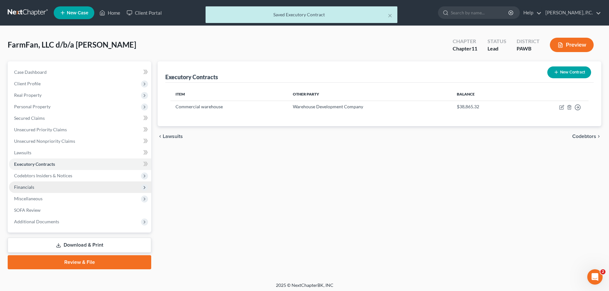
click at [35, 187] on span "Financials" at bounding box center [80, 188] width 142 height 12
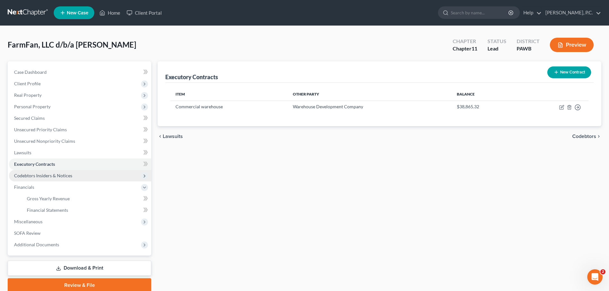
click at [43, 178] on span "Codebtors Insiders & Notices" at bounding box center [80, 176] width 142 height 12
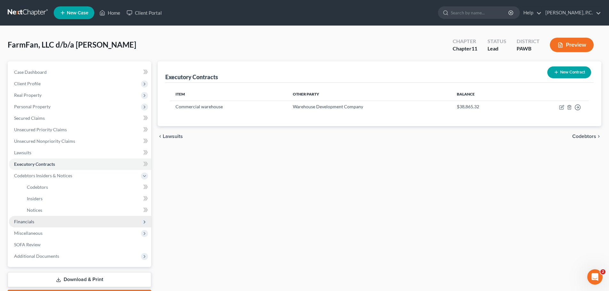
click at [35, 226] on span "Financials" at bounding box center [80, 222] width 142 height 12
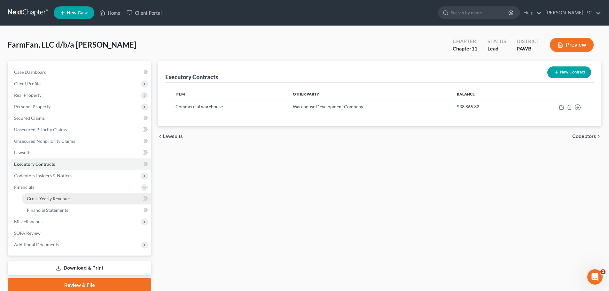
click at [49, 203] on link "Gross Yearly Revenue" at bounding box center [86, 199] width 129 height 12
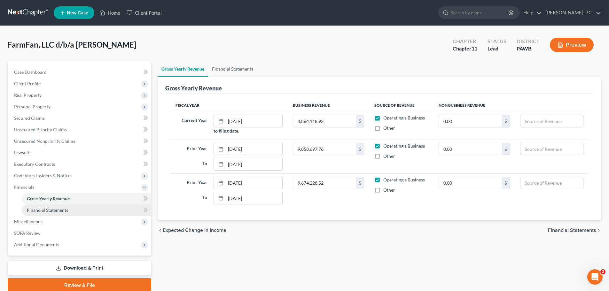
click at [51, 209] on span "Financial Statements" at bounding box center [47, 209] width 41 height 5
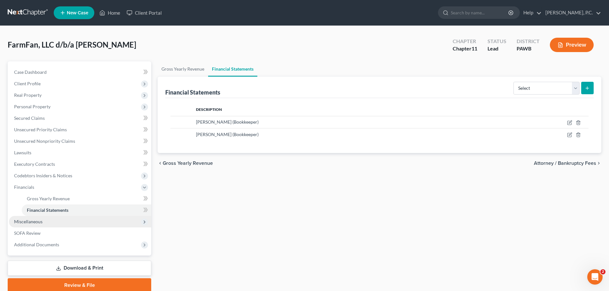
click at [39, 222] on span "Miscellaneous" at bounding box center [28, 221] width 28 height 5
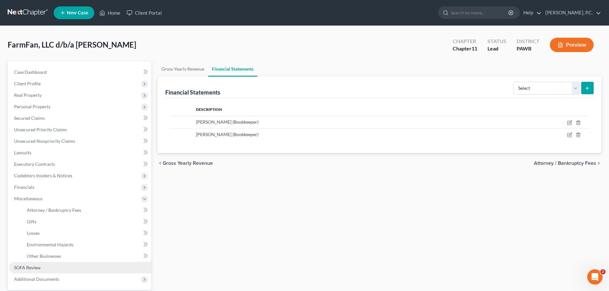
click at [36, 268] on span "SOFA Review" at bounding box center [27, 267] width 27 height 5
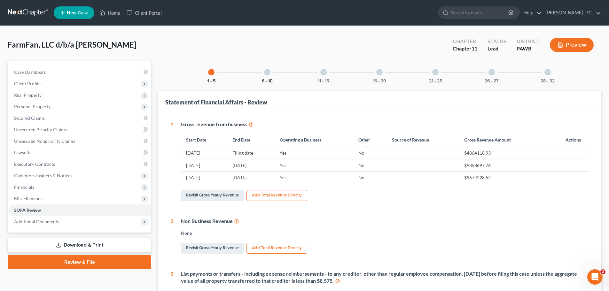
click at [270, 78] on div "6 - 10" at bounding box center [267, 72] width 22 height 22
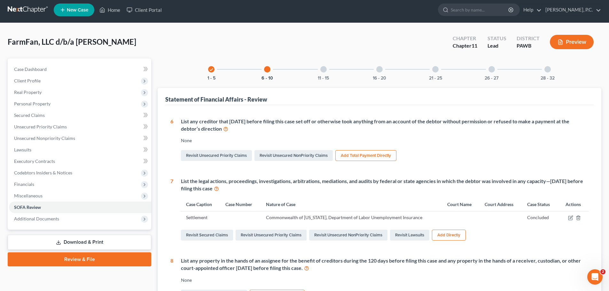
scroll to position [3, 0]
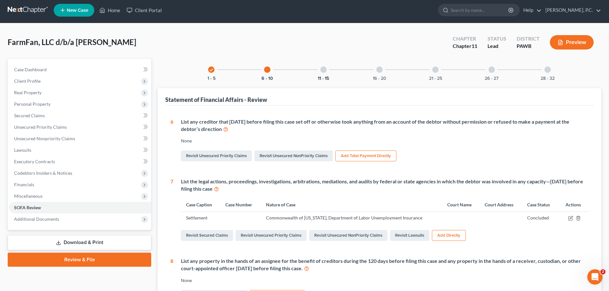
click at [323, 76] on button "11 - 15" at bounding box center [323, 78] width 11 height 4
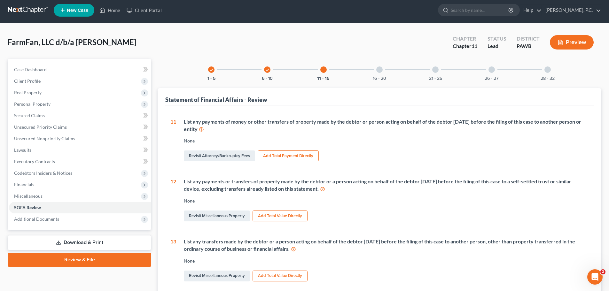
drag, startPoint x: 377, startPoint y: 75, endPoint x: 327, endPoint y: 116, distance: 64.5
click at [377, 74] on div "16 - 20" at bounding box center [380, 70] width 22 height 22
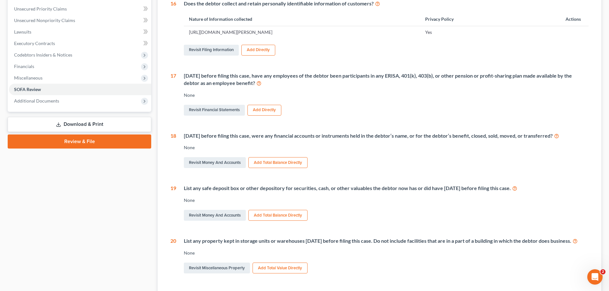
scroll to position [162, 0]
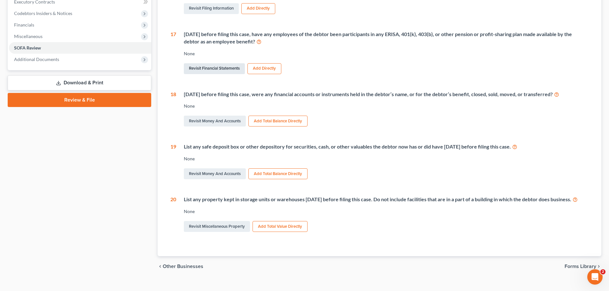
click at [205, 66] on link "Revisit Financial Statements" at bounding box center [214, 68] width 61 height 11
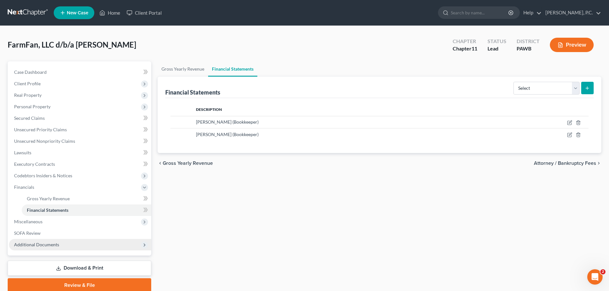
click at [37, 246] on span "Additional Documents" at bounding box center [36, 244] width 45 height 5
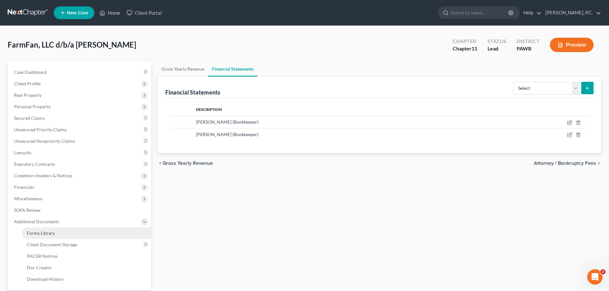
scroll to position [60, 0]
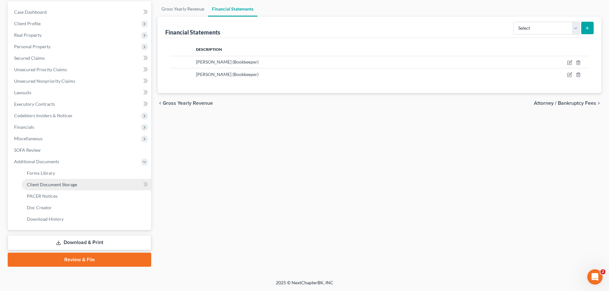
click at [51, 187] on span "Client Document Storage" at bounding box center [52, 184] width 50 height 5
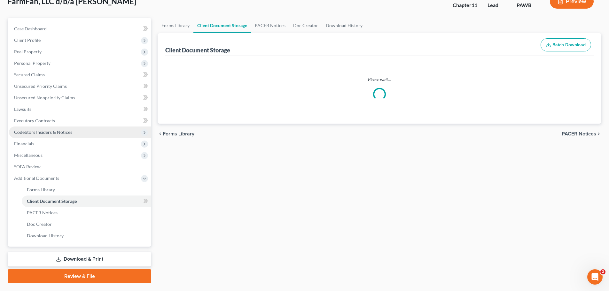
scroll to position [2, 0]
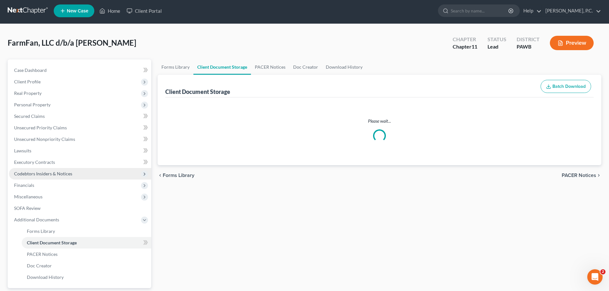
select select "5"
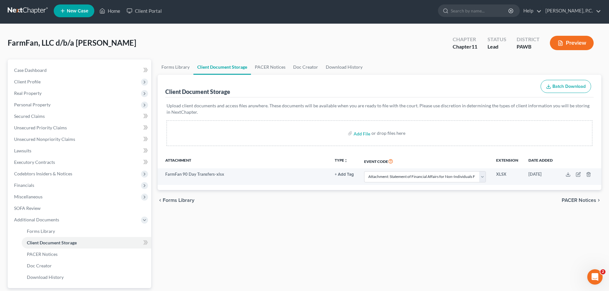
scroll to position [0, 0]
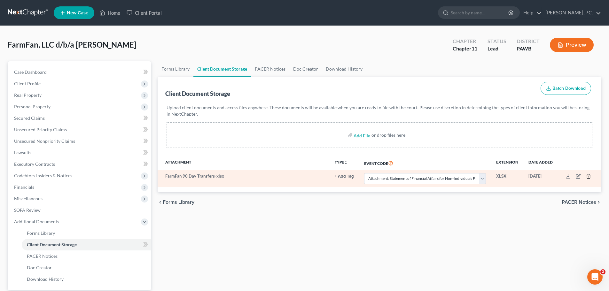
click at [589, 175] on icon "button" at bounding box center [588, 176] width 5 height 5
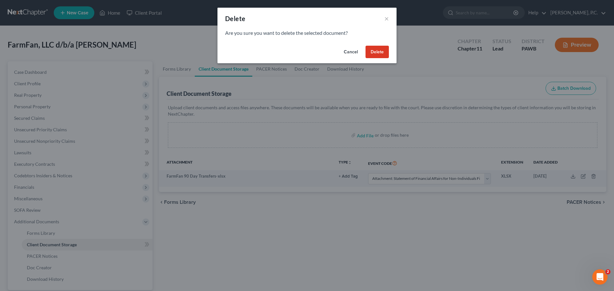
click at [373, 51] on button "Delete" at bounding box center [376, 52] width 23 height 13
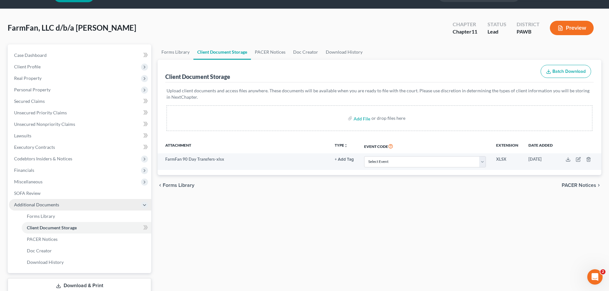
scroll to position [60, 0]
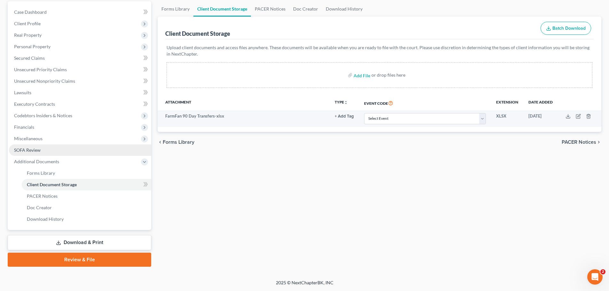
click at [35, 146] on link "SOFA Review" at bounding box center [80, 150] width 142 height 12
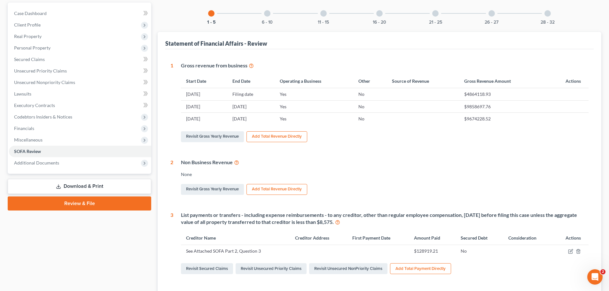
scroll to position [128, 0]
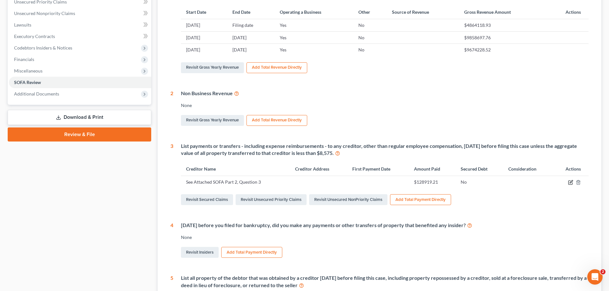
click at [573, 181] on icon "button" at bounding box center [571, 181] width 3 height 3
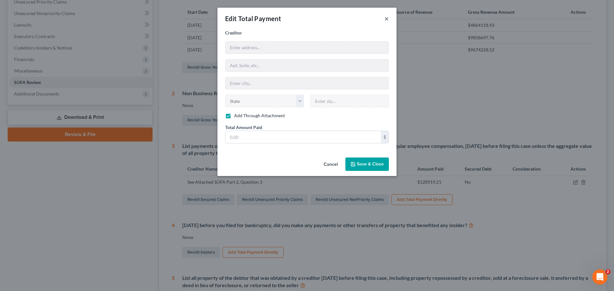
click at [387, 20] on button "×" at bounding box center [386, 19] width 4 height 8
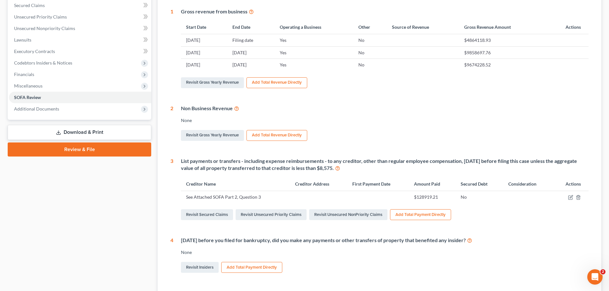
scroll to position [0, 0]
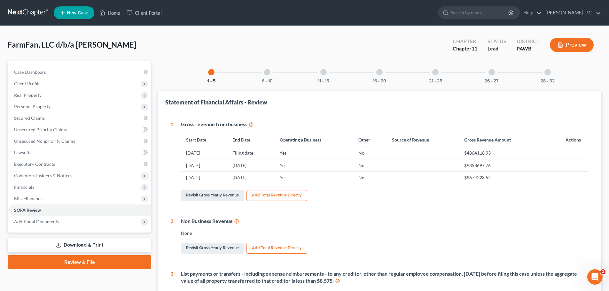
click at [267, 78] on div "6 - 10" at bounding box center [267, 72] width 22 height 22
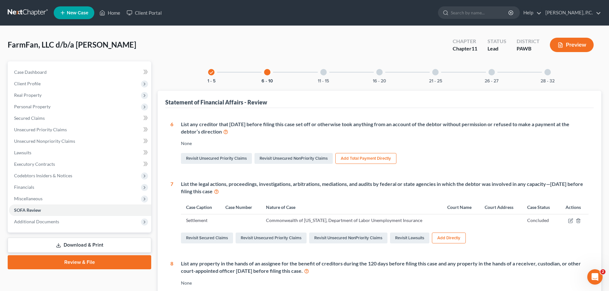
click at [328, 74] on div "11 - 15" at bounding box center [324, 72] width 22 height 22
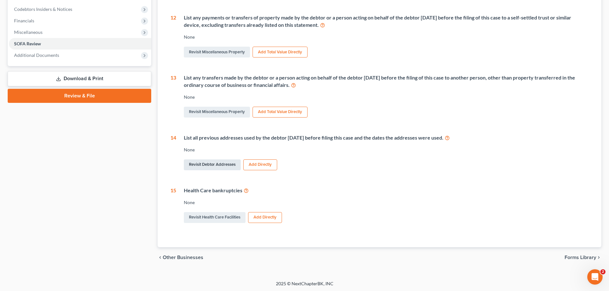
scroll to position [168, 0]
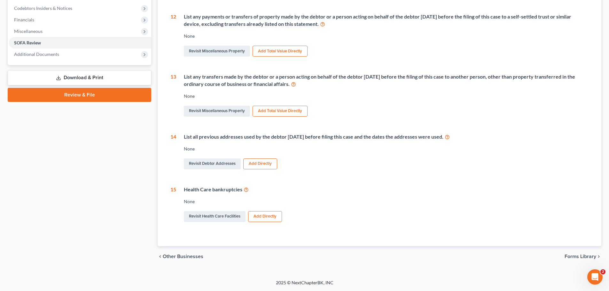
click at [261, 161] on button "Add Directly" at bounding box center [260, 164] width 34 height 11
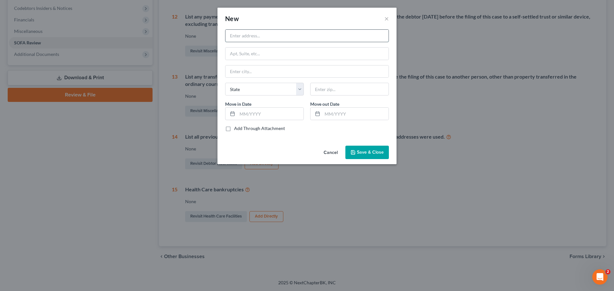
click at [251, 37] on input "text" at bounding box center [306, 36] width 163 height 12
click at [247, 113] on input "text" at bounding box center [270, 114] width 66 height 12
click at [244, 36] on input "text" at bounding box center [306, 36] width 163 height 12
type input "[STREET_ADDRESS]"
type input "15201"
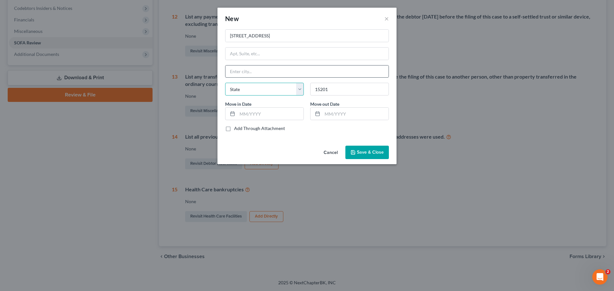
drag, startPoint x: 277, startPoint y: 90, endPoint x: 269, endPoint y: 72, distance: 20.2
click at [277, 90] on select "State [US_STATE] AK AR AZ CA CO CT DE DC [GEOGRAPHIC_DATA] [GEOGRAPHIC_DATA] GU…" at bounding box center [264, 89] width 79 height 13
type input "[GEOGRAPHIC_DATA]"
select select "39"
click at [269, 72] on input "[GEOGRAPHIC_DATA]" at bounding box center [306, 72] width 163 height 12
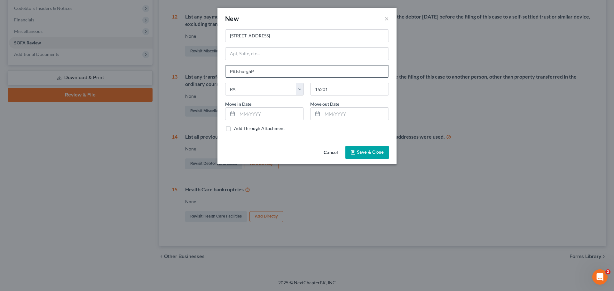
type input "[GEOGRAPHIC_DATA]"
click at [249, 157] on div "Cancel Save & Close" at bounding box center [306, 153] width 179 height 21
click at [324, 115] on input "text" at bounding box center [355, 114] width 66 height 12
click at [244, 115] on input "text" at bounding box center [270, 114] width 66 height 12
type input "[DATE]"
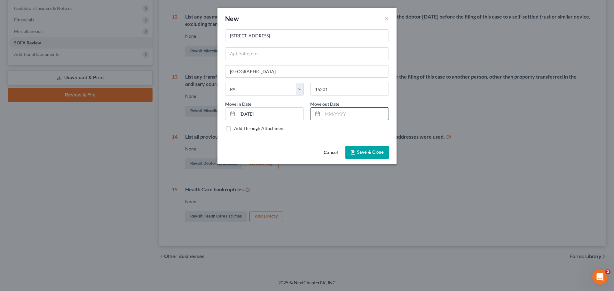
click at [330, 113] on input "text" at bounding box center [355, 114] width 66 height 12
drag, startPoint x: 325, startPoint y: 117, endPoint x: 330, endPoint y: 114, distance: 5.9
click at [325, 117] on input "text" at bounding box center [355, 114] width 66 height 12
click at [329, 113] on input "[DATE]" at bounding box center [355, 114] width 66 height 12
click at [352, 113] on input "[DATE]" at bounding box center [355, 114] width 66 height 12
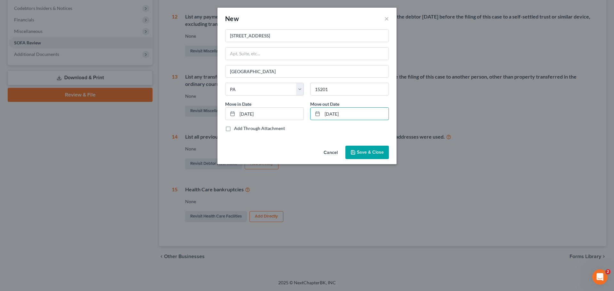
type input "[DATE]"
click at [355, 153] on icon "button" at bounding box center [352, 152] width 5 height 5
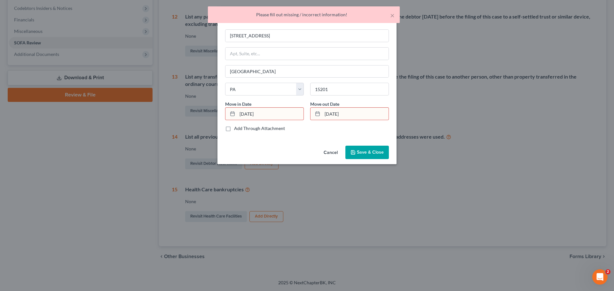
click at [293, 135] on div "[GEOGRAPHIC_DATA] [GEOGRAPHIC_DATA] [US_STATE] AK AR AZ CA CO [GEOGRAPHIC_DATA]…" at bounding box center [306, 86] width 179 height 114
click at [265, 115] on input "[DATE]" at bounding box center [270, 114] width 66 height 12
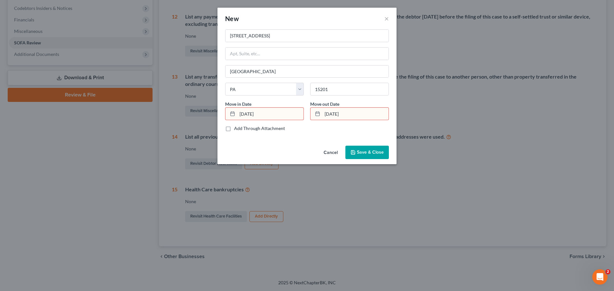
click at [247, 114] on input "[DATE]" at bounding box center [270, 114] width 66 height 12
click at [360, 152] on span "Save & Close" at bounding box center [370, 152] width 27 height 5
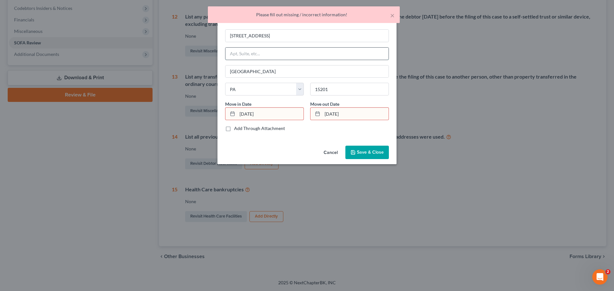
click at [251, 56] on input "text" at bounding box center [306, 54] width 163 height 12
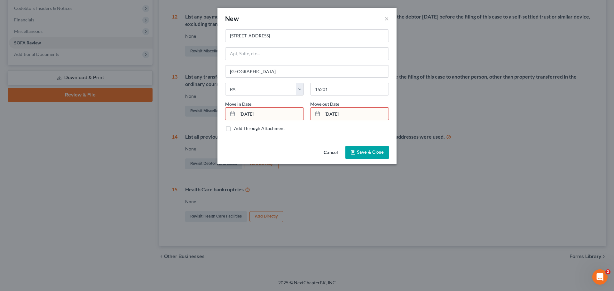
click at [260, 142] on div "[GEOGRAPHIC_DATA] [GEOGRAPHIC_DATA] [US_STATE] AK AR AZ CA CO [GEOGRAPHIC_DATA]…" at bounding box center [306, 86] width 179 height 114
click at [332, 117] on input "[DATE]" at bounding box center [355, 114] width 66 height 12
click at [289, 118] on input "[DATE]" at bounding box center [270, 114] width 66 height 12
click at [317, 114] on icon at bounding box center [317, 113] width 5 height 5
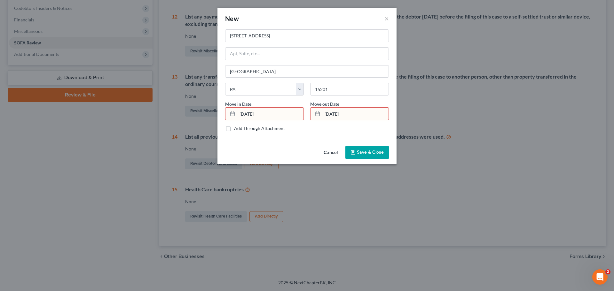
click at [255, 46] on div "[STREET_ADDRESS]" at bounding box center [307, 44] width 164 height 31
click at [256, 51] on input "text" at bounding box center [306, 54] width 163 height 12
click at [256, 55] on input "text" at bounding box center [306, 54] width 163 height 12
drag, startPoint x: 289, startPoint y: 91, endPoint x: 300, endPoint y: 81, distance: 15.2
click at [289, 91] on select "State [US_STATE] AK AR AZ CA CO CT DE DC [GEOGRAPHIC_DATA] [GEOGRAPHIC_DATA] GU…" at bounding box center [264, 89] width 79 height 13
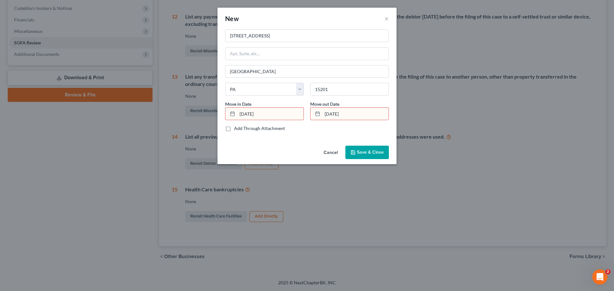
click at [311, 22] on div "New ×" at bounding box center [306, 19] width 179 height 22
click at [355, 150] on icon "button" at bounding box center [352, 152] width 5 height 5
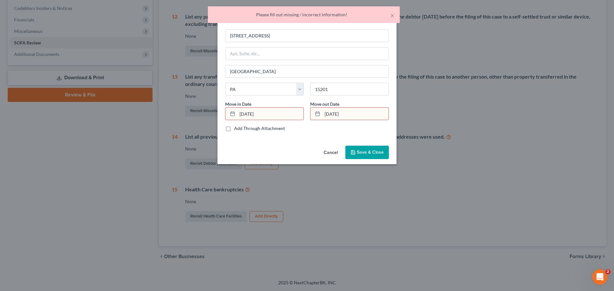
drag, startPoint x: 269, startPoint y: 115, endPoint x: 257, endPoint y: 114, distance: 12.3
click at [269, 115] on input "[DATE]" at bounding box center [270, 114] width 66 height 12
type input "[DATE]"
click at [355, 115] on input "[DATE]" at bounding box center [355, 114] width 66 height 12
click at [372, 147] on button "Save & Close" at bounding box center [366, 152] width 43 height 13
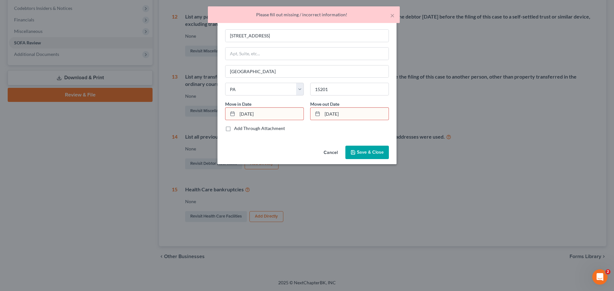
click at [308, 129] on div "Add Through Attachment" at bounding box center [307, 128] width 164 height 6
click at [263, 114] on input "[DATE]" at bounding box center [270, 114] width 66 height 12
click at [348, 114] on input "[DATE]" at bounding box center [355, 114] width 66 height 12
click at [339, 114] on input "[DATE]" at bounding box center [355, 114] width 66 height 12
click at [338, 113] on input "[DATE]" at bounding box center [355, 114] width 66 height 12
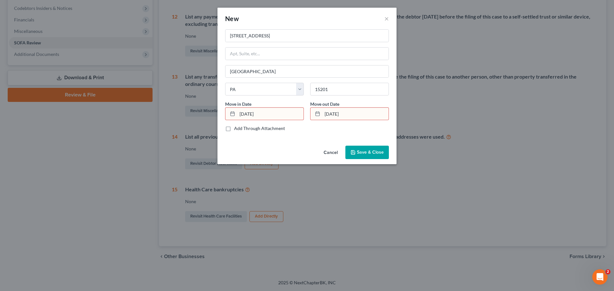
click at [332, 113] on input "[DATE]" at bounding box center [355, 114] width 66 height 12
type input "[DATE]"
click at [247, 115] on input "[DATE]" at bounding box center [270, 114] width 66 height 12
click at [371, 150] on span "Save & Close" at bounding box center [370, 152] width 27 height 5
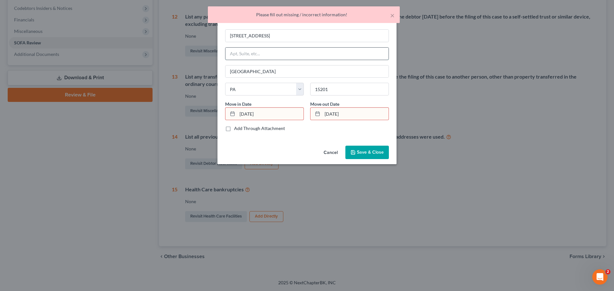
click at [256, 48] on input "text" at bounding box center [306, 54] width 163 height 12
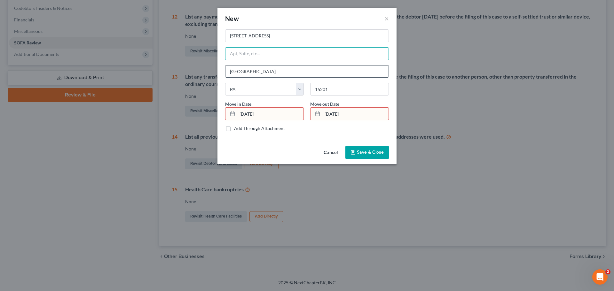
click at [261, 73] on input "[GEOGRAPHIC_DATA]" at bounding box center [306, 72] width 163 height 12
drag, startPoint x: 279, startPoint y: 55, endPoint x: 293, endPoint y: 56, distance: 14.4
click at [279, 55] on input "text" at bounding box center [306, 54] width 163 height 12
click at [280, 134] on div "[GEOGRAPHIC_DATA] [GEOGRAPHIC_DATA] [US_STATE] AK AR AZ CA CO [GEOGRAPHIC_DATA]…" at bounding box center [306, 86] width 179 height 114
click at [241, 113] on input "[DATE]" at bounding box center [270, 114] width 66 height 12
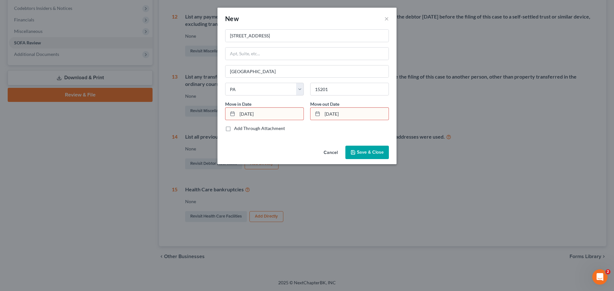
click at [365, 152] on span "Save & Close" at bounding box center [370, 152] width 27 height 5
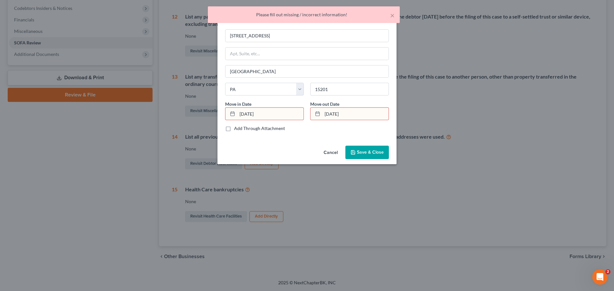
click at [238, 113] on input "[DATE]" at bounding box center [270, 114] width 66 height 12
click at [246, 115] on input "[DATE]" at bounding box center [270, 114] width 66 height 12
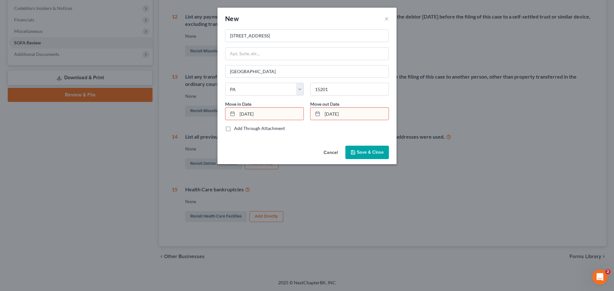
type input "[DATE]"
click at [332, 114] on input "[DATE]" at bounding box center [355, 114] width 66 height 12
type input "[DATE]"
click at [362, 148] on button "Save & Close" at bounding box center [366, 152] width 43 height 13
click at [385, 19] on button "×" at bounding box center [386, 19] width 4 height 8
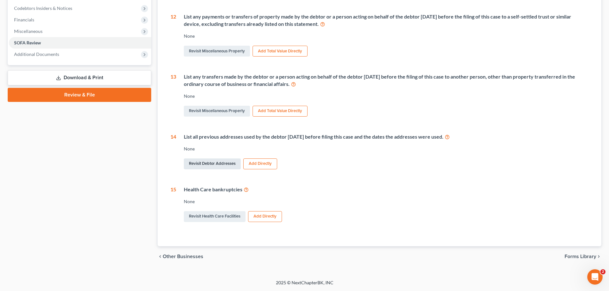
click at [222, 165] on link "Revisit Debtor Addresses" at bounding box center [212, 164] width 57 height 11
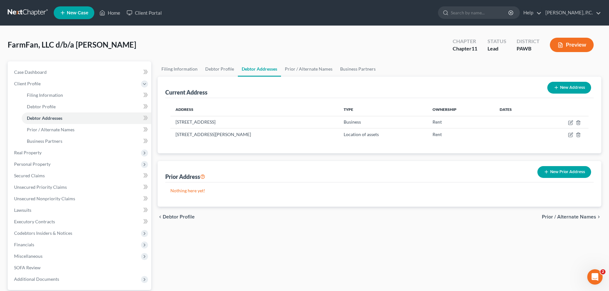
click at [561, 88] on button "New Address" at bounding box center [569, 88] width 44 height 12
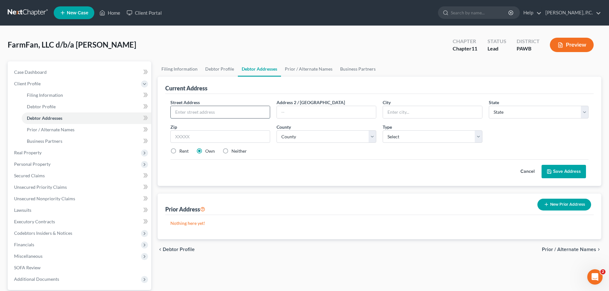
drag, startPoint x: 207, startPoint y: 116, endPoint x: 210, endPoint y: 117, distance: 3.3
click at [207, 116] on input "text" at bounding box center [220, 112] width 99 height 12
click at [281, 172] on div "Cancel Save Address" at bounding box center [379, 169] width 418 height 19
click at [557, 203] on button "New Prior Address" at bounding box center [564, 205] width 54 height 12
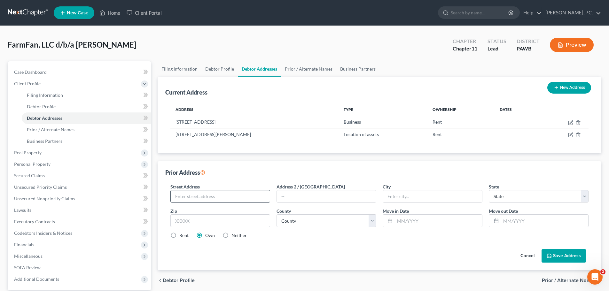
click at [192, 196] on input "text" at bounding box center [220, 197] width 99 height 12
type input "[STREET_ADDRESS]"
type input "[GEOGRAPHIC_DATA]"
select select "39"
drag, startPoint x: 200, startPoint y: 215, endPoint x: 199, endPoint y: 220, distance: 4.9
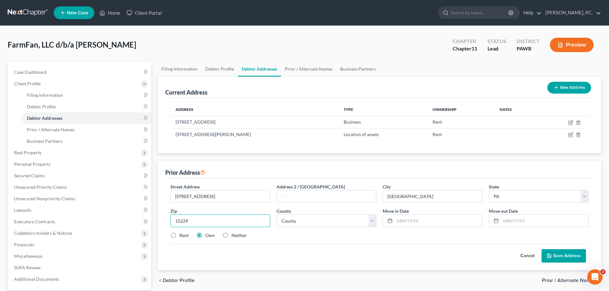
click at [200, 216] on input "15229" at bounding box center [220, 220] width 100 height 13
click at [201, 216] on input "15229" at bounding box center [220, 220] width 100 height 13
click at [199, 220] on input "15229" at bounding box center [220, 220] width 100 height 13
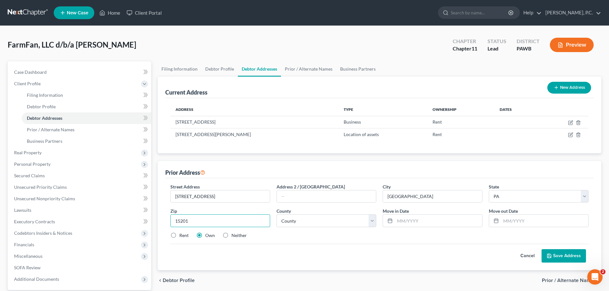
type input "15201"
drag, startPoint x: 299, startPoint y: 214, endPoint x: 302, endPoint y: 218, distance: 5.2
click at [302, 215] on div "County * County [GEOGRAPHIC_DATA] [GEOGRAPHIC_DATA] [GEOGRAPHIC_DATA] [GEOGRAPH…" at bounding box center [326, 217] width 106 height 19
click at [302, 220] on select "County [GEOGRAPHIC_DATA] [GEOGRAPHIC_DATA] [GEOGRAPHIC_DATA] [GEOGRAPHIC_DATA] …" at bounding box center [327, 220] width 100 height 13
select select "1"
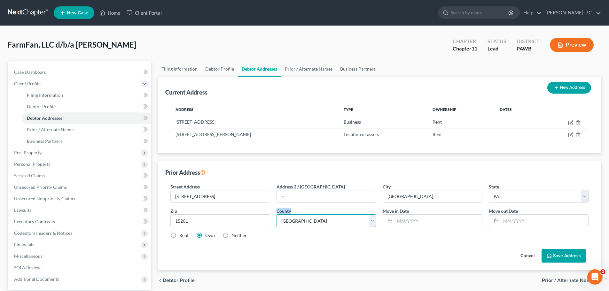
click at [277, 214] on select "County [GEOGRAPHIC_DATA] [GEOGRAPHIC_DATA] [GEOGRAPHIC_DATA] [GEOGRAPHIC_DATA] …" at bounding box center [327, 220] width 100 height 13
click at [425, 217] on input "text" at bounding box center [438, 221] width 87 height 12
type input "[DATE]"
click at [564, 257] on button "Save Address" at bounding box center [564, 255] width 44 height 13
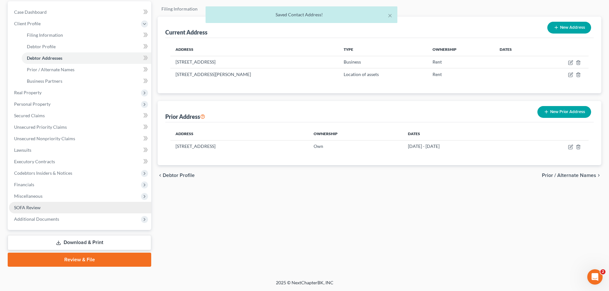
click at [38, 209] on span "SOFA Review" at bounding box center [27, 207] width 27 height 5
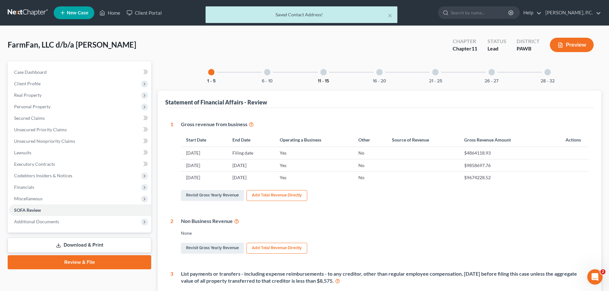
click at [325, 80] on button "11 - 15" at bounding box center [323, 81] width 11 height 4
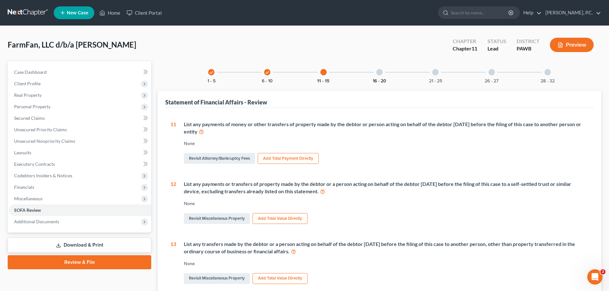
click at [375, 79] on button "16 - 20" at bounding box center [379, 81] width 13 height 4
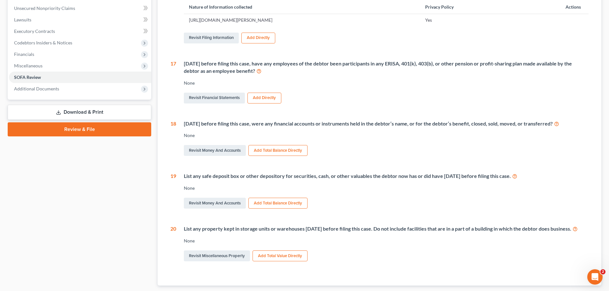
scroll to position [96, 0]
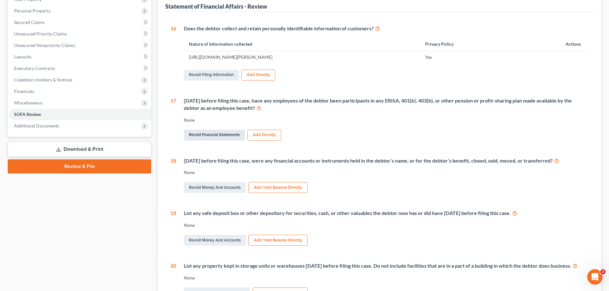
click at [224, 135] on link "Revisit Financial Statements" at bounding box center [214, 135] width 61 height 11
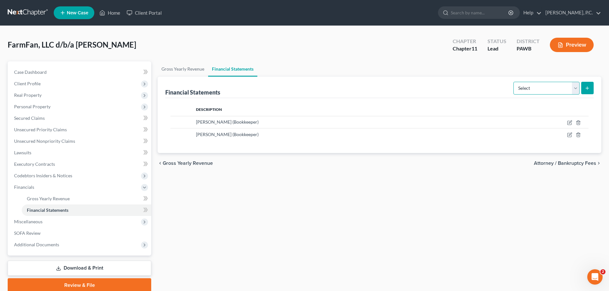
click at [532, 89] on select "Select Auditor Bookkeeper Creditor Pension Contribution Records Keeper Tax Cons…" at bounding box center [546, 88] width 66 height 13
select select "pension_contribution"
click at [514, 82] on select "Select Auditor Bookkeeper Creditor Pension Contribution Records Keeper Tax Cons…" at bounding box center [546, 88] width 66 height 13
click at [588, 90] on icon "submit" at bounding box center [587, 88] width 5 height 5
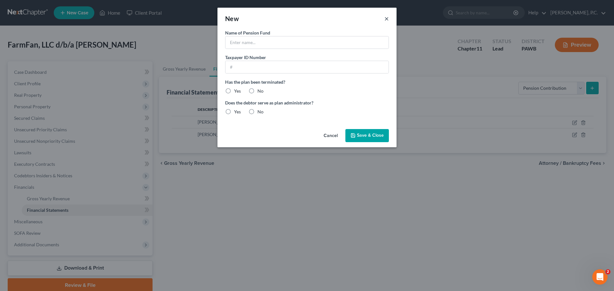
drag, startPoint x: 387, startPoint y: 18, endPoint x: 379, endPoint y: 24, distance: 10.0
click at [387, 18] on button "×" at bounding box center [386, 19] width 4 height 8
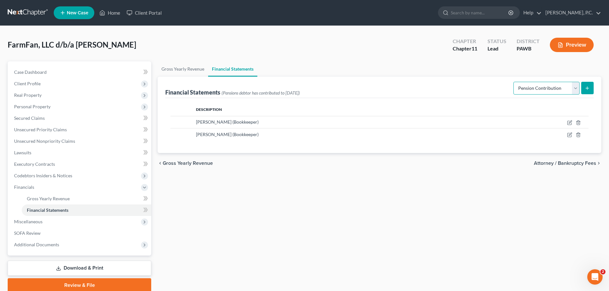
drag, startPoint x: 542, startPoint y: 85, endPoint x: 534, endPoint y: 93, distance: 10.4
click at [542, 85] on select "Select Auditor Bookkeeper Creditor Pension Contribution Records Keeper Tax Cons…" at bounding box center [546, 88] width 66 height 13
click at [491, 159] on div "chevron_left Gross Yearly Revenue Attorney / Bankruptcy Fees chevron_right" at bounding box center [380, 163] width 444 height 20
click at [34, 92] on span "Real Property" at bounding box center [80, 96] width 142 height 12
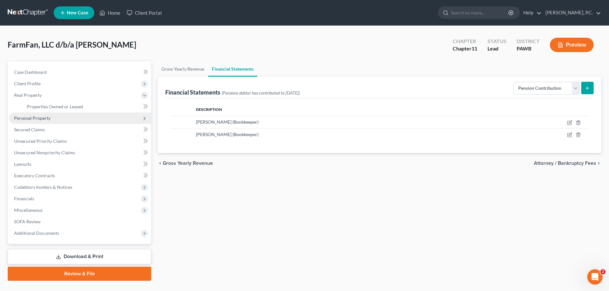
click at [33, 120] on span "Personal Property" at bounding box center [32, 117] width 36 height 5
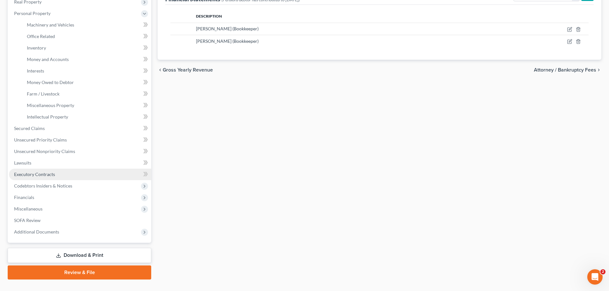
scroll to position [96, 0]
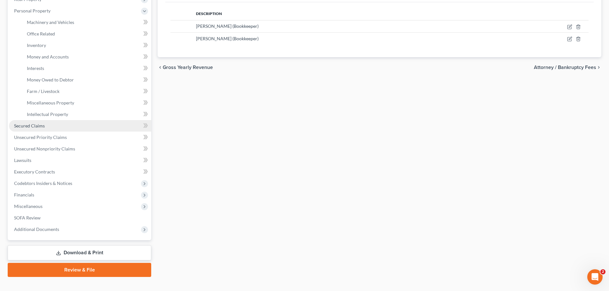
click at [35, 123] on span "Secured Claims" at bounding box center [29, 125] width 31 height 5
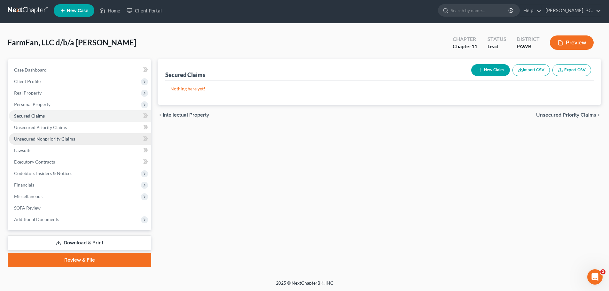
scroll to position [3, 0]
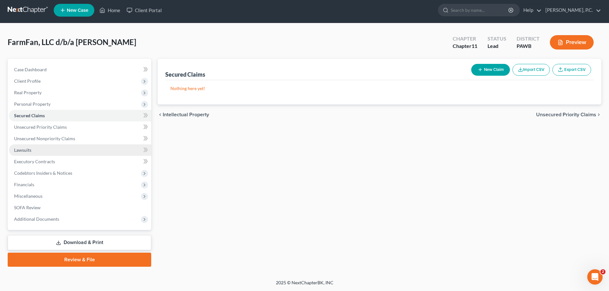
click at [32, 152] on link "Lawsuits" at bounding box center [80, 150] width 142 height 12
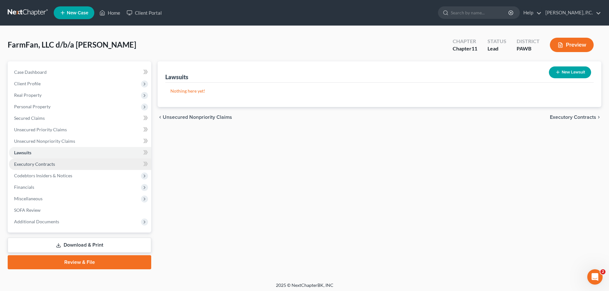
click at [43, 165] on span "Executory Contracts" at bounding box center [34, 163] width 41 height 5
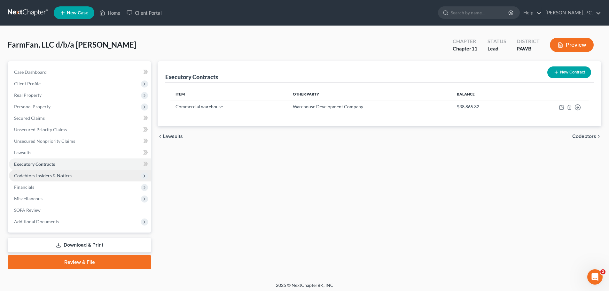
click at [43, 175] on span "Codebtors Insiders & Notices" at bounding box center [43, 175] width 58 height 5
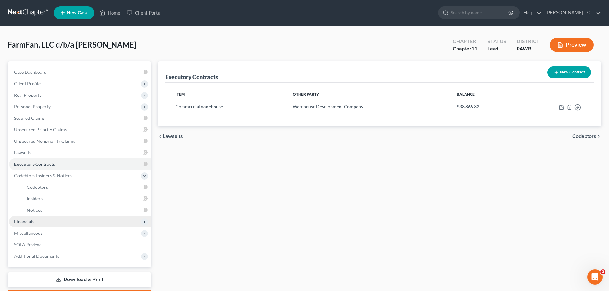
click at [30, 219] on span "Financials" at bounding box center [24, 221] width 20 height 5
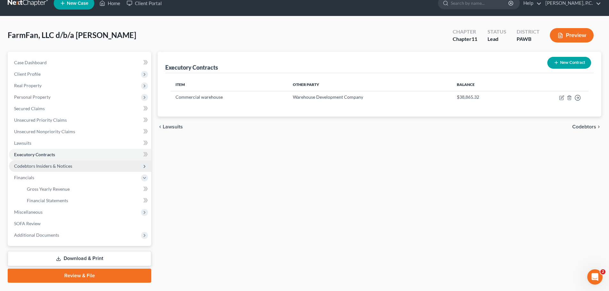
scroll to position [26, 0]
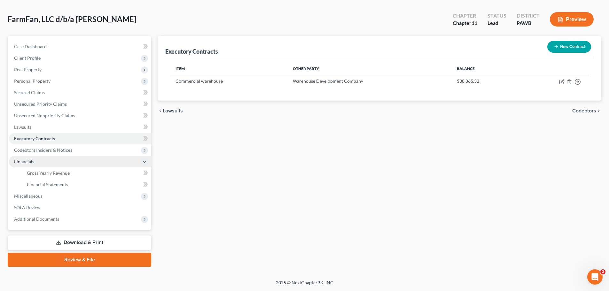
click at [31, 159] on span "Financials" at bounding box center [24, 161] width 20 height 5
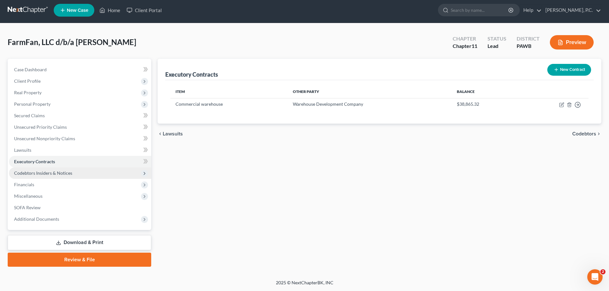
scroll to position [3, 0]
click at [25, 184] on span "Financials" at bounding box center [24, 184] width 20 height 5
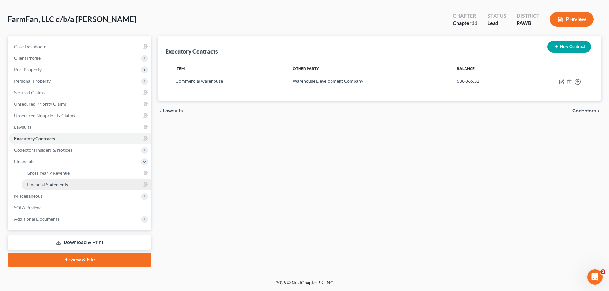
click at [47, 183] on span "Financial Statements" at bounding box center [47, 184] width 41 height 5
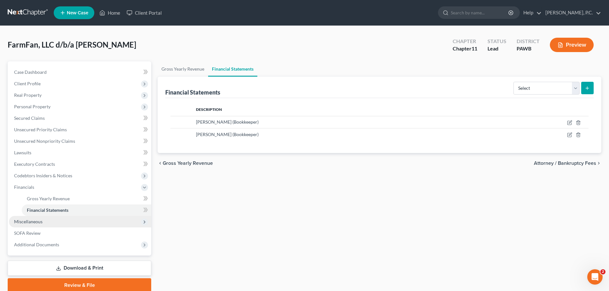
click at [38, 220] on span "Miscellaneous" at bounding box center [28, 221] width 28 height 5
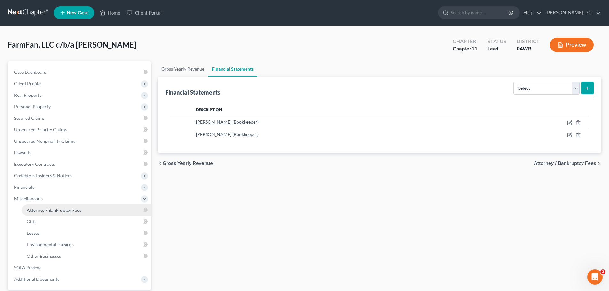
click at [50, 212] on span "Attorney / Bankruptcy Fees" at bounding box center [54, 209] width 54 height 5
select select "0"
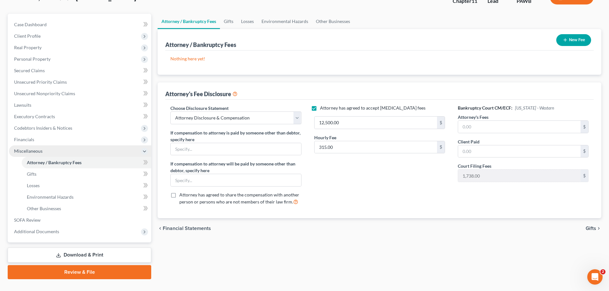
scroll to position [60, 0]
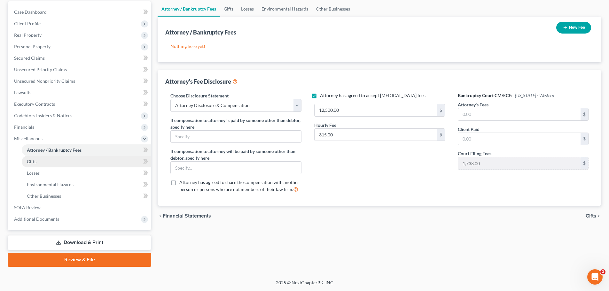
click at [30, 160] on span "Gifts" at bounding box center [32, 161] width 10 height 5
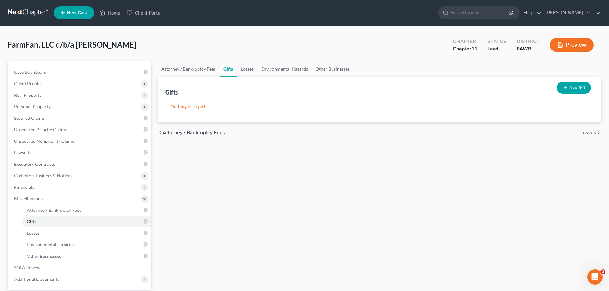
click at [568, 89] on button "New Gift" at bounding box center [574, 88] width 35 height 12
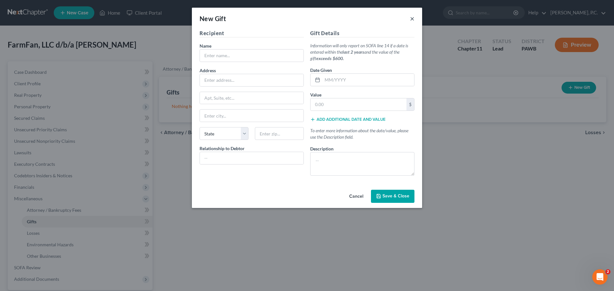
click at [411, 19] on button "×" at bounding box center [412, 19] width 4 height 8
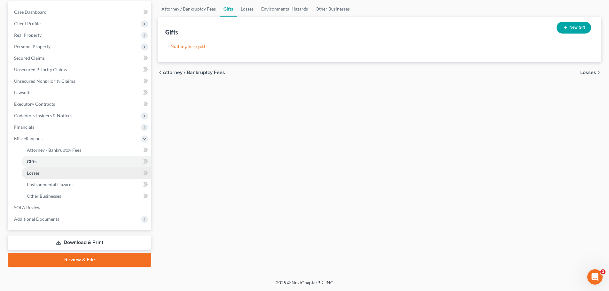
click at [42, 177] on link "Losses" at bounding box center [86, 174] width 129 height 12
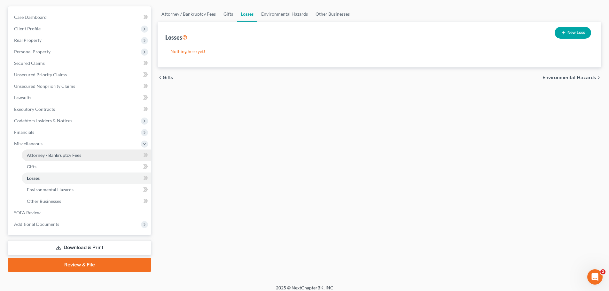
scroll to position [60, 0]
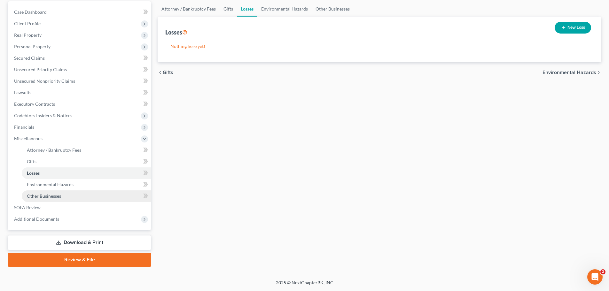
click at [55, 195] on span "Other Businesses" at bounding box center [44, 195] width 34 height 5
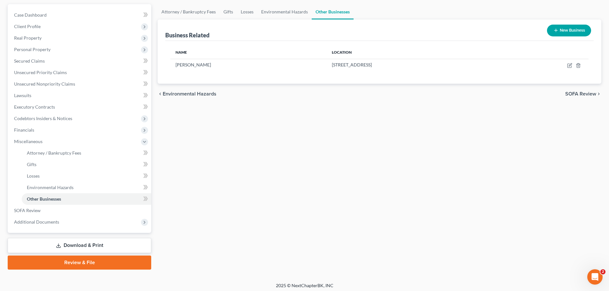
scroll to position [60, 0]
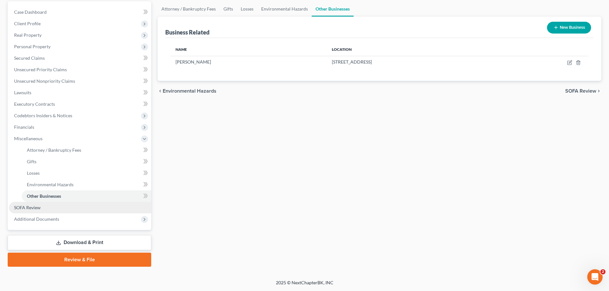
click at [29, 210] on span "SOFA Review" at bounding box center [27, 207] width 27 height 5
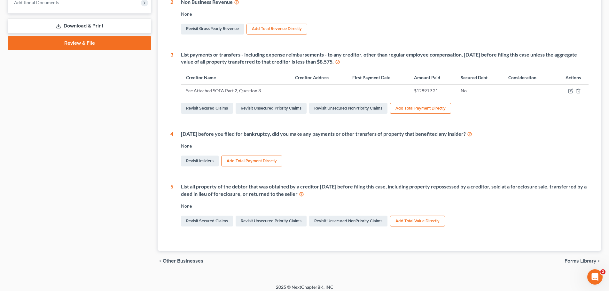
scroll to position [224, 0]
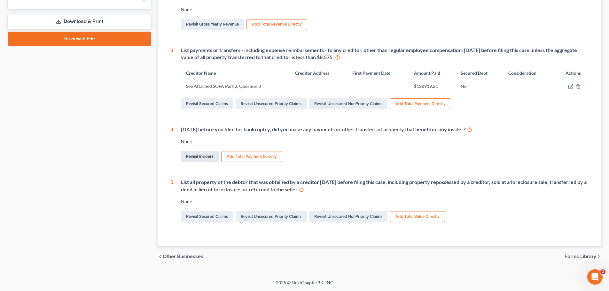
click at [208, 156] on link "Revisit Insiders" at bounding box center [200, 156] width 38 height 11
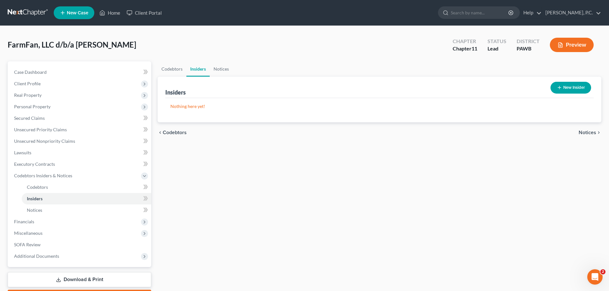
click at [568, 87] on button "New Insider" at bounding box center [570, 88] width 41 height 12
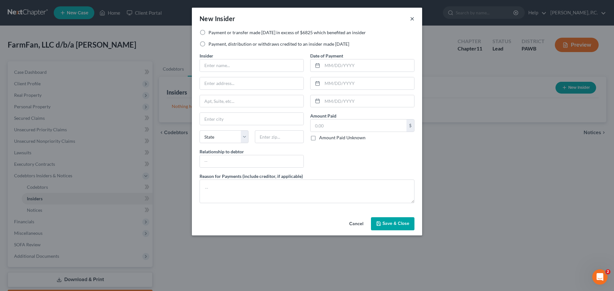
click at [412, 19] on button "×" at bounding box center [412, 19] width 4 height 8
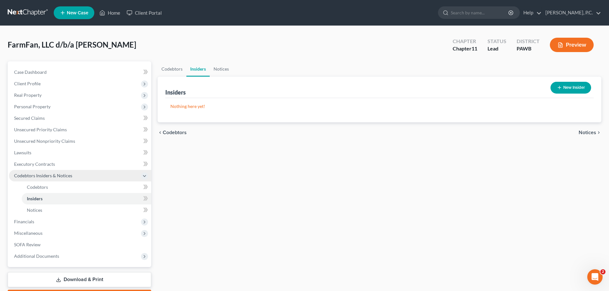
click at [41, 176] on span "Codebtors Insiders & Notices" at bounding box center [43, 175] width 58 height 5
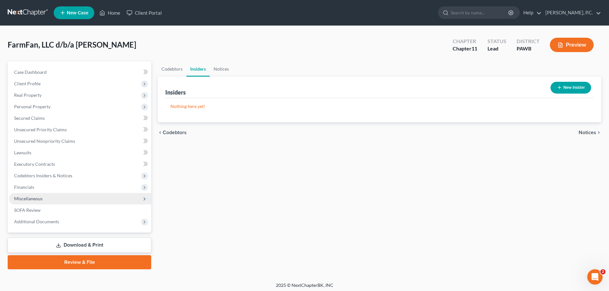
click at [39, 198] on span "Miscellaneous" at bounding box center [28, 198] width 28 height 5
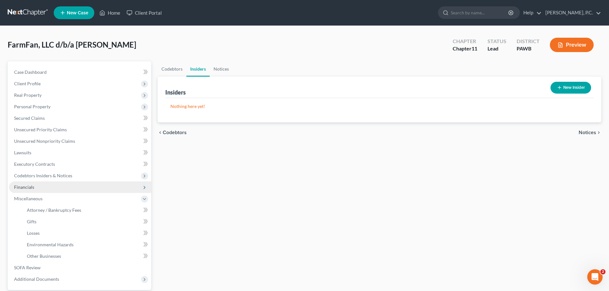
click at [34, 189] on span "Financials" at bounding box center [24, 186] width 20 height 5
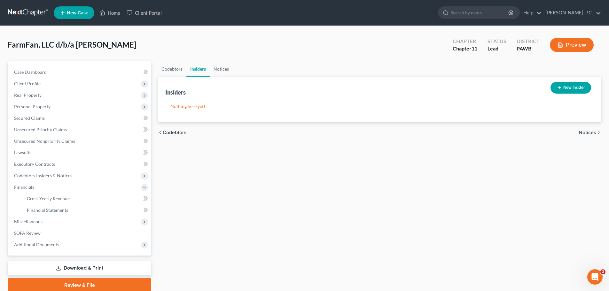
click at [566, 88] on button "New Insider" at bounding box center [570, 88] width 41 height 12
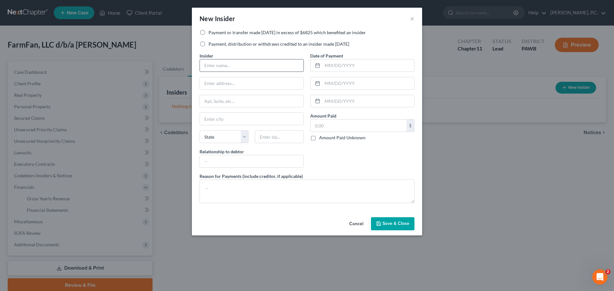
click at [274, 68] on input "text" at bounding box center [252, 65] width 104 height 12
click at [326, 166] on div "Date of Payment Amount Paid $ Amount Paid Unknown Balance Undetermined $ Amount…" at bounding box center [362, 112] width 111 height 121
click at [412, 17] on button "×" at bounding box center [412, 19] width 4 height 8
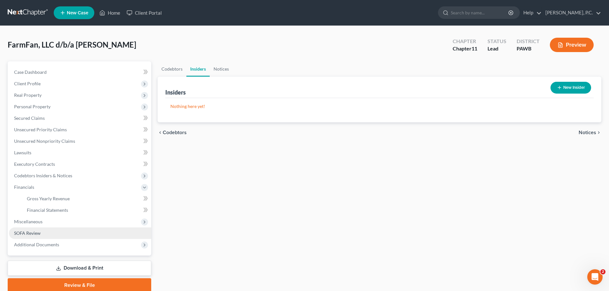
click at [35, 227] on span "Miscellaneous" at bounding box center [80, 222] width 142 height 12
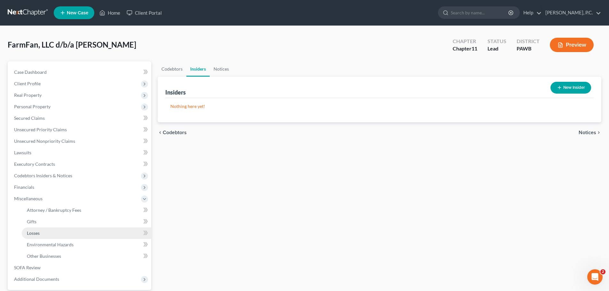
click at [37, 234] on span "Losses" at bounding box center [33, 232] width 13 height 5
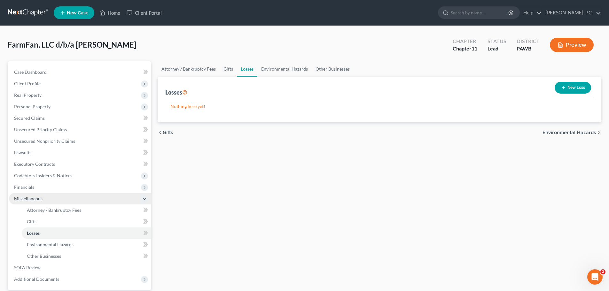
click at [29, 199] on span "Miscellaneous" at bounding box center [28, 198] width 28 height 5
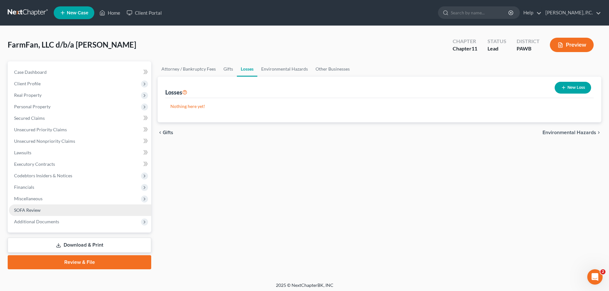
click at [36, 210] on span "SOFA Review" at bounding box center [27, 209] width 27 height 5
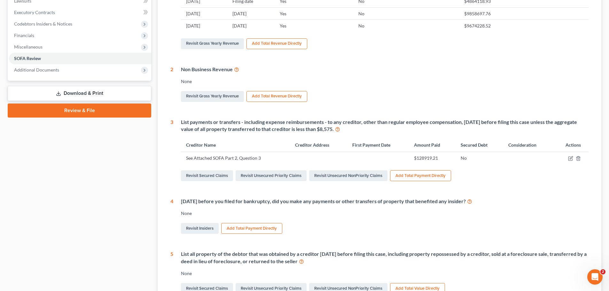
scroll to position [192, 0]
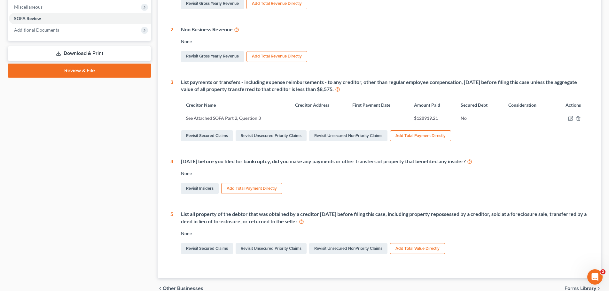
click at [232, 188] on button "Add Total Payment Directly" at bounding box center [251, 188] width 61 height 11
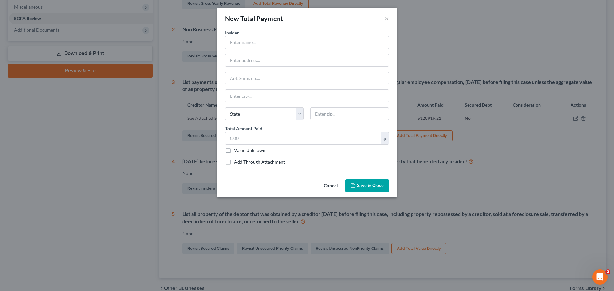
click at [384, 19] on div "New Total Payment ×" at bounding box center [306, 19] width 179 height 22
click at [386, 19] on button "×" at bounding box center [386, 19] width 4 height 8
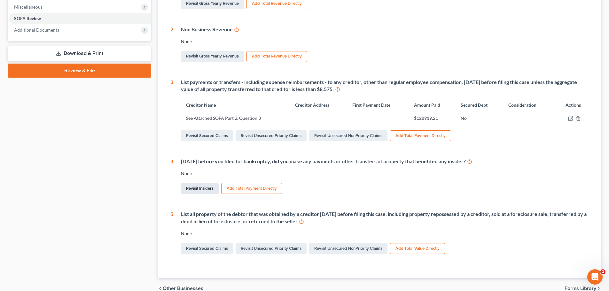
click at [207, 187] on link "Revisit Insiders" at bounding box center [200, 188] width 38 height 11
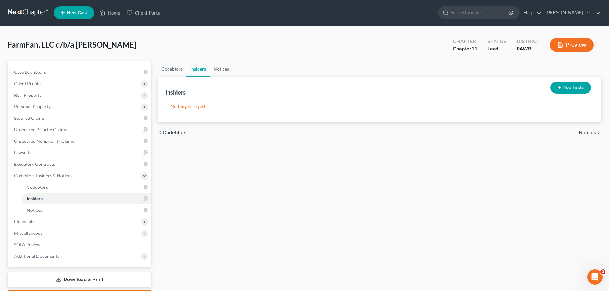
click at [561, 86] on icon "button" at bounding box center [559, 87] width 5 height 5
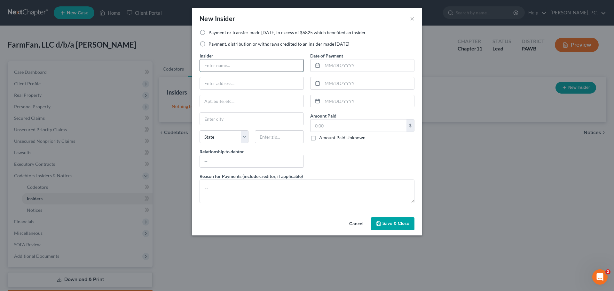
drag, startPoint x: 220, startPoint y: 66, endPoint x: 223, endPoint y: 68, distance: 4.0
click at [220, 66] on input "text" at bounding box center [252, 65] width 104 height 12
type input "[PERSON_NAME]"
click at [331, 59] on input "text" at bounding box center [368, 65] width 92 height 12
drag, startPoint x: 239, startPoint y: 86, endPoint x: 246, endPoint y: 85, distance: 6.1
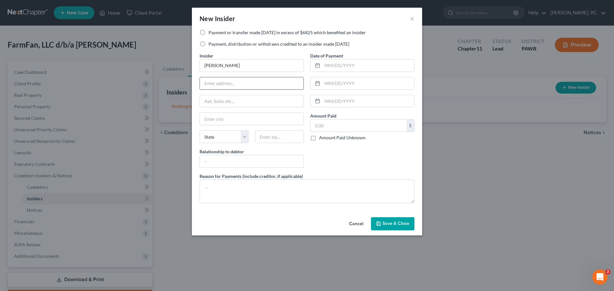
click at [239, 85] on input "text" at bounding box center [252, 83] width 104 height 12
click at [344, 160] on div "Date of Payment Amount Paid $ Amount Paid Unknown Balance Undetermined $ Amount…" at bounding box center [362, 112] width 111 height 121
click at [412, 17] on button "×" at bounding box center [412, 19] width 4 height 8
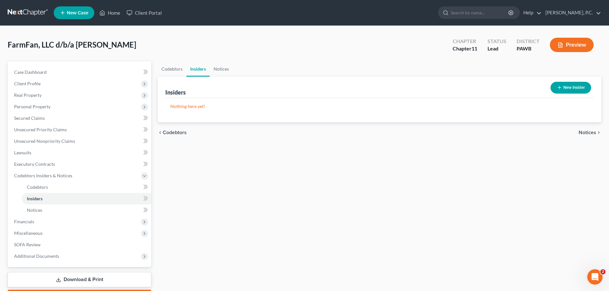
click at [570, 86] on button "New Insider" at bounding box center [570, 88] width 41 height 12
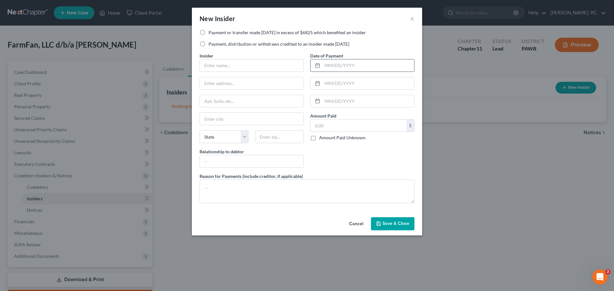
click at [337, 66] on input "text" at bounding box center [368, 65] width 92 height 12
click at [241, 66] on input "text" at bounding box center [252, 65] width 104 height 12
click at [349, 151] on div "Date of Payment Amount Paid $ Amount Paid Unknown Balance Undetermined $ Amount…" at bounding box center [362, 112] width 111 height 121
click at [250, 69] on input "text" at bounding box center [252, 65] width 104 height 12
type input "[PERSON_NAME]"
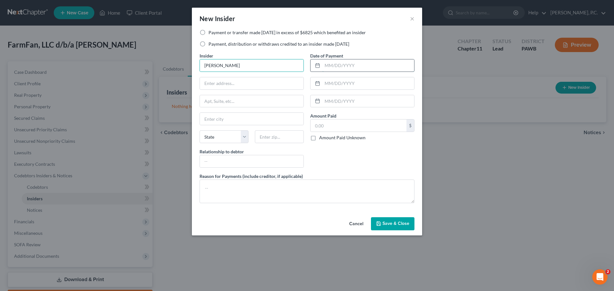
click at [333, 67] on input "text" at bounding box center [368, 65] width 92 height 12
type input "0"
type input "2023"
click at [336, 84] on input "text" at bounding box center [368, 83] width 92 height 12
click at [331, 128] on input "text" at bounding box center [358, 126] width 96 height 12
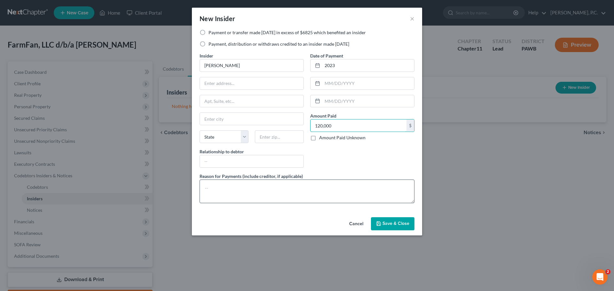
type input "120,000"
click at [240, 183] on textarea at bounding box center [306, 192] width 215 height 24
type textarea "Draws and Compensation"
click at [219, 159] on input "text" at bounding box center [252, 161] width 104 height 12
type input "O"
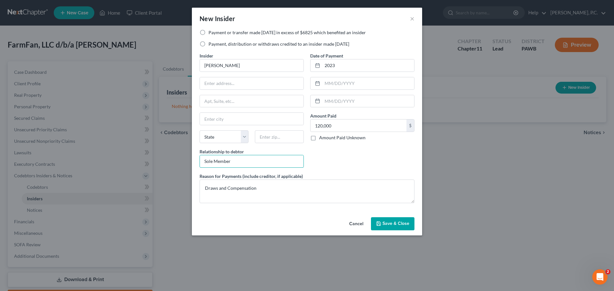
type input "Sole Member"
click at [390, 222] on span "Save & Close" at bounding box center [395, 223] width 27 height 5
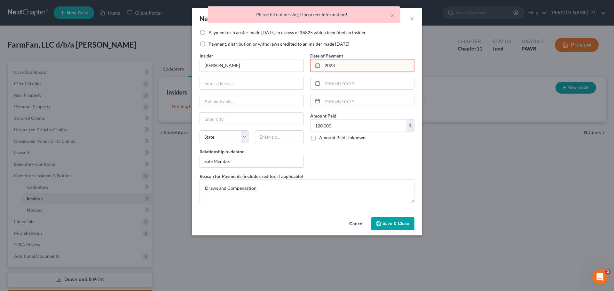
click at [322, 68] on div at bounding box center [316, 65] width 12 height 12
click at [324, 67] on input "2023" at bounding box center [368, 65] width 92 height 12
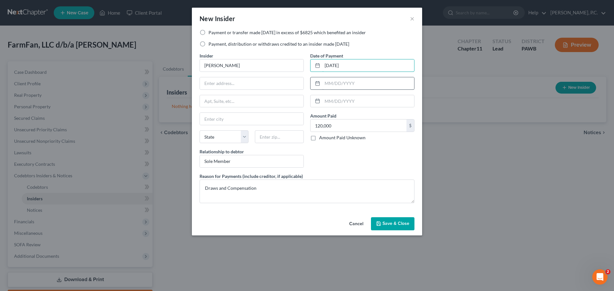
type input "[DATE]"
click at [346, 77] on input "text" at bounding box center [368, 83] width 92 height 12
type input "[DATE]"
click at [386, 223] on span "Save & Close" at bounding box center [395, 223] width 27 height 5
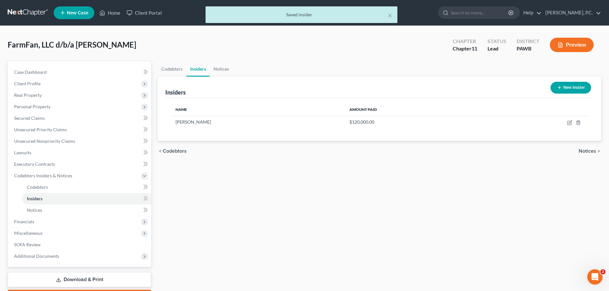
click at [558, 87] on icon "button" at bounding box center [559, 87] width 5 height 5
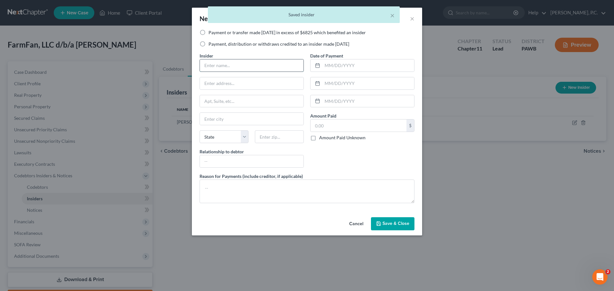
click at [241, 70] on input "text" at bounding box center [252, 65] width 104 height 12
type input "[PERSON_NAME]"
type input "[STREET_ADDRESS]"
type input "[GEOGRAPHIC_DATA]"
select select "39"
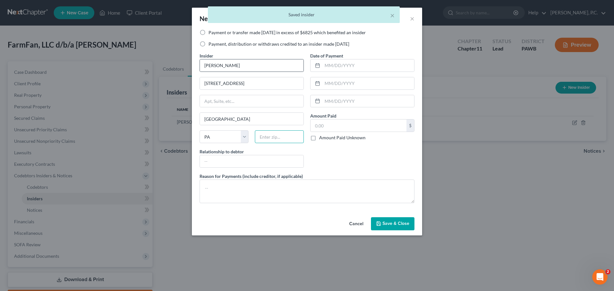
type input "15229"
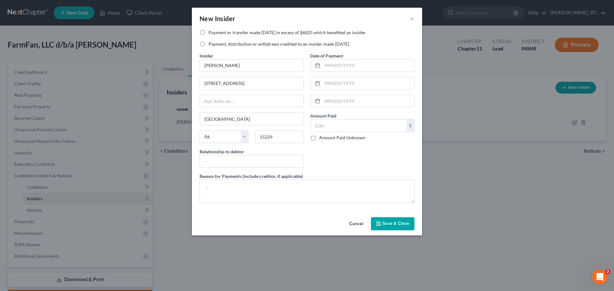
click at [409, 17] on div "New Insider ×" at bounding box center [307, 19] width 230 height 22
drag, startPoint x: 412, startPoint y: 17, endPoint x: 414, endPoint y: 21, distance: 4.3
click at [412, 17] on button "×" at bounding box center [412, 19] width 4 height 8
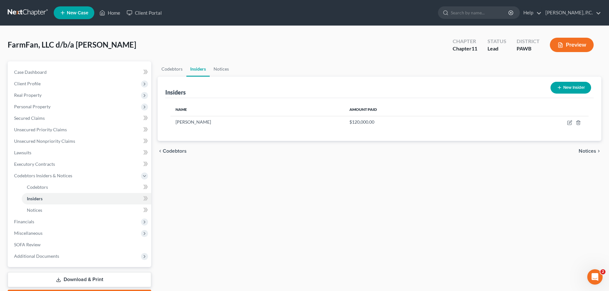
click at [572, 91] on button "New Insider" at bounding box center [570, 88] width 41 height 12
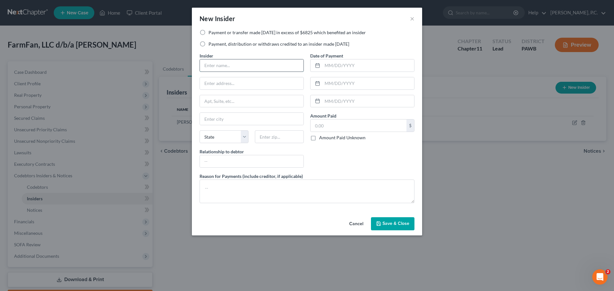
click at [227, 66] on input "text" at bounding box center [252, 65] width 104 height 12
type input "[PERSON_NAME]"
click at [341, 67] on input "text" at bounding box center [368, 65] width 92 height 12
type input "[DATE]"
click at [329, 87] on input "text" at bounding box center [368, 83] width 92 height 12
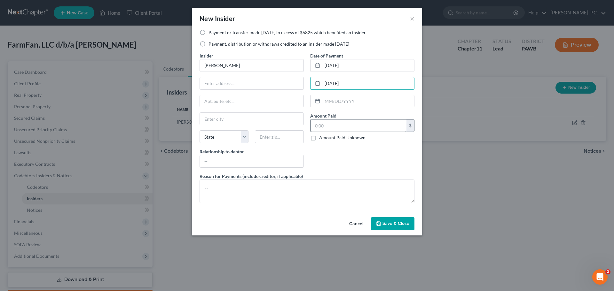
type input "[DATE]"
click at [336, 125] on input "text" at bounding box center [358, 126] width 96 height 12
type input "50,000"
drag, startPoint x: 251, startPoint y: 195, endPoint x: 246, endPoint y: 190, distance: 7.2
click at [251, 195] on textarea at bounding box center [306, 192] width 215 height 24
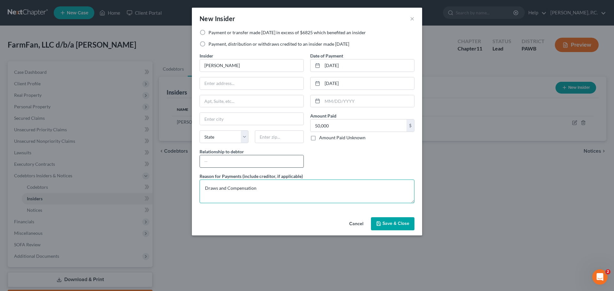
type textarea "Draws and Compensation"
click at [233, 162] on input "text" at bounding box center [252, 161] width 104 height 12
type input "Sole Member"
click at [398, 220] on button "Save & Close" at bounding box center [392, 223] width 43 height 13
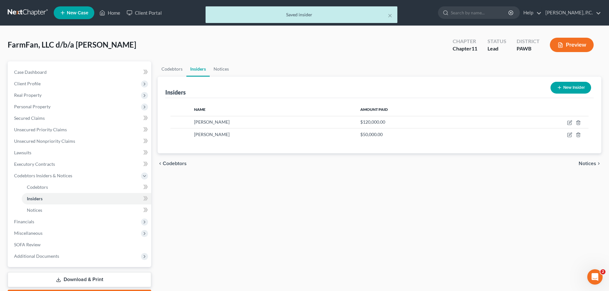
click at [566, 86] on button "New Insider" at bounding box center [570, 88] width 41 height 12
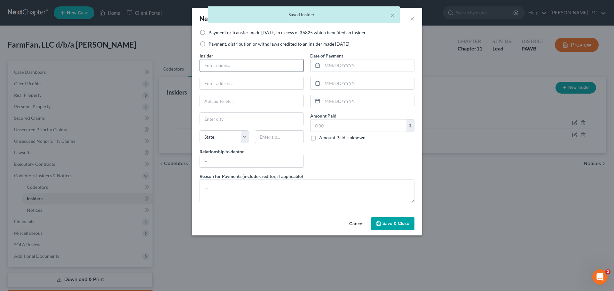
click at [245, 67] on input "text" at bounding box center [252, 65] width 104 height 12
type input "[PERSON_NAME]"
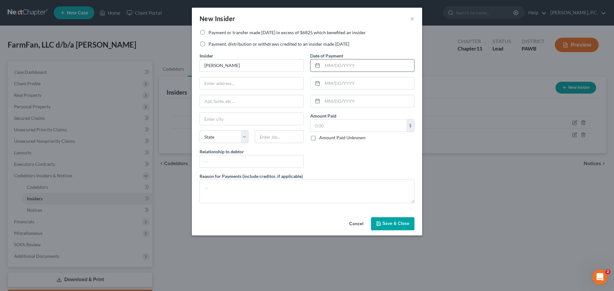
click at [335, 66] on input "text" at bounding box center [368, 65] width 92 height 12
type input "[DATE]"
drag, startPoint x: 345, startPoint y: 92, endPoint x: 340, endPoint y: 84, distance: 8.9
click at [345, 92] on div "Date of Payment [DATE] Amount Paid $ Amount Paid Unknown Balance Undetermined $…" at bounding box center [362, 112] width 111 height 121
click at [341, 85] on input "text" at bounding box center [368, 83] width 92 height 12
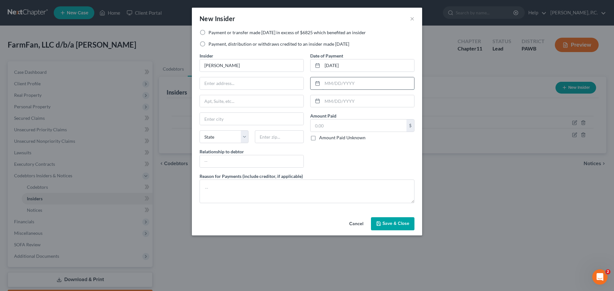
click at [340, 84] on input "text" at bounding box center [368, 83] width 92 height 12
type input "0"
type input "[DATE]"
click at [337, 126] on input "text" at bounding box center [358, 126] width 96 height 12
type input "40,000"
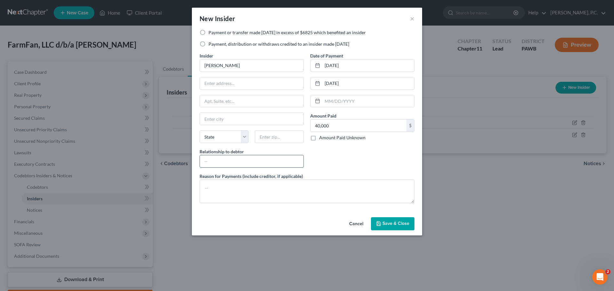
drag, startPoint x: 240, startPoint y: 159, endPoint x: 235, endPoint y: 160, distance: 4.7
click at [240, 159] on input "text" at bounding box center [252, 161] width 104 height 12
type input "Sole Member"
drag, startPoint x: 379, startPoint y: 228, endPoint x: 380, endPoint y: 225, distance: 3.5
click at [380, 228] on button "Save & Close" at bounding box center [392, 223] width 43 height 13
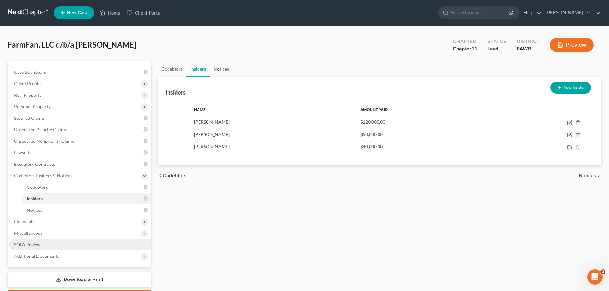
click at [36, 244] on span "SOFA Review" at bounding box center [27, 244] width 27 height 5
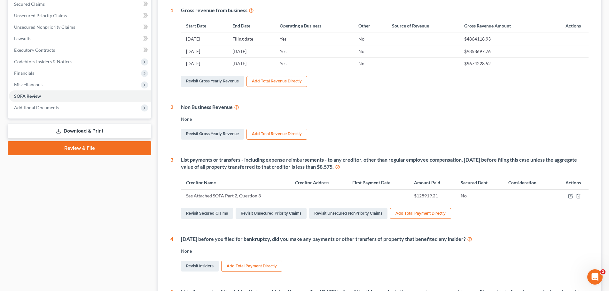
scroll to position [32, 0]
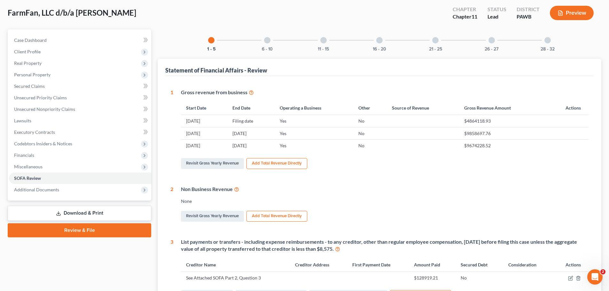
click at [267, 45] on div "6 - 10" at bounding box center [267, 40] width 22 height 22
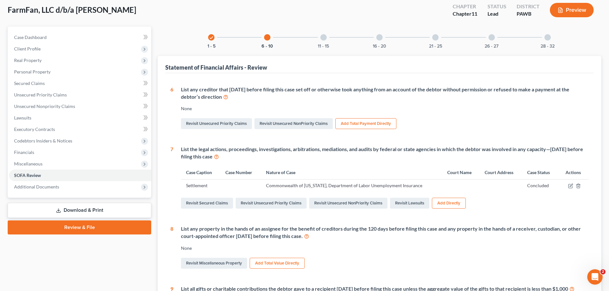
scroll to position [0, 0]
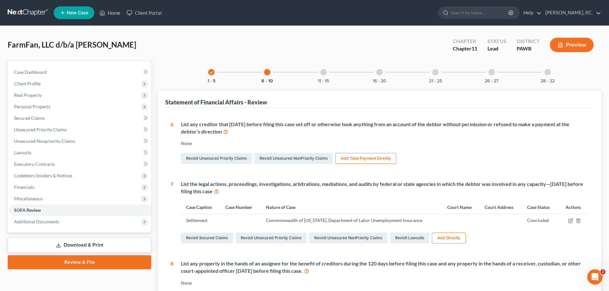
click at [381, 76] on div "16 - 20" at bounding box center [380, 72] width 22 height 22
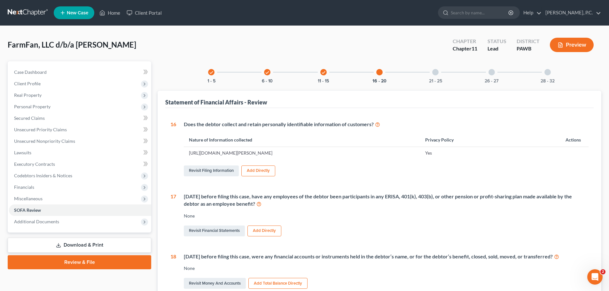
click at [441, 76] on div "21 - 25" at bounding box center [436, 72] width 22 height 22
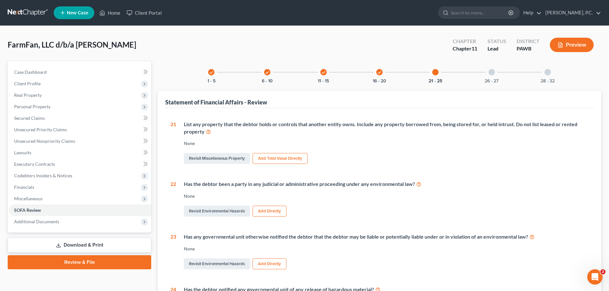
drag, startPoint x: 484, startPoint y: 79, endPoint x: 493, endPoint y: 76, distance: 9.7
click at [484, 79] on div "26 - 27" at bounding box center [492, 72] width 22 height 22
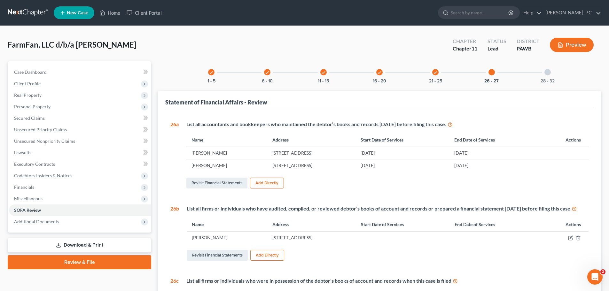
click at [551, 75] on div "28 - 32" at bounding box center [548, 72] width 22 height 22
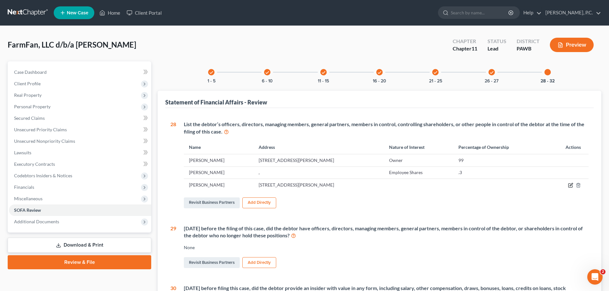
click at [572, 184] on icon "button" at bounding box center [571, 184] width 3 height 3
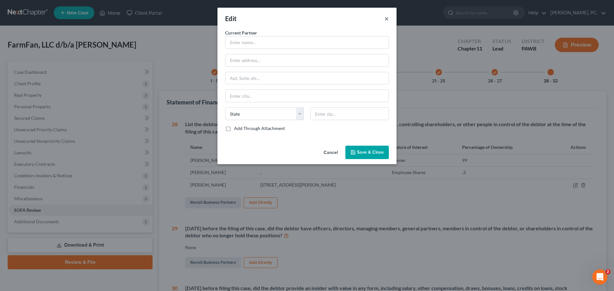
click at [386, 19] on button "×" at bounding box center [386, 19] width 4 height 8
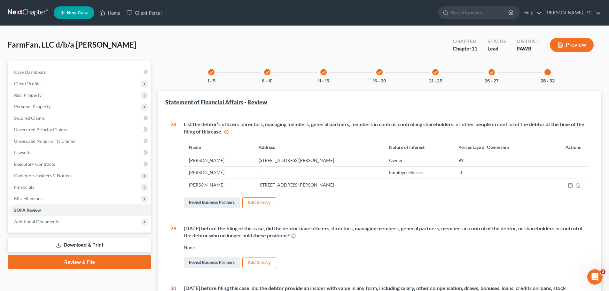
click at [277, 184] on td "[STREET_ADDRESS][PERSON_NAME]" at bounding box center [318, 185] width 130 height 12
click at [577, 187] on icon "button" at bounding box center [578, 185] width 5 height 5
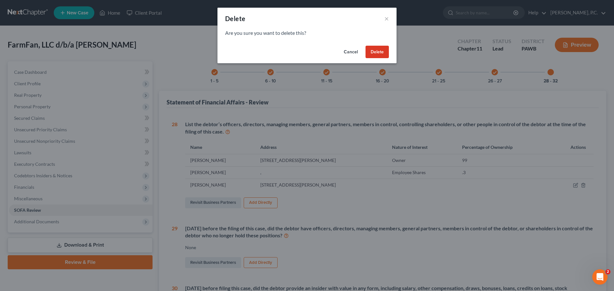
click at [369, 54] on button "Delete" at bounding box center [376, 52] width 23 height 13
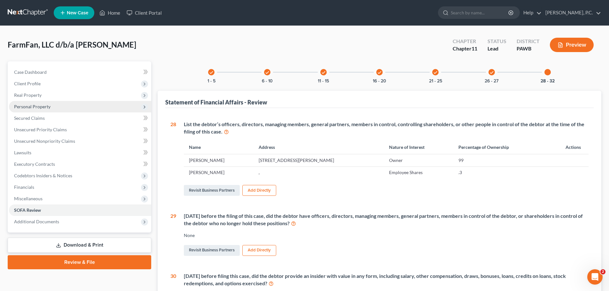
click at [43, 104] on span "Personal Property" at bounding box center [32, 106] width 36 height 5
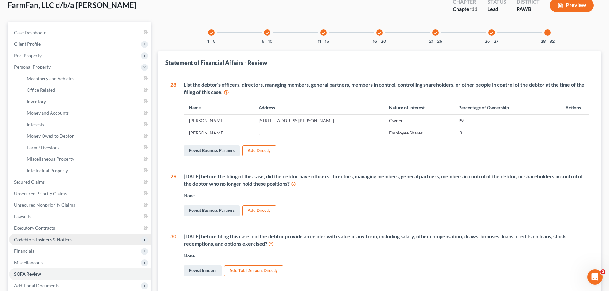
scroll to position [96, 0]
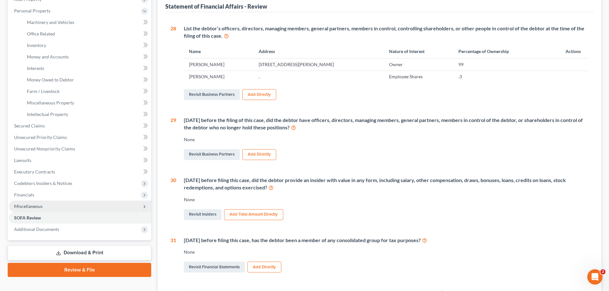
drag, startPoint x: 41, startPoint y: 199, endPoint x: 46, endPoint y: 207, distance: 9.7
click at [41, 199] on span "Financials" at bounding box center [80, 195] width 142 height 12
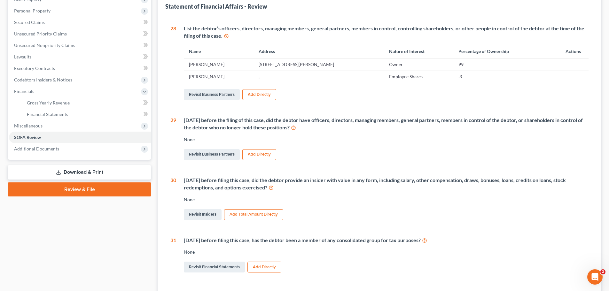
click at [46, 207] on div "Case Dashboard Payments Invoices Payments Payments Credit Report Client Profile" at bounding box center [79, 167] width 150 height 405
click at [35, 126] on span "Miscellaneous" at bounding box center [28, 125] width 28 height 5
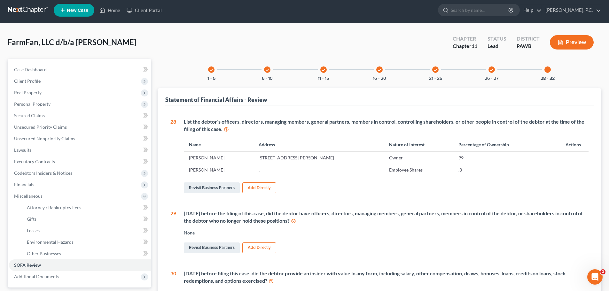
scroll to position [0, 0]
